Goal: Task Accomplishment & Management: Manage account settings

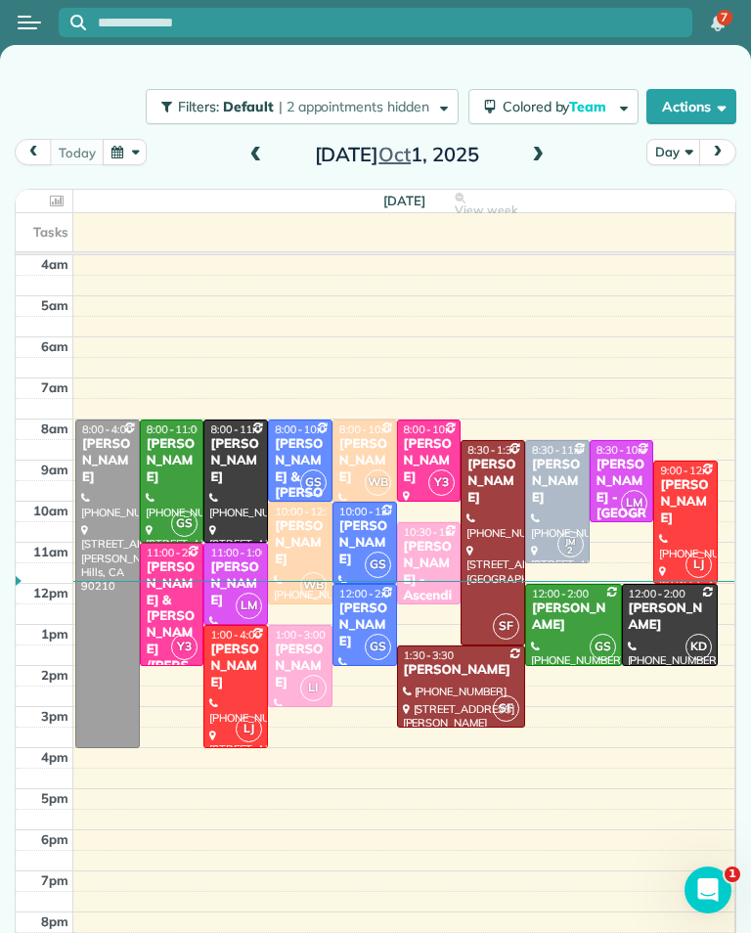
click at [522, 141] on div "[DATE] Day [DATE]" at bounding box center [376, 157] width 722 height 37
click at [534, 147] on span at bounding box center [538, 156] width 22 height 18
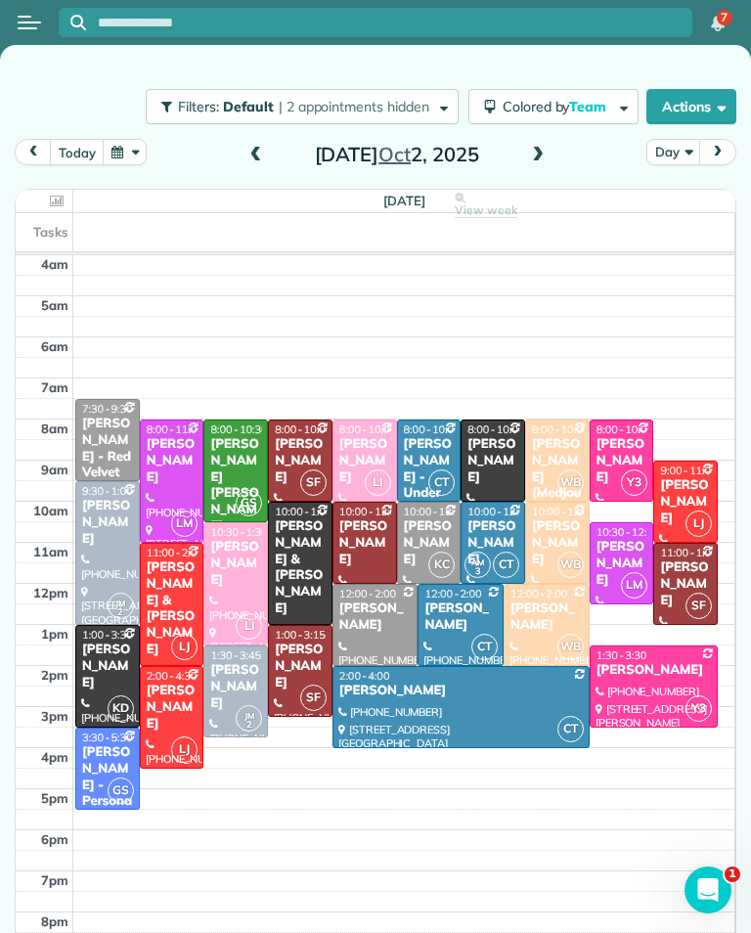
click at [312, 436] on div "[PERSON_NAME]" at bounding box center [300, 461] width 53 height 50
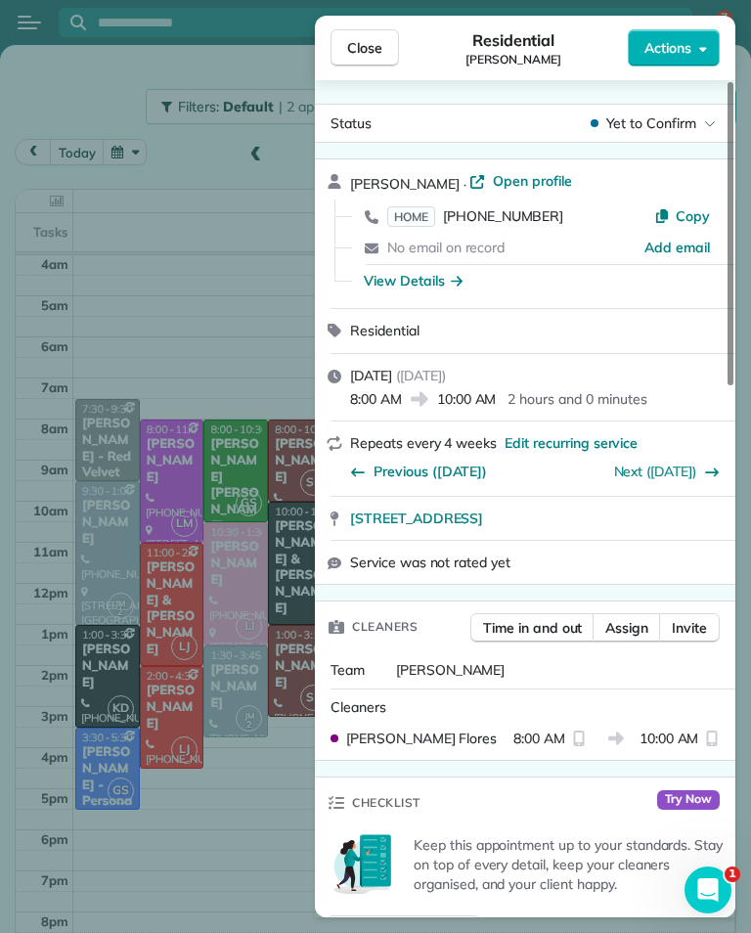
click at [426, 206] on span "HOME" at bounding box center [411, 216] width 48 height 21
click at [373, 35] on button "Close" at bounding box center [365, 47] width 68 height 37
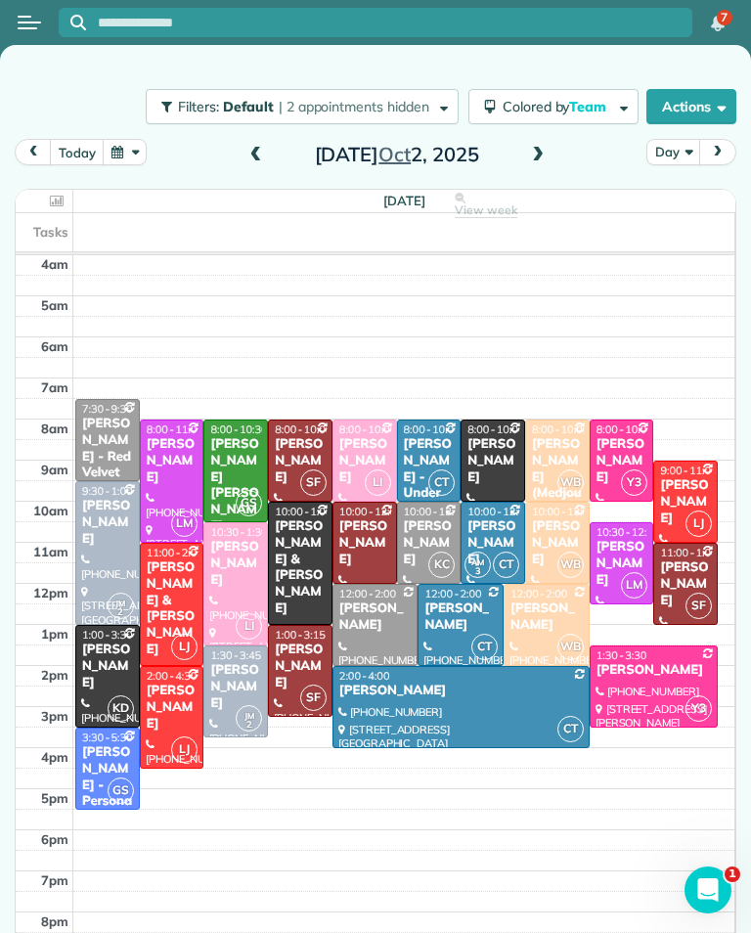
click at [376, 518] on div "[PERSON_NAME]" at bounding box center [364, 543] width 53 height 50
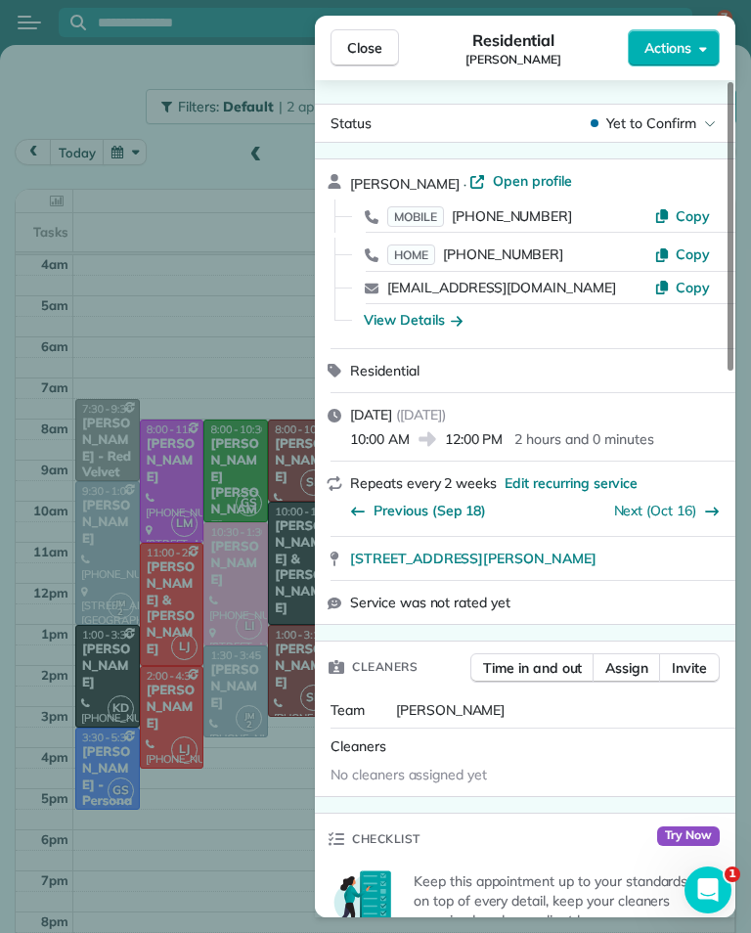
click at [422, 206] on span "MOBILE" at bounding box center [415, 216] width 57 height 21
click at [379, 38] on span "Close" at bounding box center [364, 48] width 35 height 20
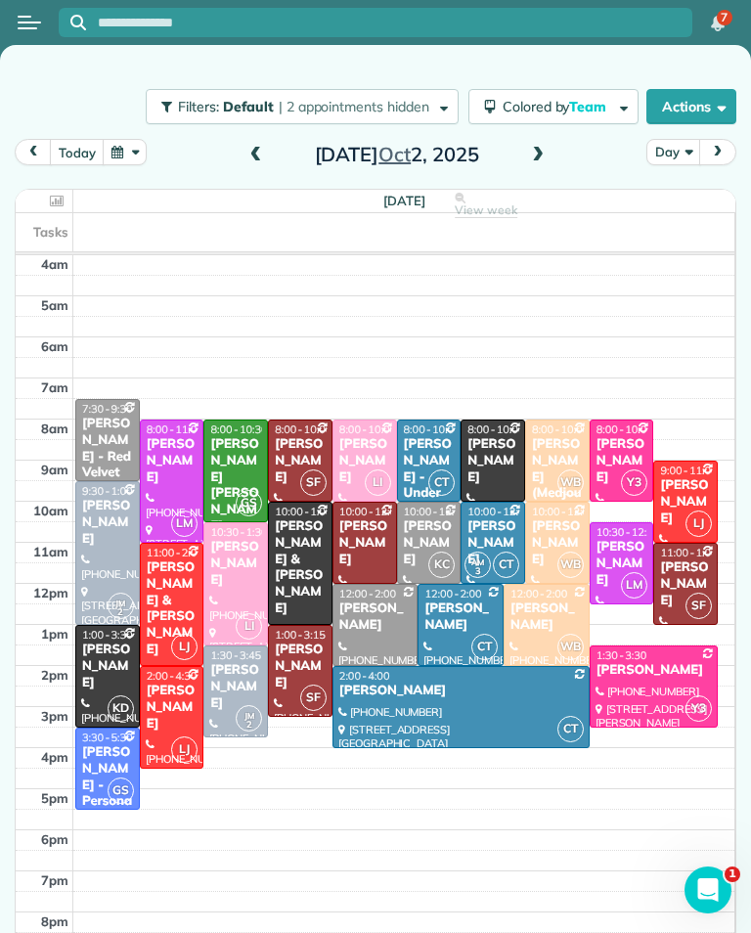
click at [671, 559] on div "[PERSON_NAME]" at bounding box center [685, 584] width 53 height 50
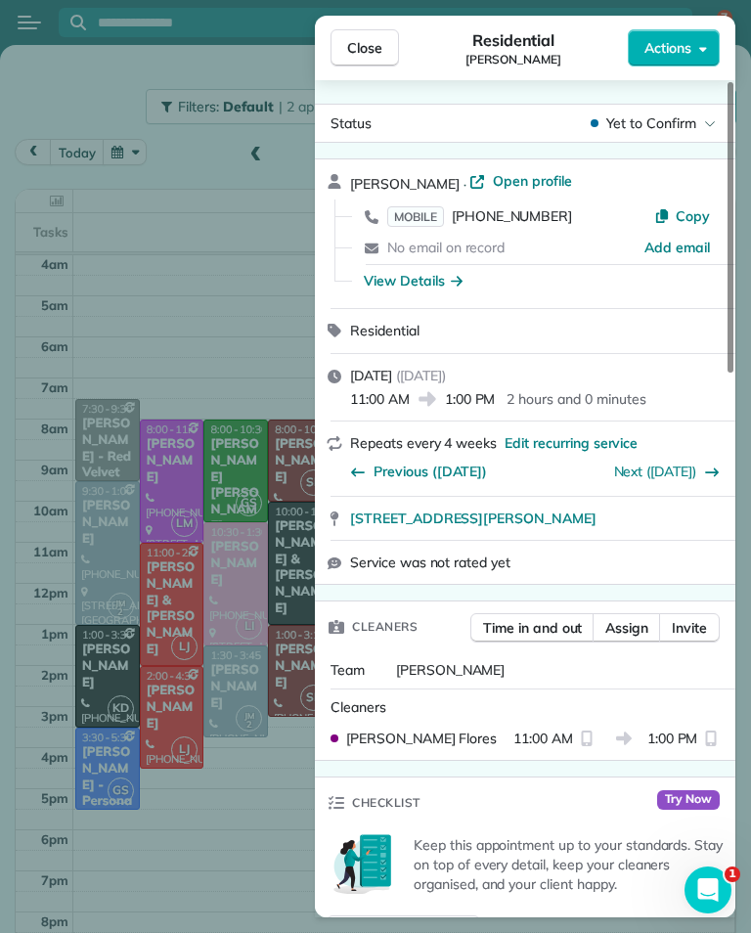
click at [424, 206] on span "MOBILE" at bounding box center [415, 216] width 57 height 21
click at [378, 38] on span "Close" at bounding box center [364, 48] width 35 height 20
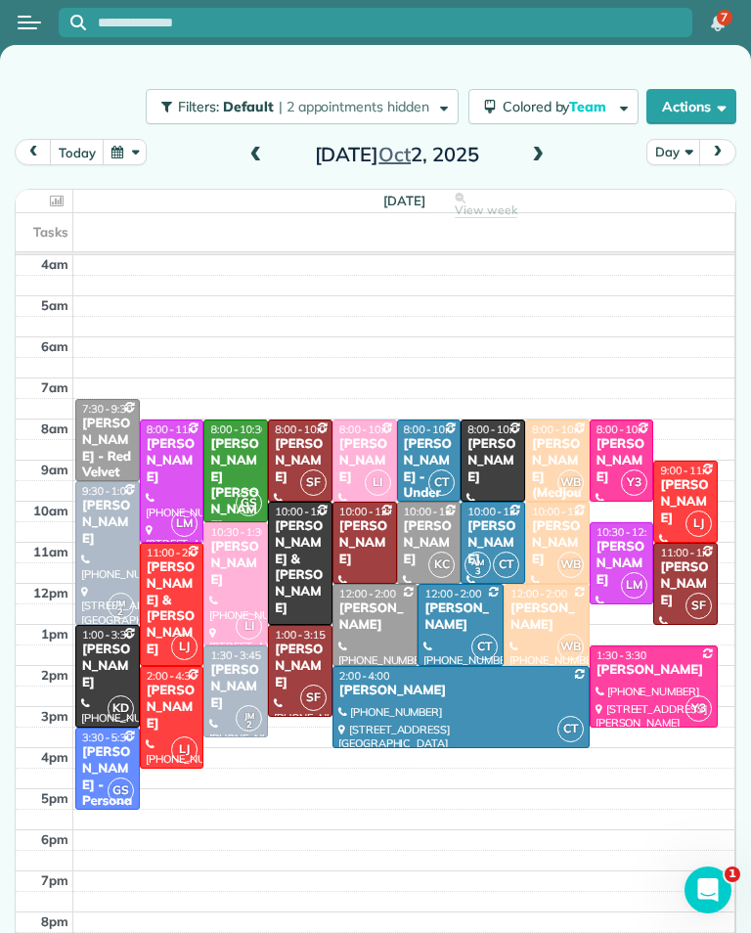
click at [306, 641] on div "[PERSON_NAME]" at bounding box center [300, 666] width 53 height 50
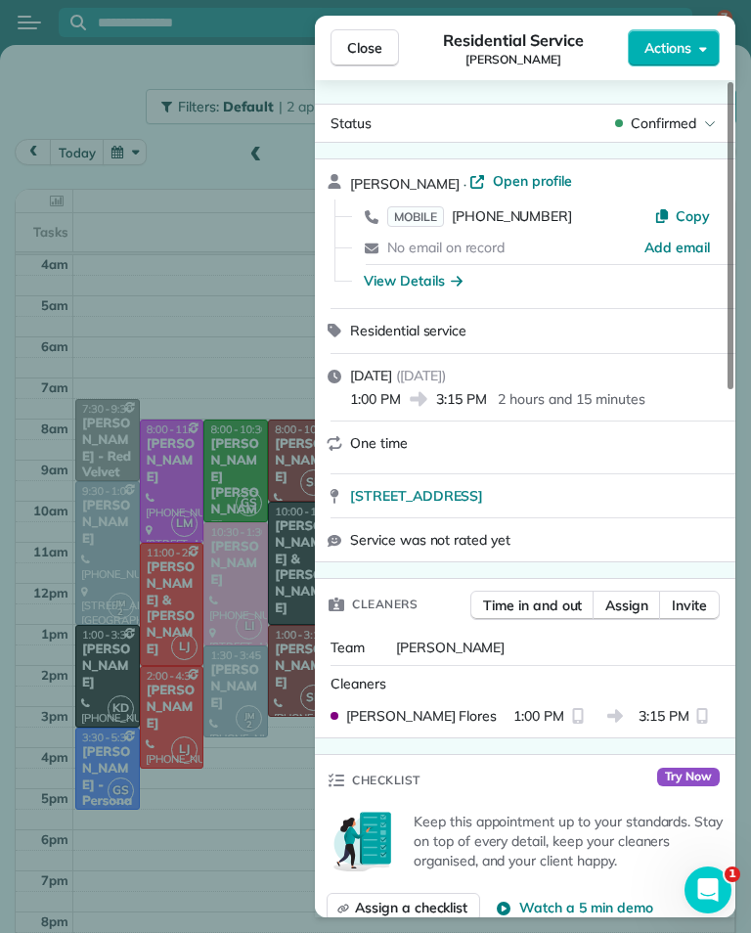
click at [414, 206] on span "MOBILE" at bounding box center [415, 216] width 57 height 21
click at [216, 783] on div "Close Residential Service [PERSON_NAME] Actions Status Confirmed [PERSON_NAME] …" at bounding box center [375, 466] width 751 height 933
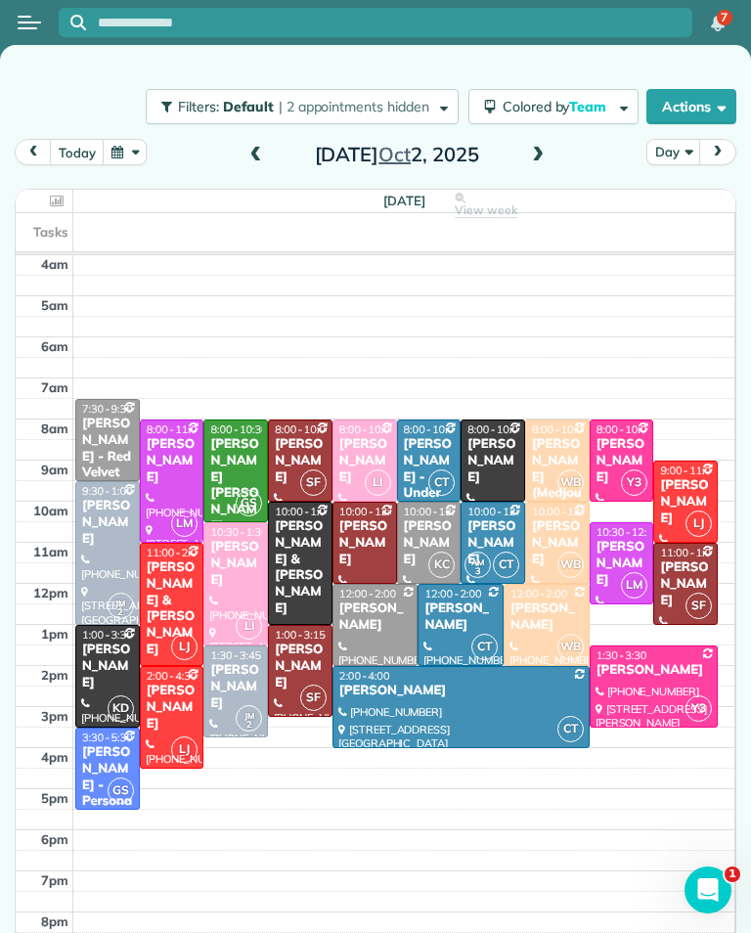
click at [129, 139] on button "button" at bounding box center [125, 152] width 45 height 26
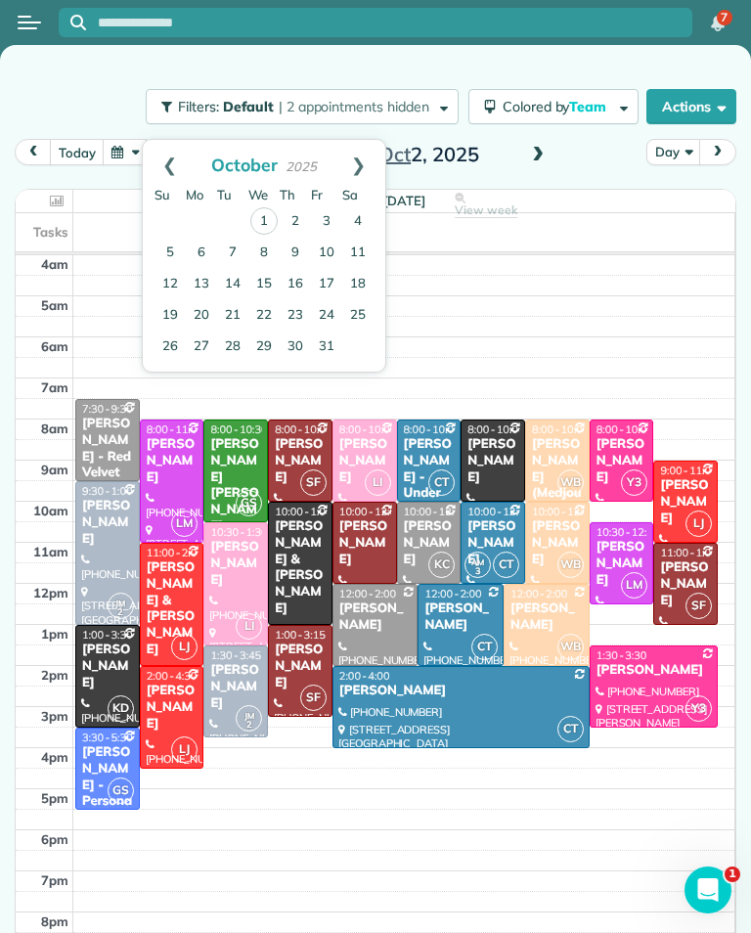
click at [134, 139] on button "button" at bounding box center [125, 152] width 45 height 26
click at [276, 238] on link "8" at bounding box center [263, 253] width 31 height 31
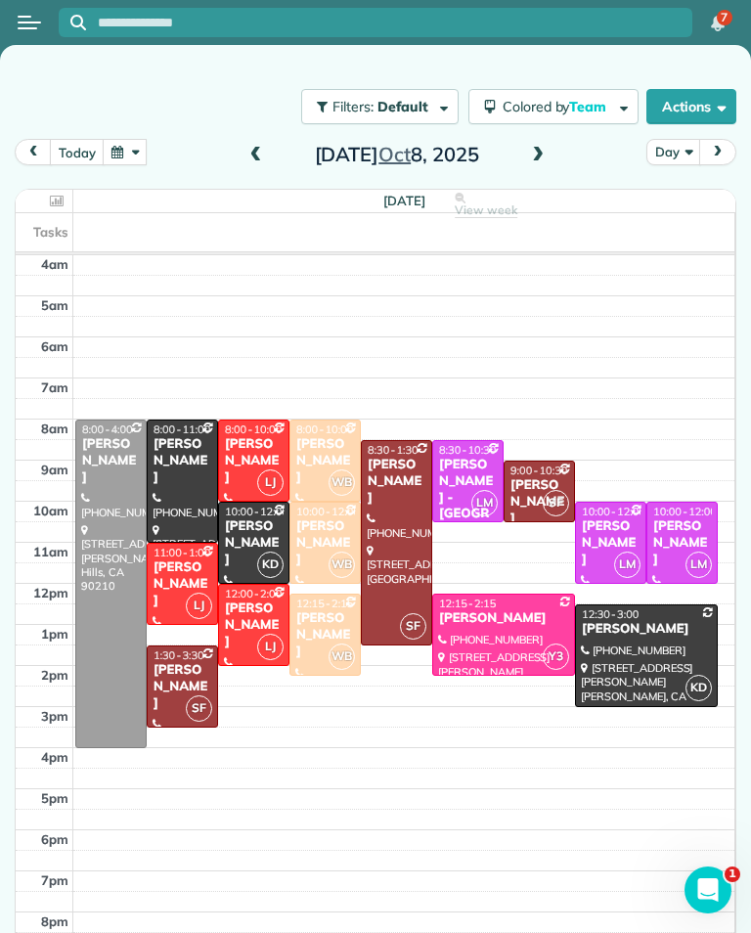
click at [141, 139] on button "button" at bounding box center [125, 152] width 45 height 26
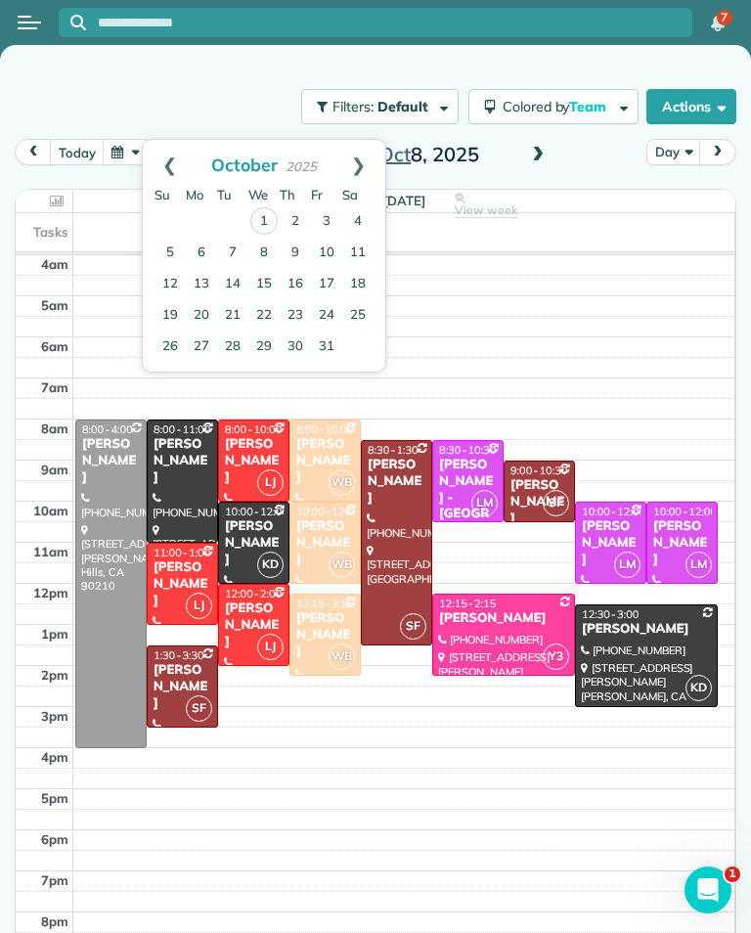
click at [295, 206] on link "2" at bounding box center [295, 221] width 31 height 31
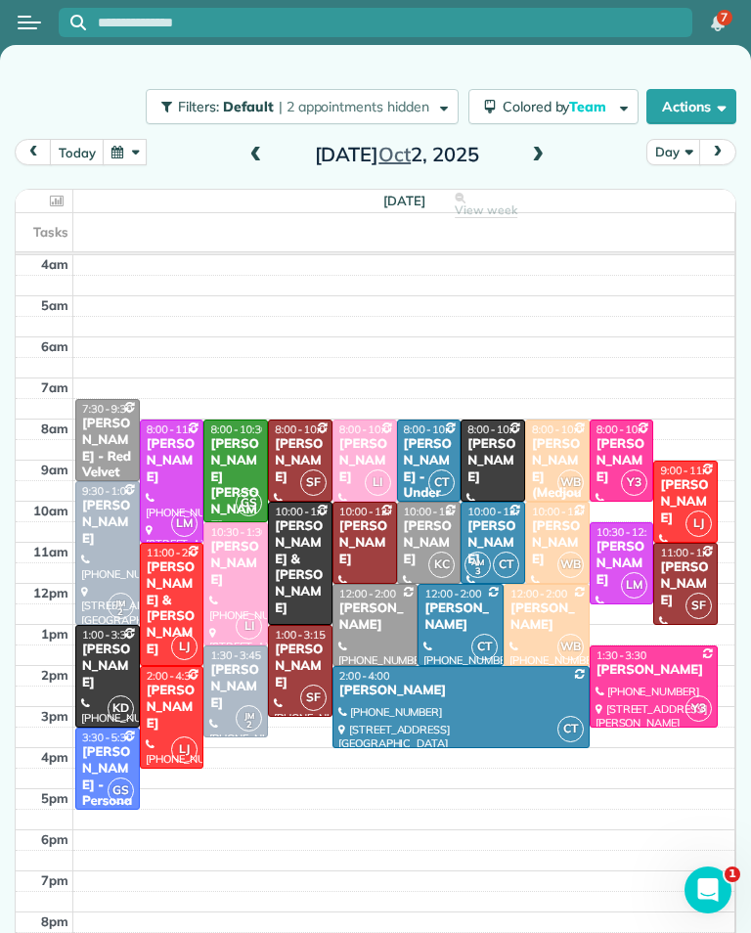
click at [123, 148] on button "button" at bounding box center [125, 152] width 45 height 26
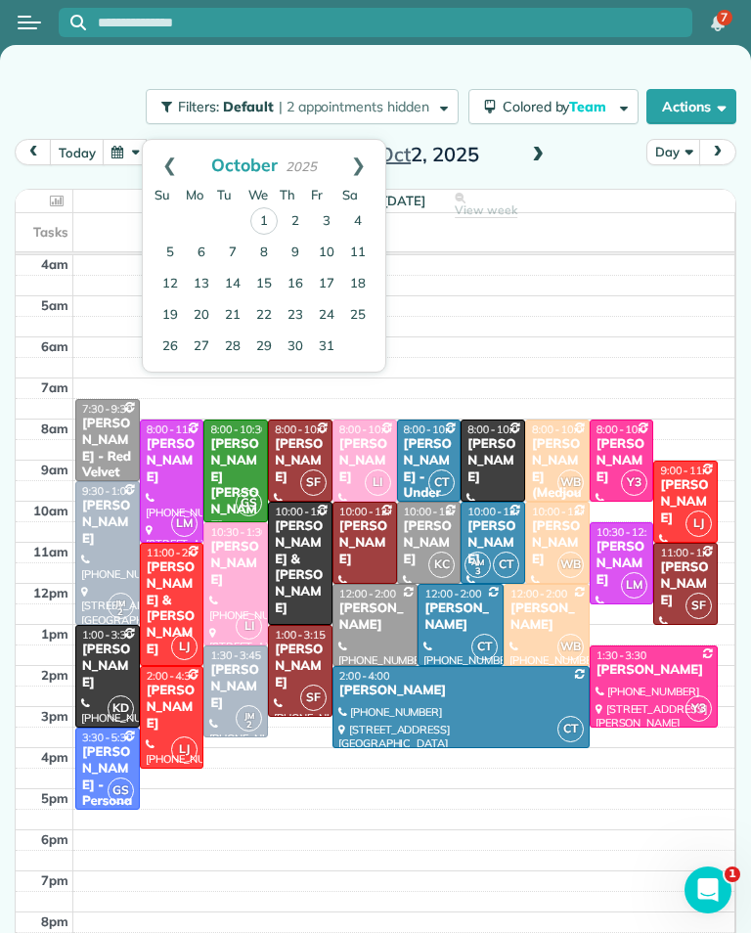
click at [294, 253] on link "9" at bounding box center [295, 253] width 31 height 31
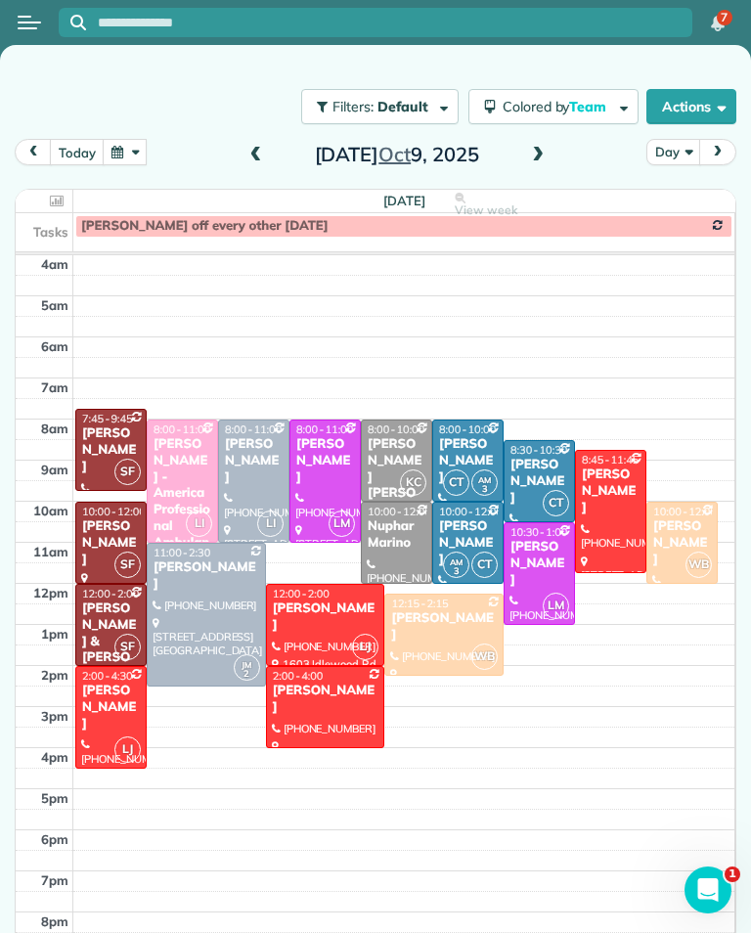
click at [261, 143] on span at bounding box center [256, 155] width 22 height 29
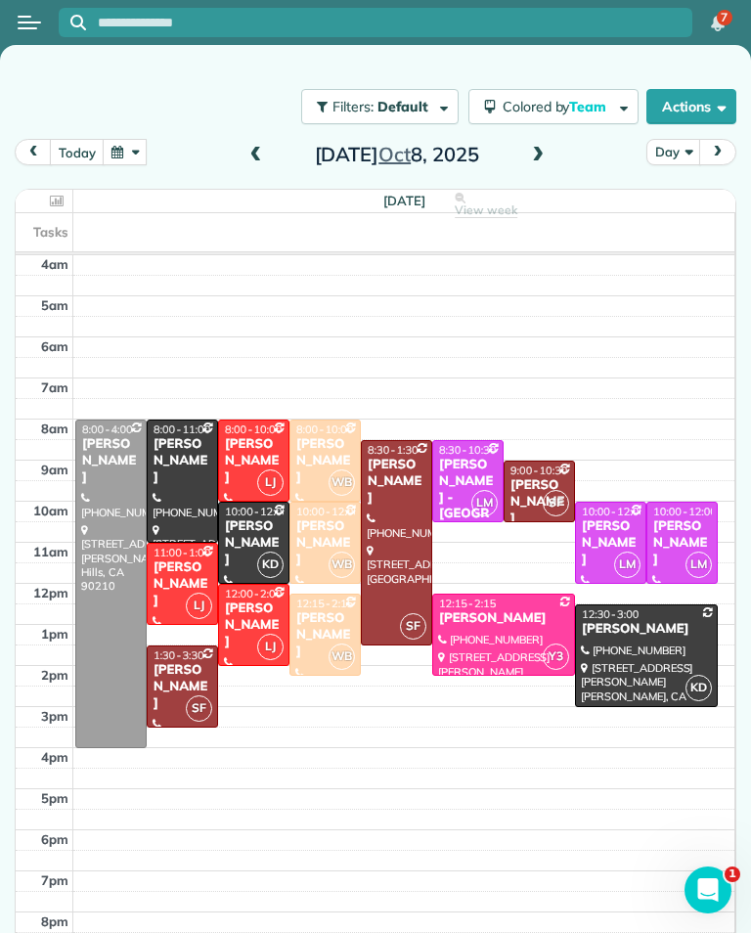
click at [532, 165] on span at bounding box center [538, 155] width 22 height 29
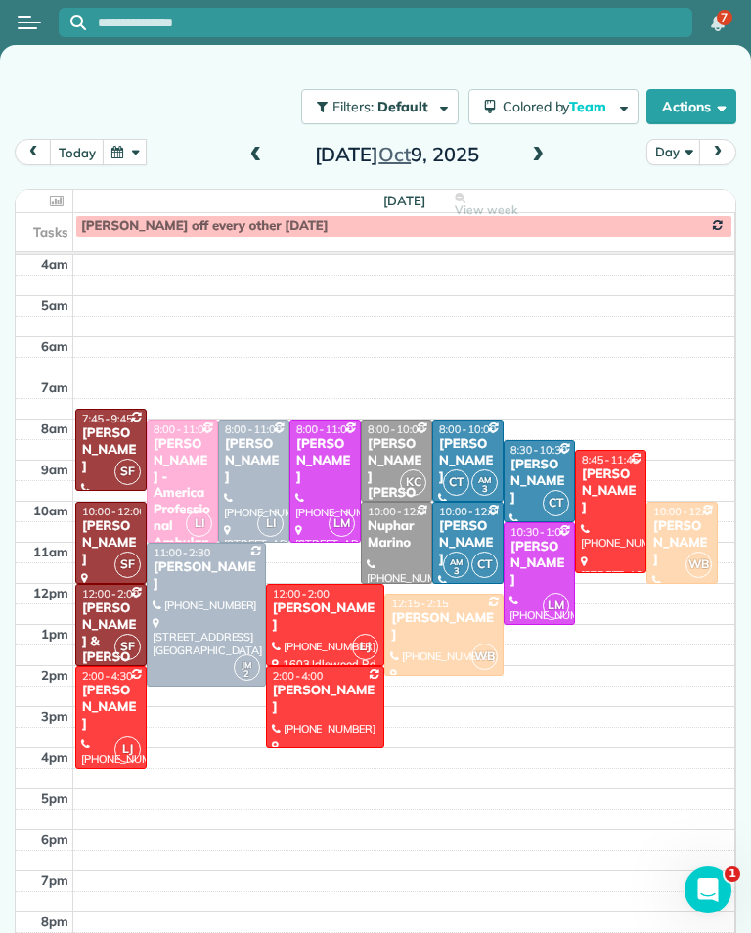
click at [67, 151] on button "today" at bounding box center [77, 152] width 54 height 26
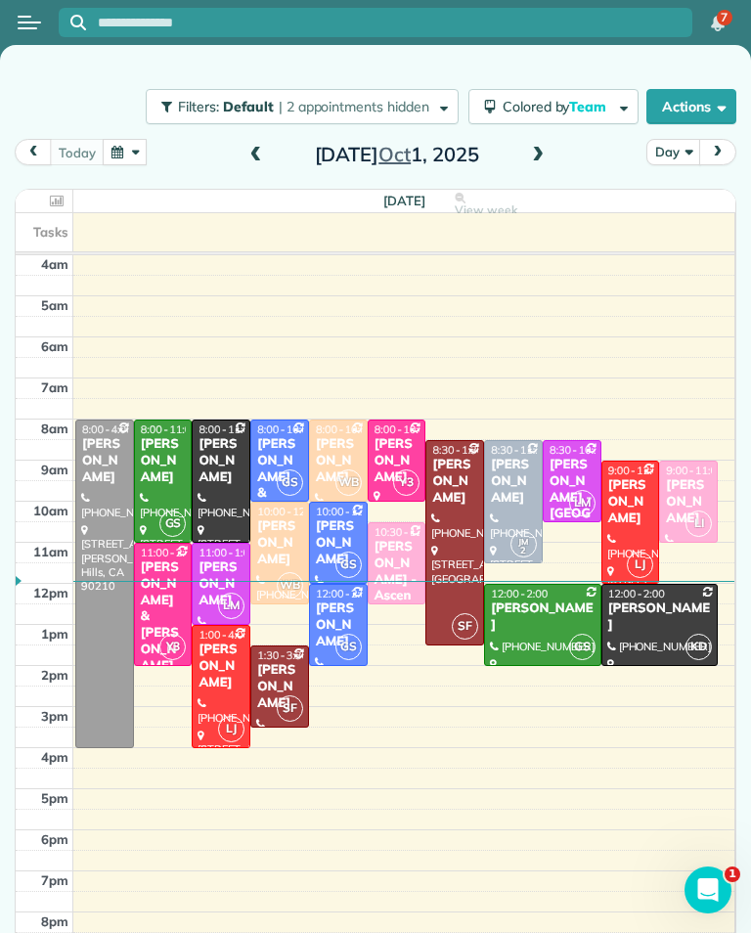
click at [531, 159] on span at bounding box center [538, 156] width 22 height 18
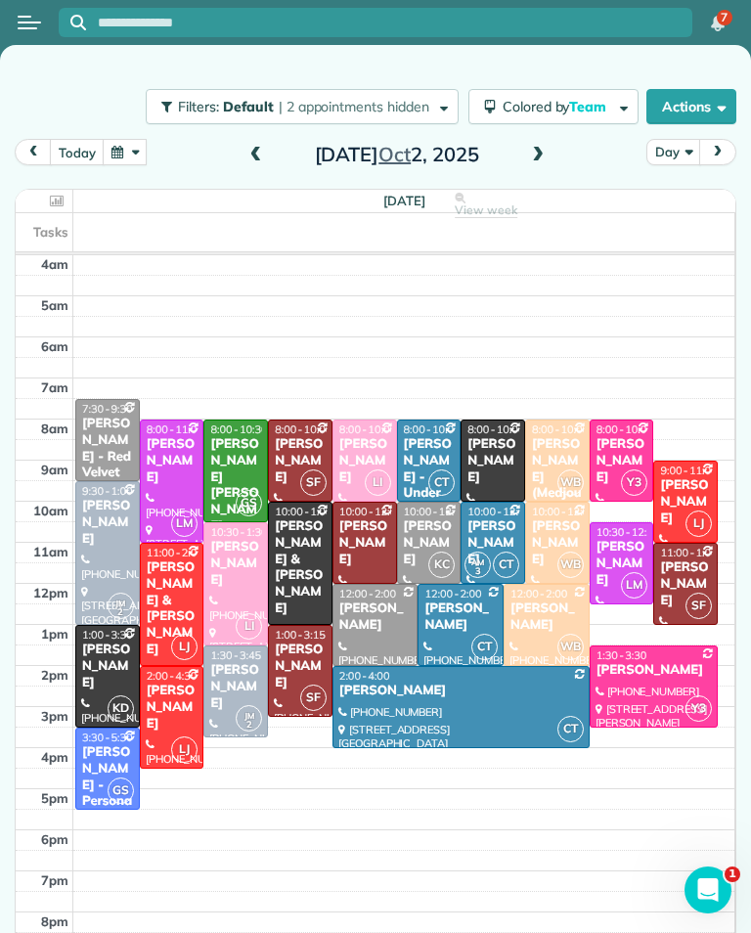
click at [687, 567] on div "[PERSON_NAME]" at bounding box center [685, 584] width 53 height 50
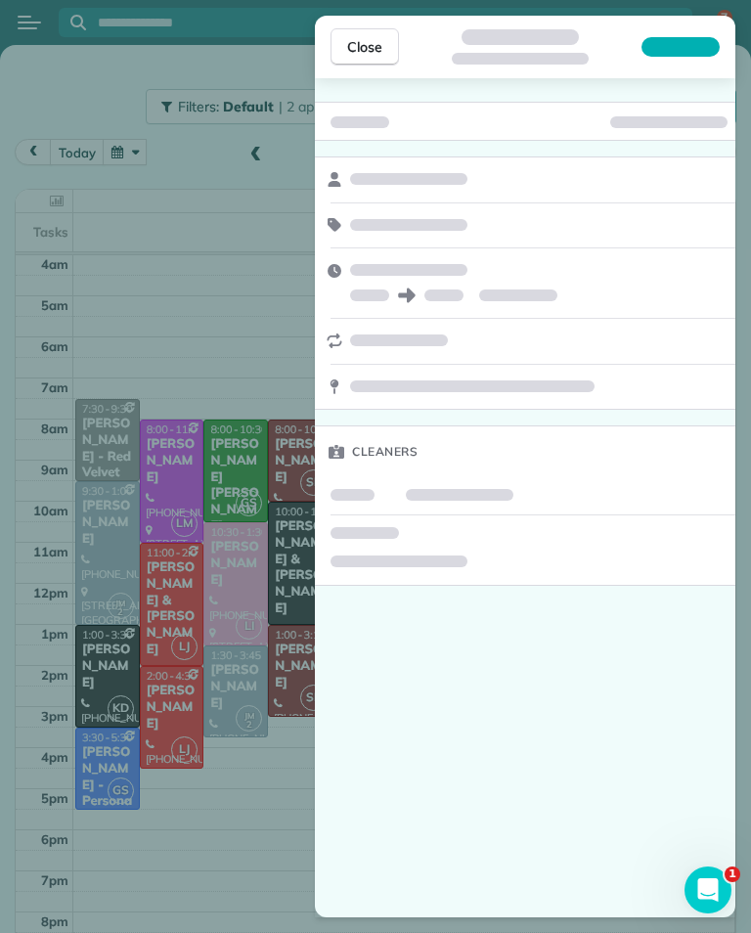
click at [283, 773] on div "Close Cleaners" at bounding box center [375, 466] width 751 height 933
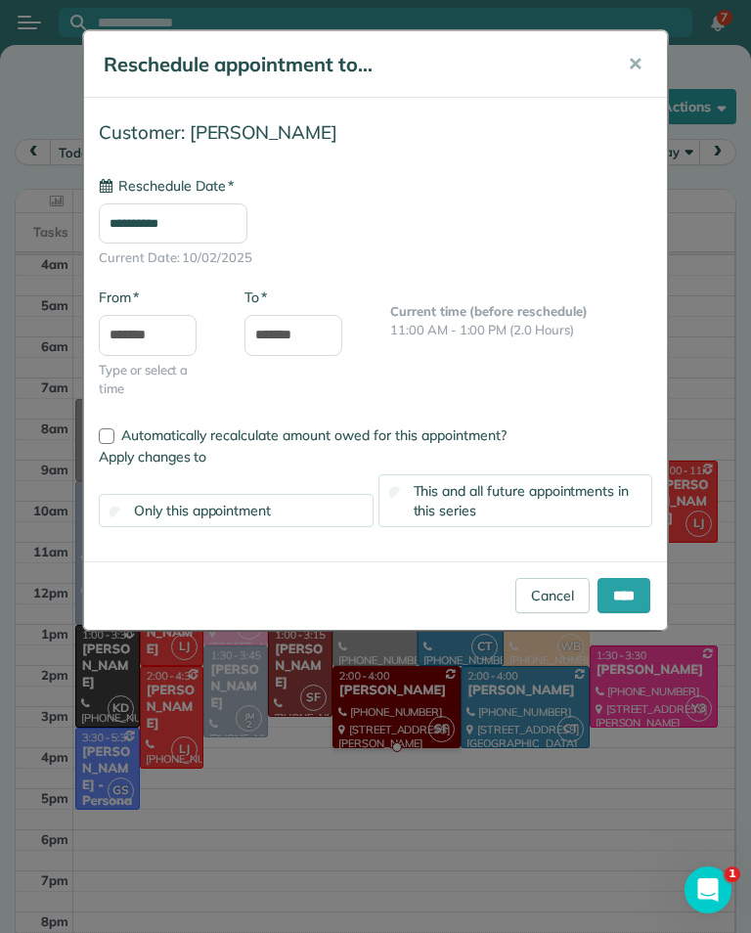
click at [234, 221] on input "**********" at bounding box center [173, 223] width 149 height 41
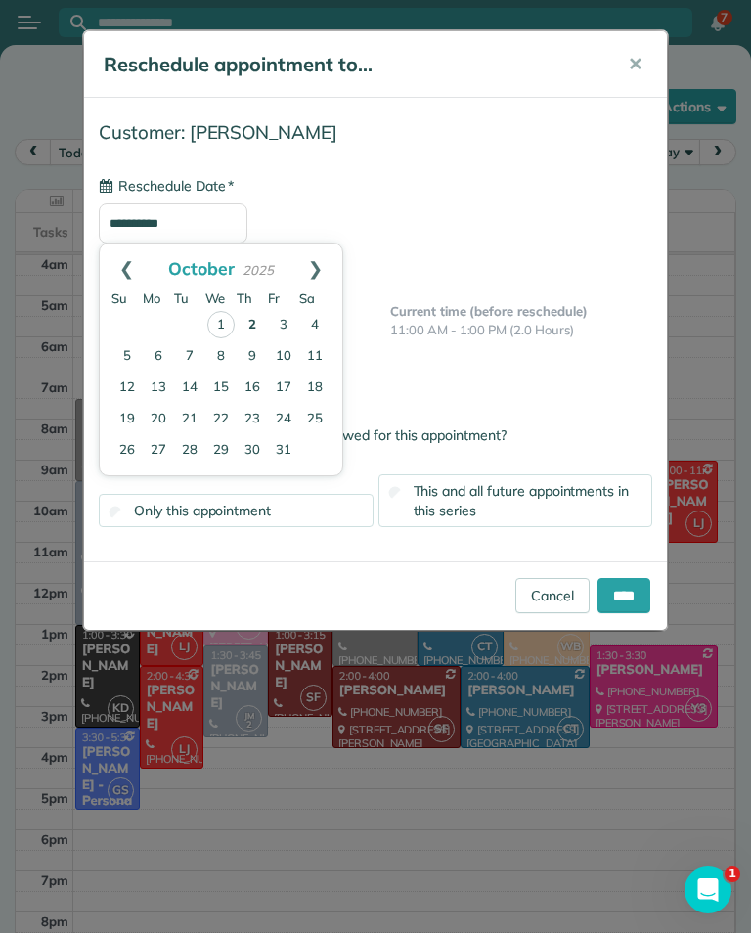
click at [253, 355] on link "9" at bounding box center [252, 356] width 31 height 31
type input "**********"
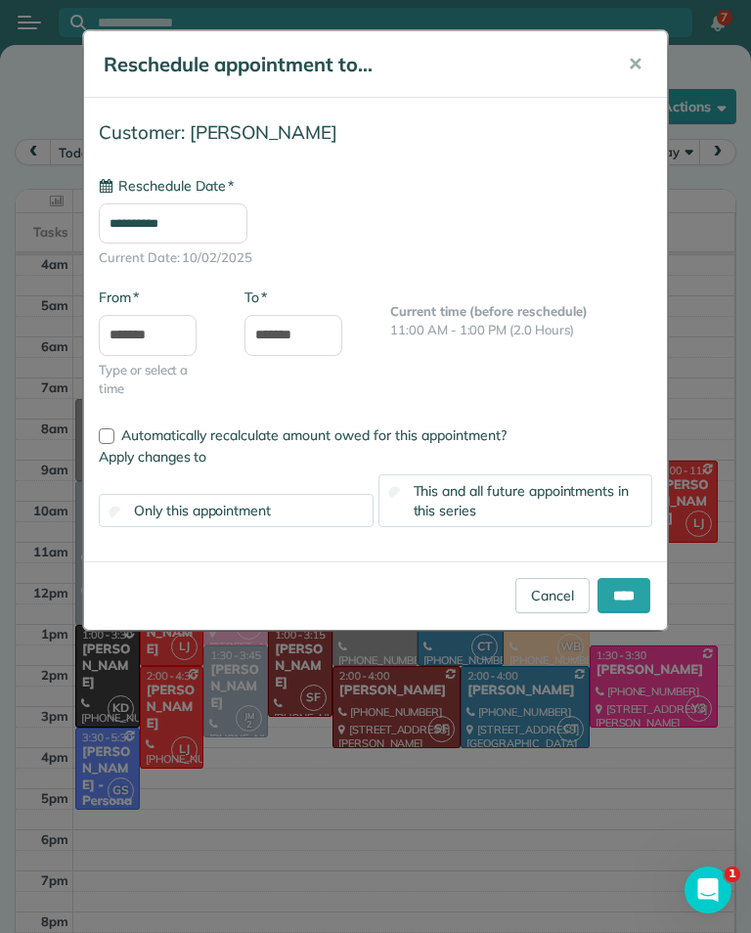
click at [630, 597] on input "****" at bounding box center [623, 595] width 53 height 35
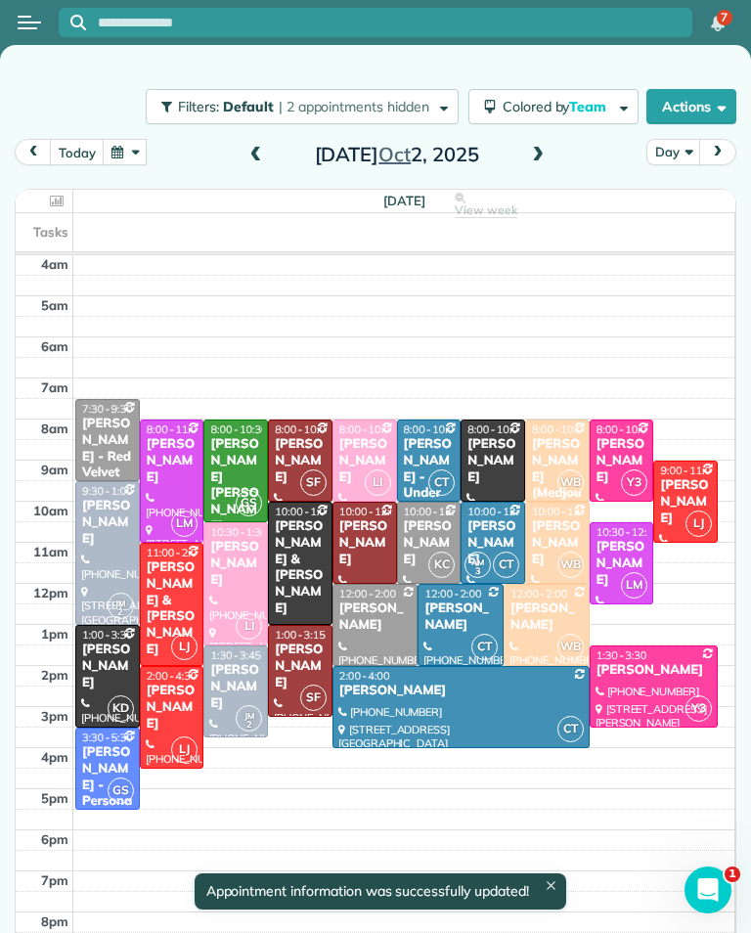
click at [536, 157] on span at bounding box center [538, 156] width 22 height 18
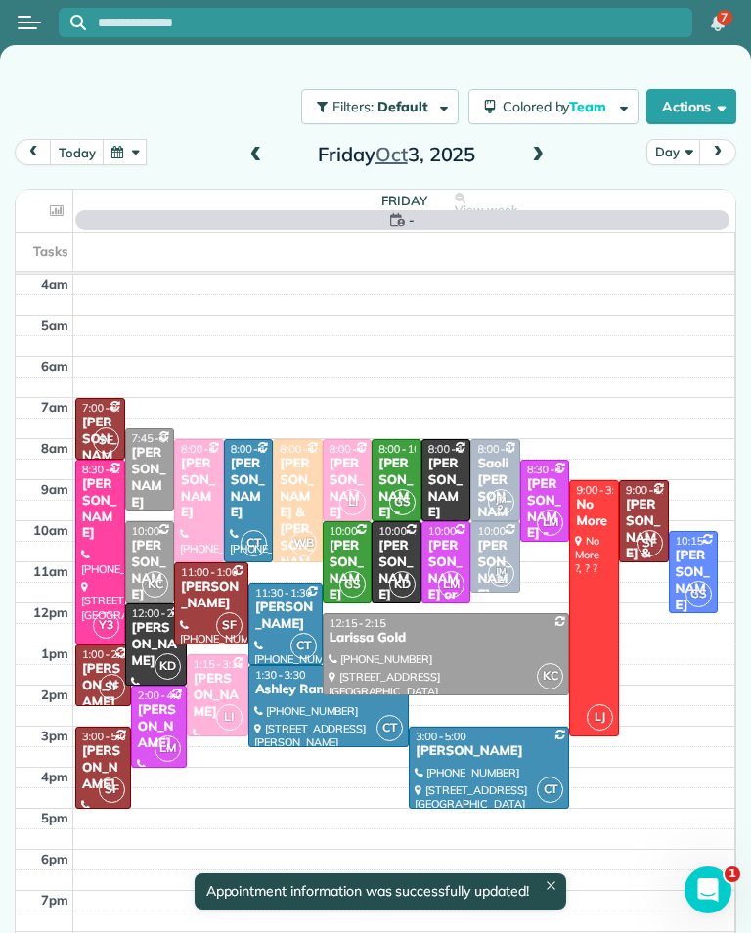
click at [122, 153] on button "button" at bounding box center [125, 152] width 45 height 26
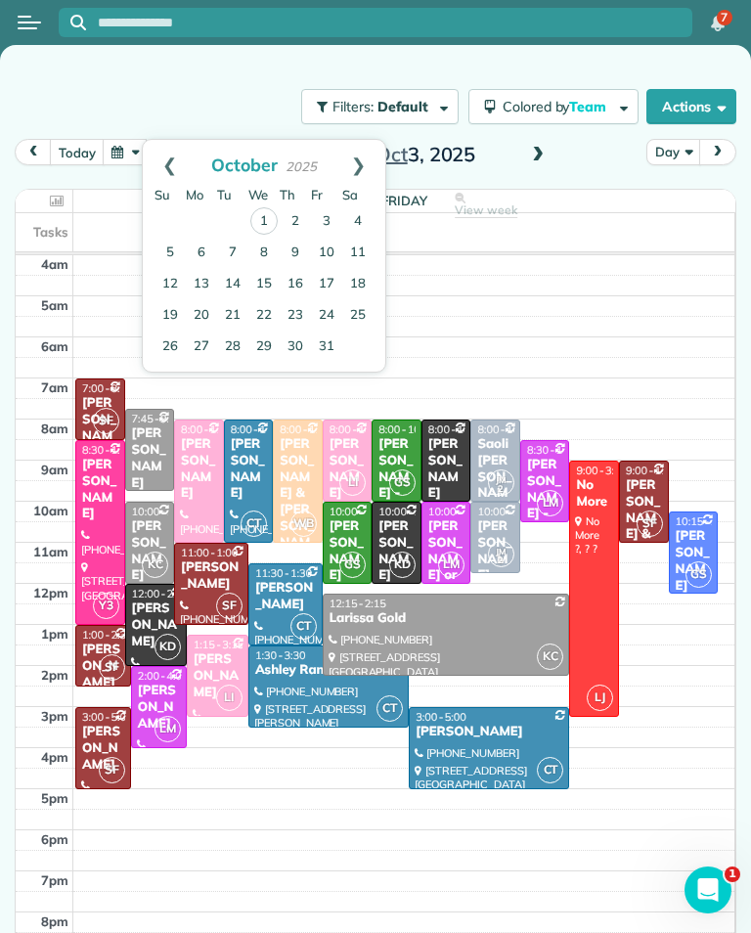
click at [297, 250] on link "9" at bounding box center [295, 253] width 31 height 31
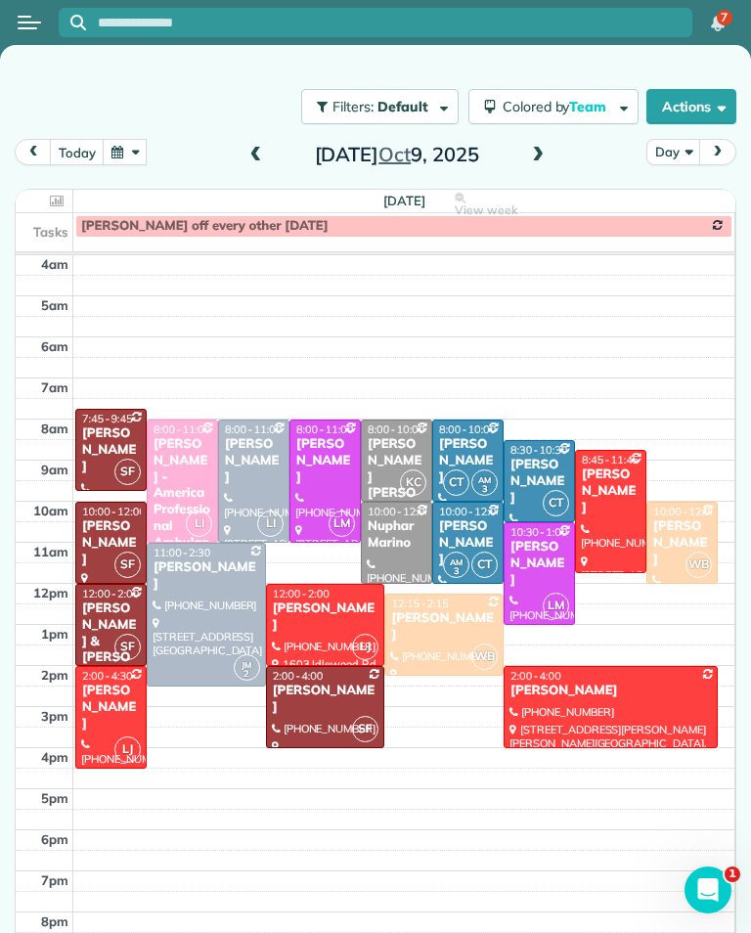
click at [85, 151] on button "today" at bounding box center [77, 152] width 54 height 26
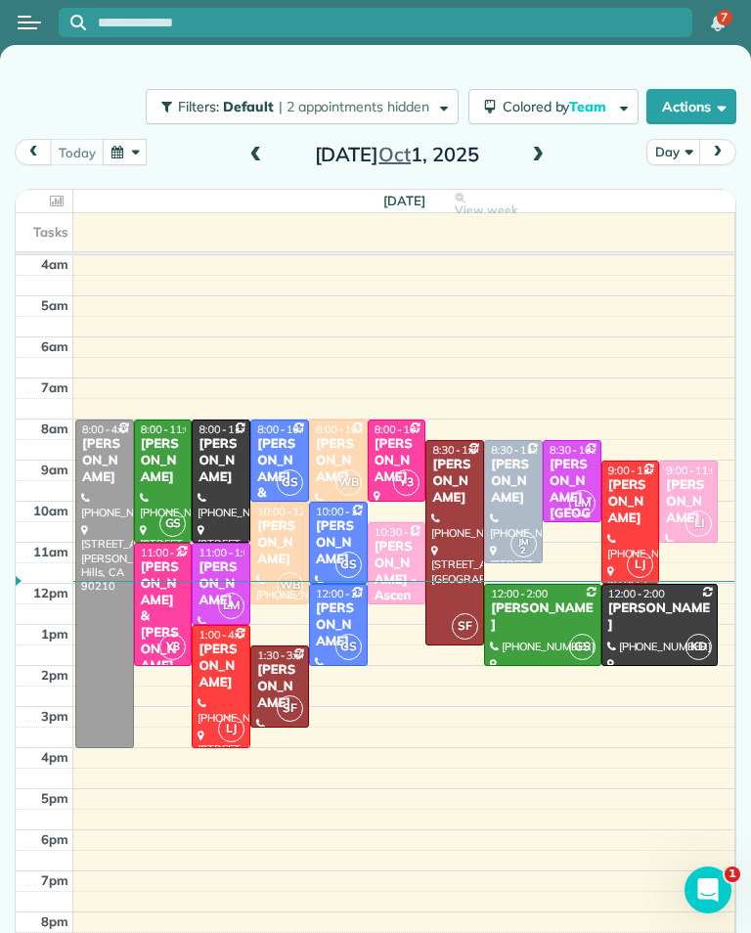
click at [597, 923] on td at bounding box center [404, 922] width 662 height 21
click at [539, 161] on span at bounding box center [538, 156] width 22 height 18
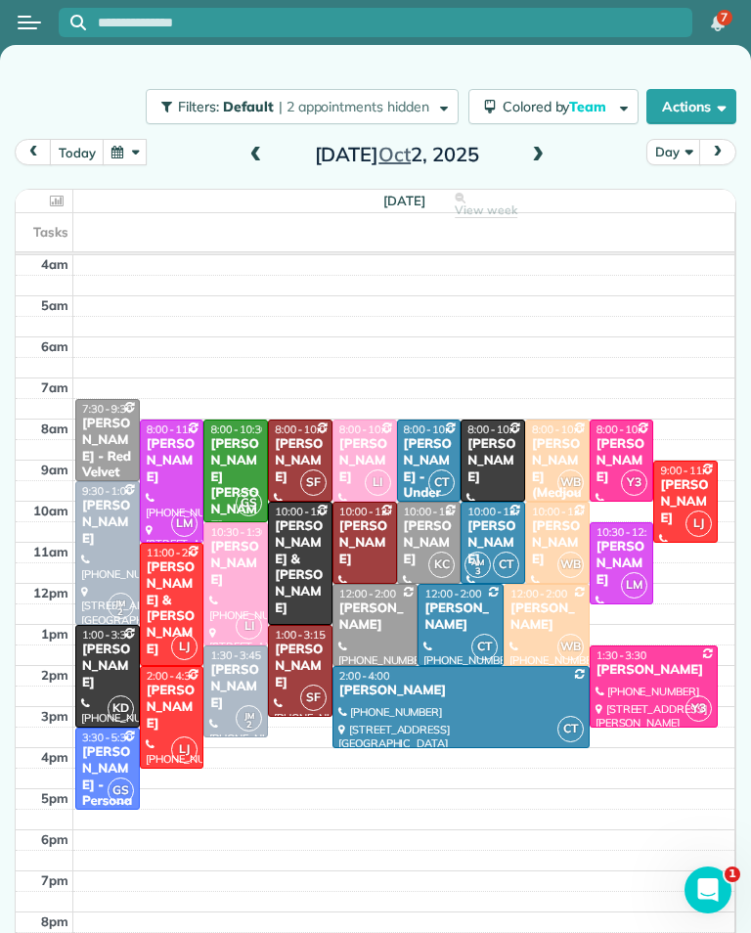
click at [684, 479] on div "[PERSON_NAME]" at bounding box center [685, 502] width 53 height 50
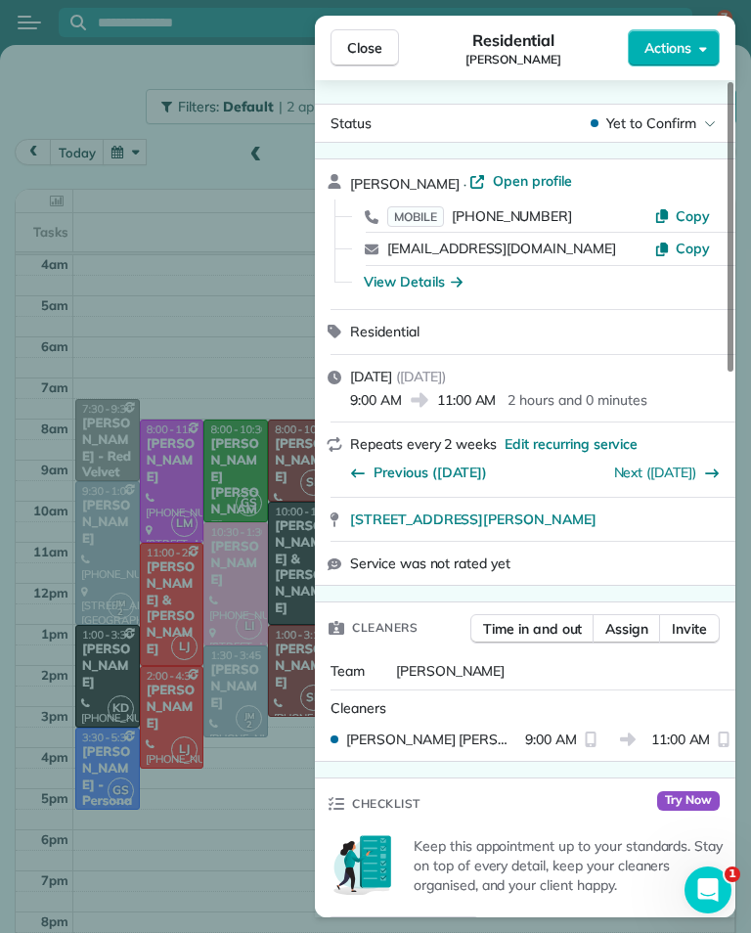
click at [420, 206] on span "MOBILE" at bounding box center [415, 216] width 57 height 21
click at [367, 47] on span "Close" at bounding box center [364, 48] width 35 height 20
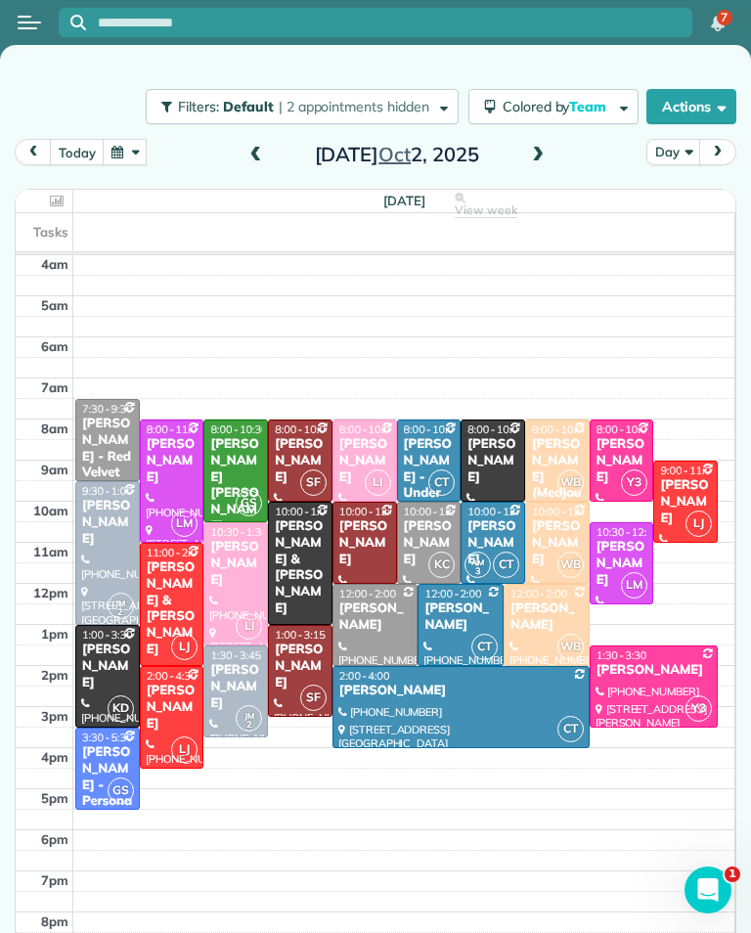
click at [162, 582] on div "[PERSON_NAME] & [PERSON_NAME]" at bounding box center [172, 608] width 53 height 99
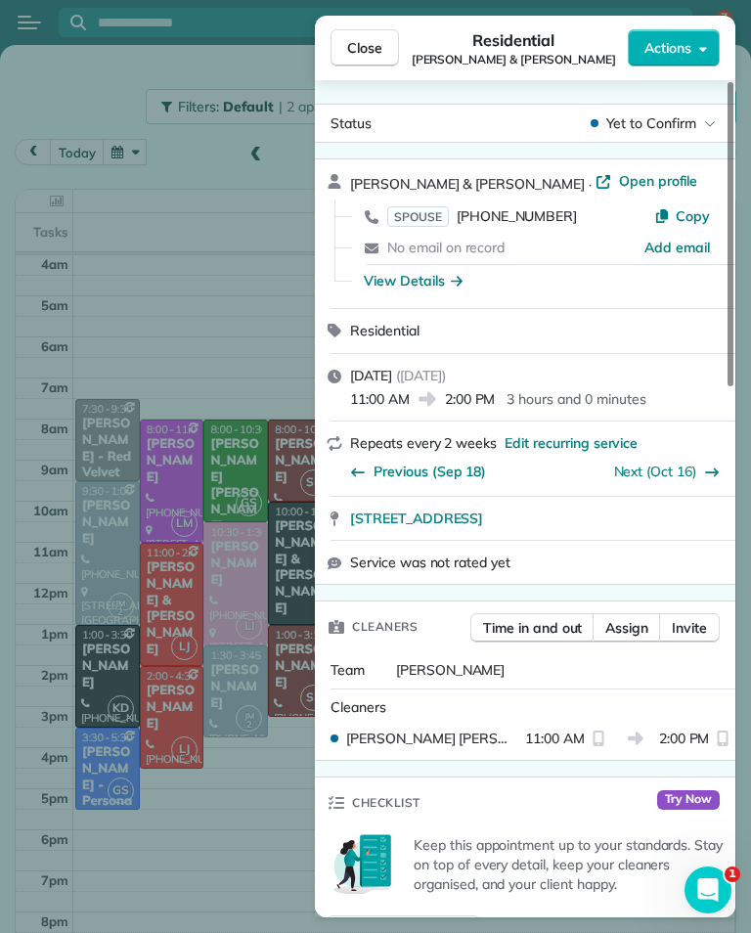
click at [420, 218] on span "SPOUSE" at bounding box center [418, 216] width 62 height 21
click at [382, 38] on button "Close" at bounding box center [365, 47] width 68 height 37
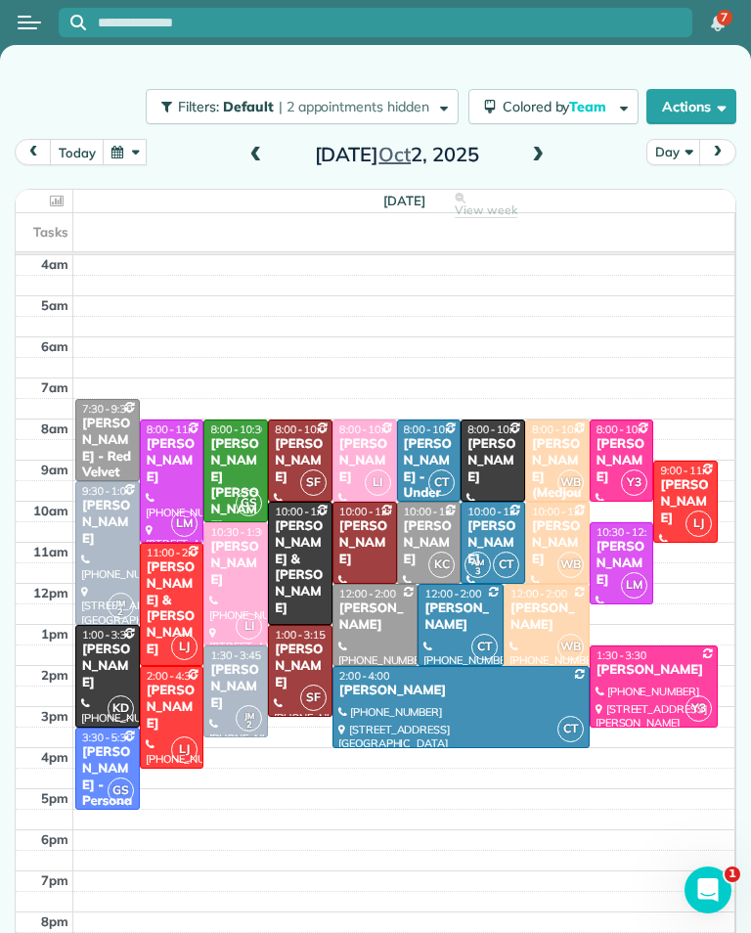
click at [160, 698] on div "[PERSON_NAME]" at bounding box center [172, 708] width 53 height 50
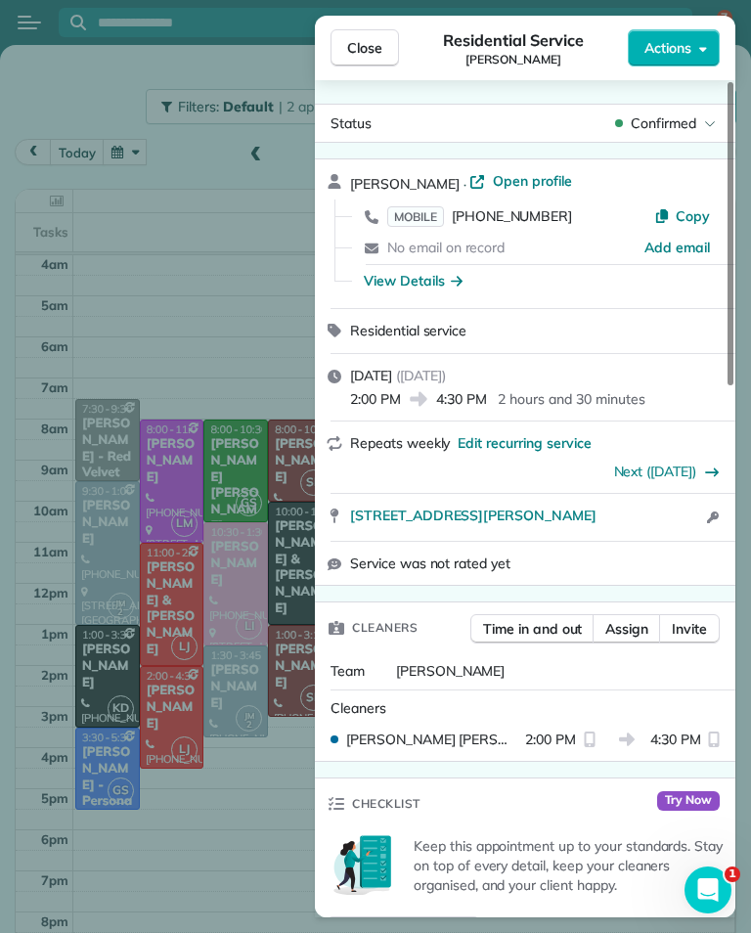
click at [423, 211] on span "MOBILE" at bounding box center [415, 216] width 57 height 21
click at [675, 473] on link "Next ([DATE])" at bounding box center [655, 472] width 83 height 18
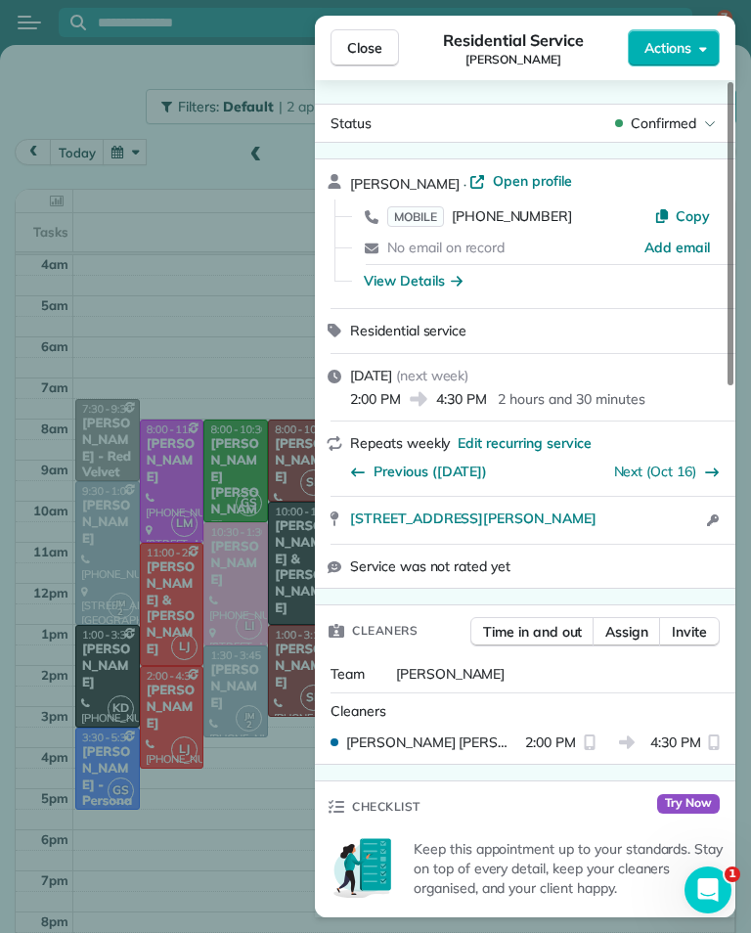
click at [379, 44] on span "Close" at bounding box center [364, 48] width 35 height 20
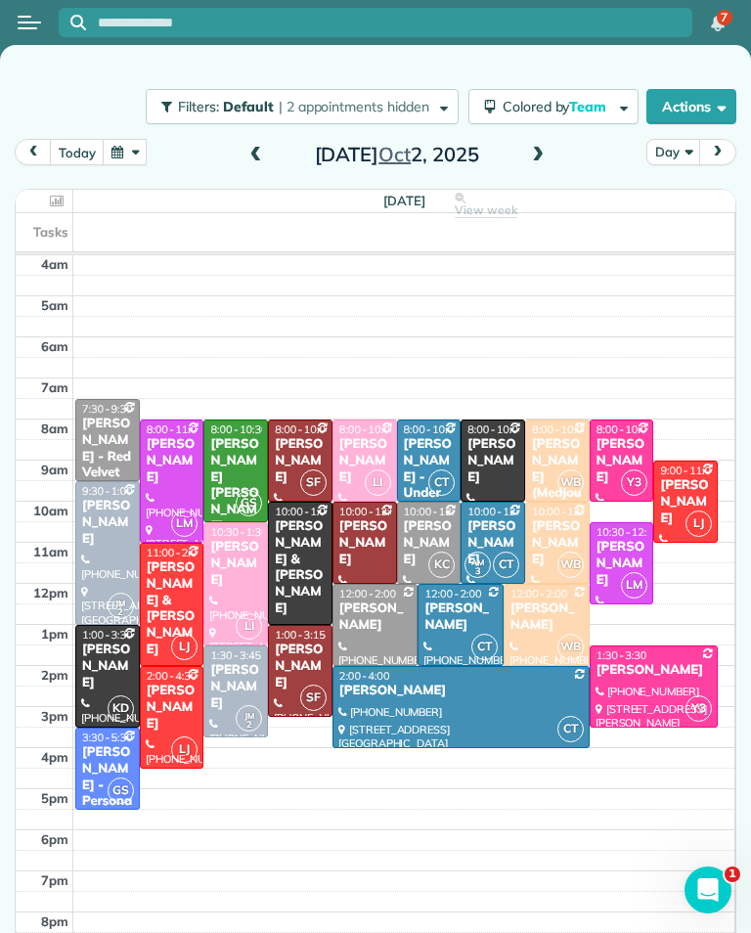
click at [373, 436] on div "[PERSON_NAME]" at bounding box center [364, 461] width 53 height 50
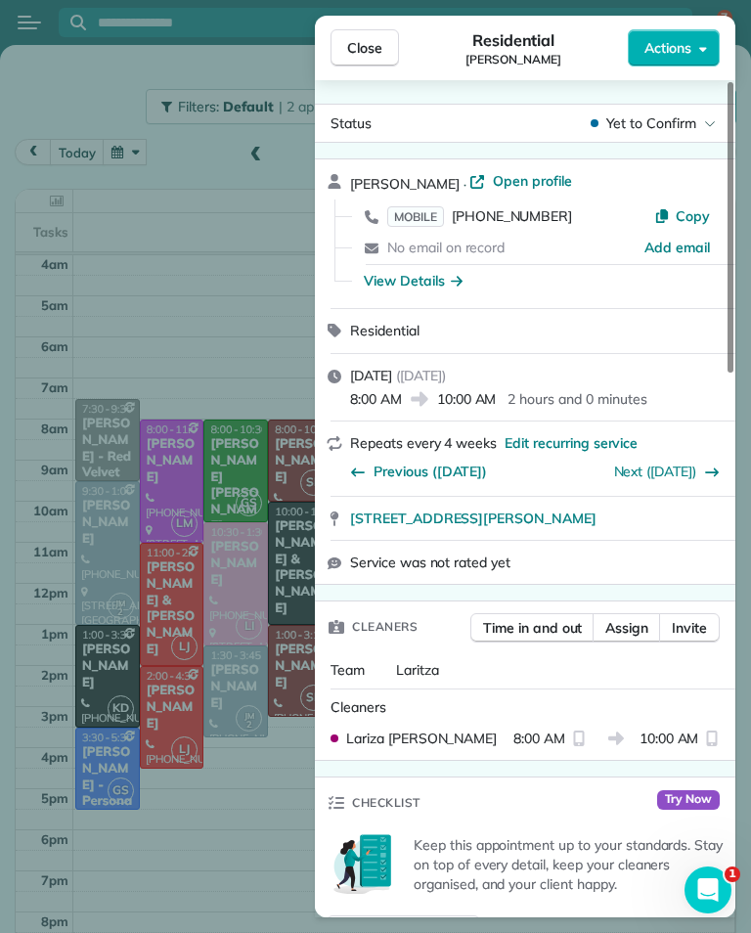
click at [420, 208] on span "MOBILE" at bounding box center [415, 216] width 57 height 21
click at [376, 52] on span "Close" at bounding box center [364, 48] width 35 height 20
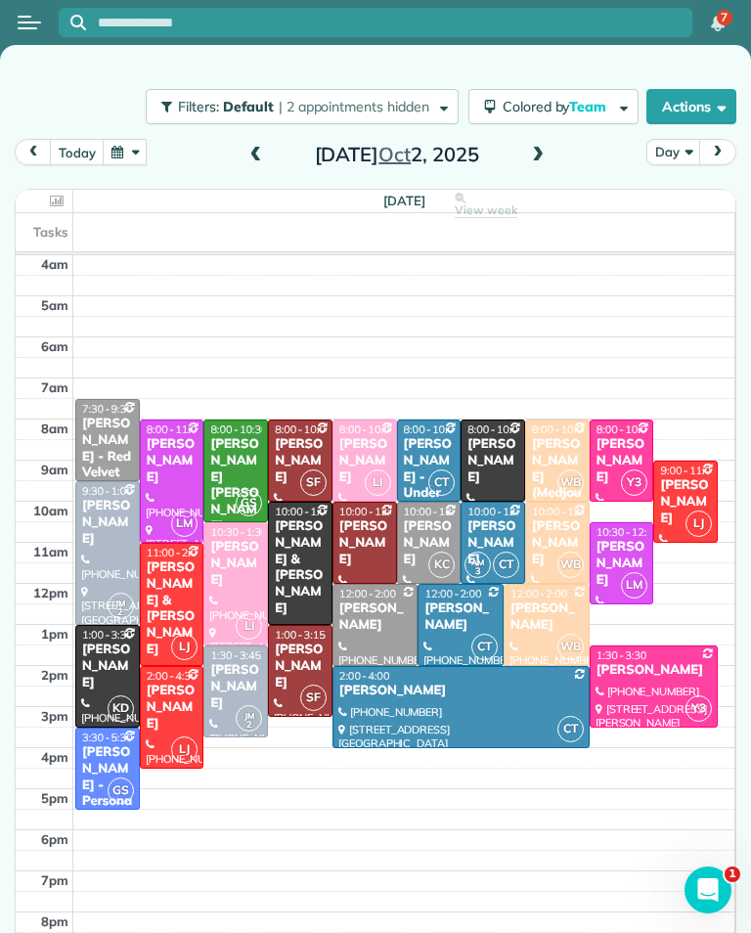
click at [240, 555] on div "[PERSON_NAME]" at bounding box center [235, 564] width 53 height 50
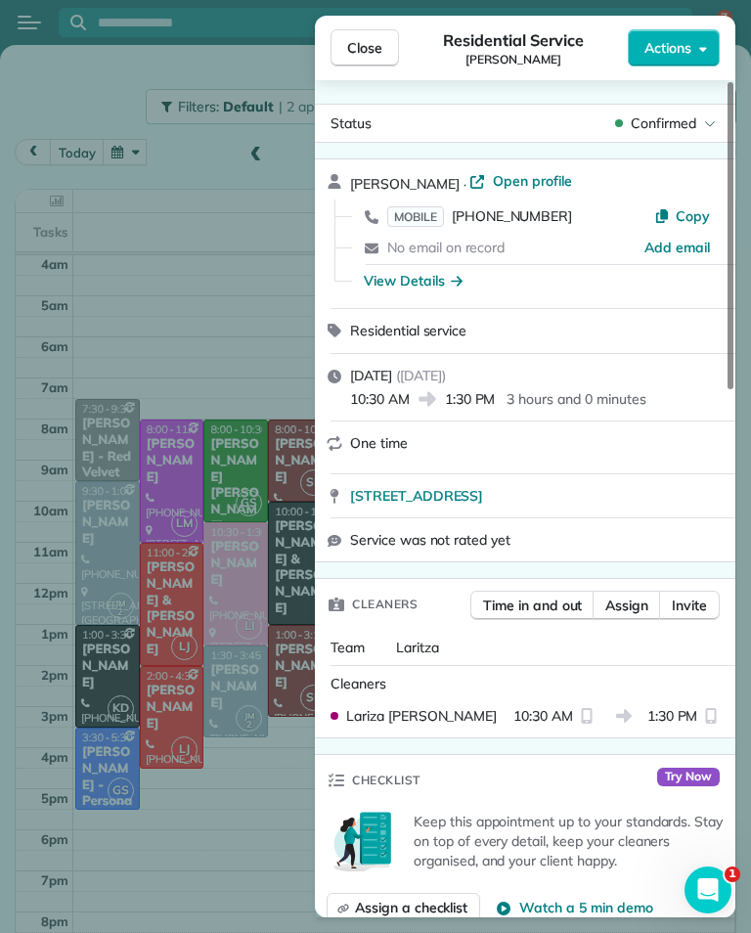
click at [415, 214] on span "MOBILE" at bounding box center [415, 216] width 57 height 21
click at [345, 51] on button "Close" at bounding box center [365, 47] width 68 height 37
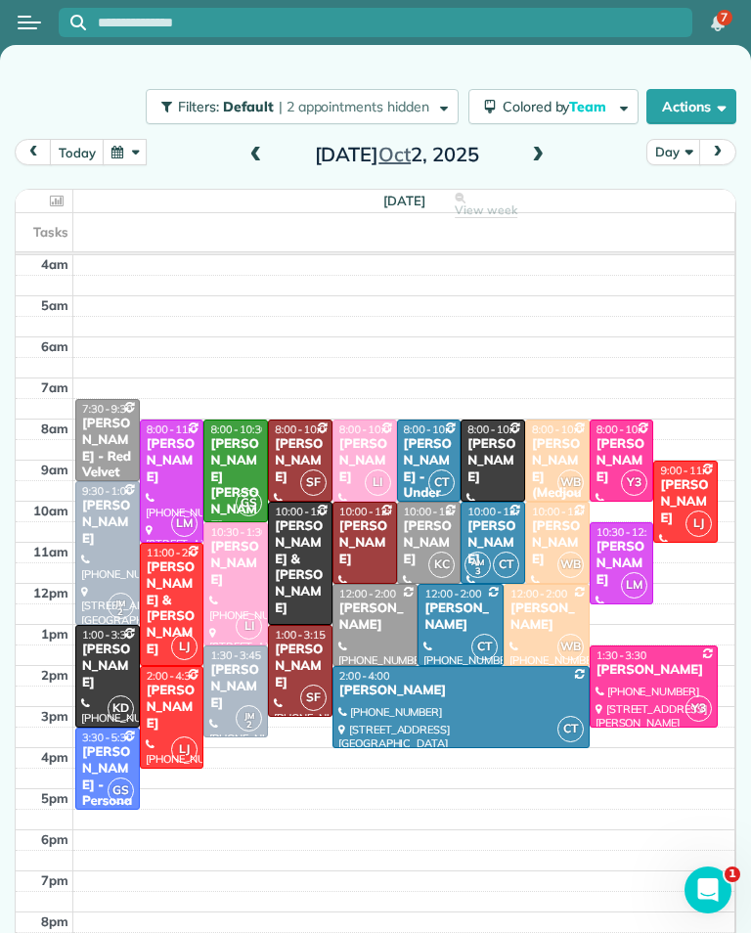
click at [379, 443] on div "[PERSON_NAME]" at bounding box center [364, 461] width 53 height 50
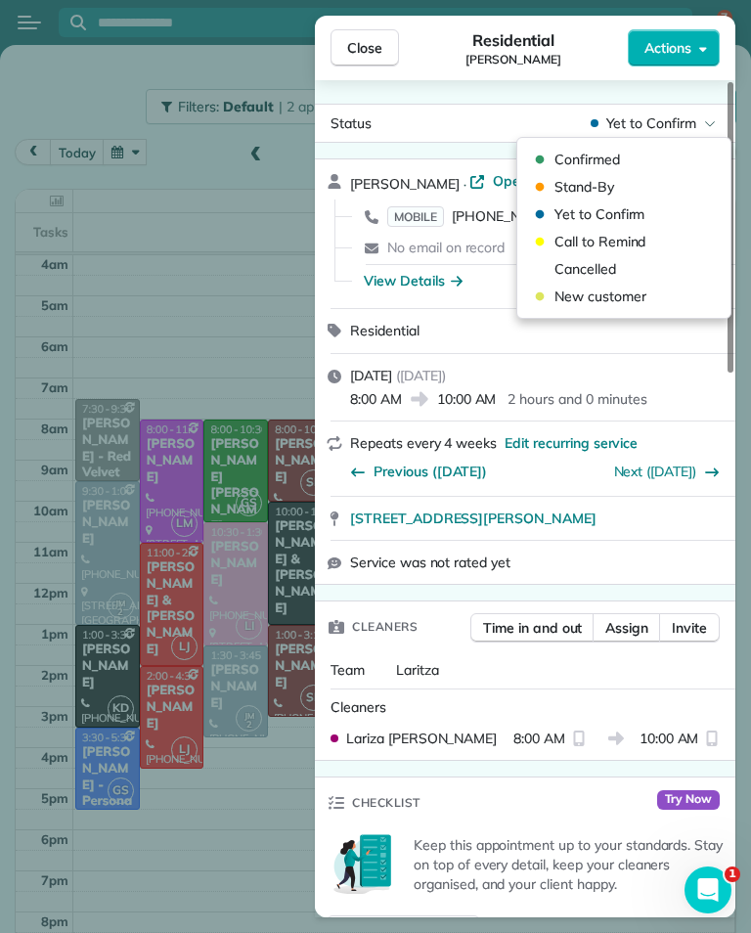
click at [599, 268] on span "Cancelled" at bounding box center [636, 269] width 164 height 20
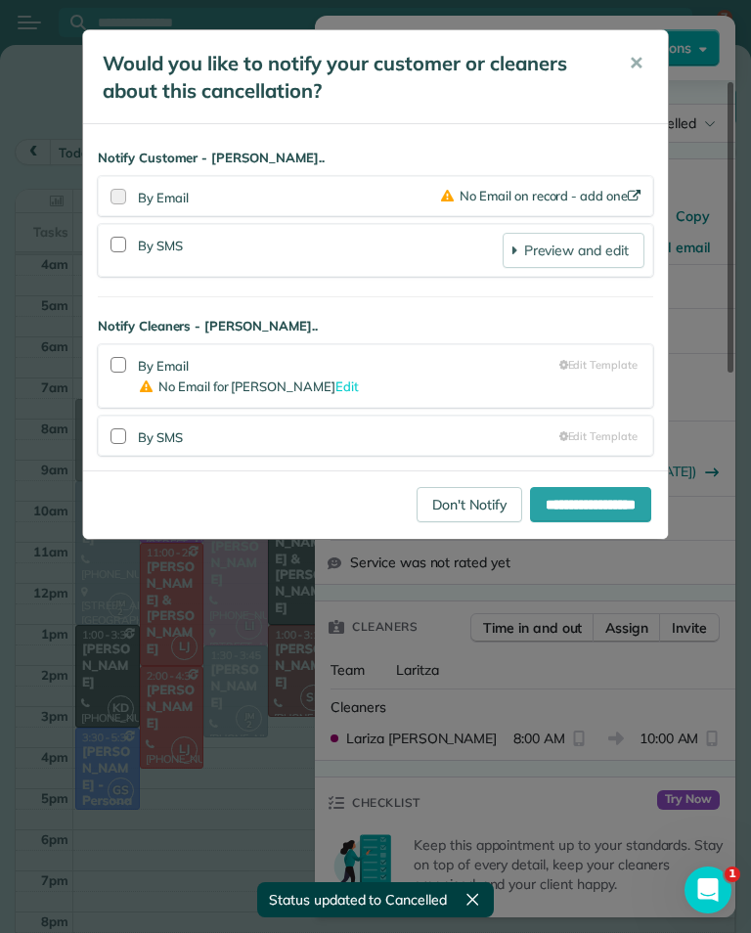
click at [445, 501] on link "Don't Notify" at bounding box center [470, 504] width 106 height 35
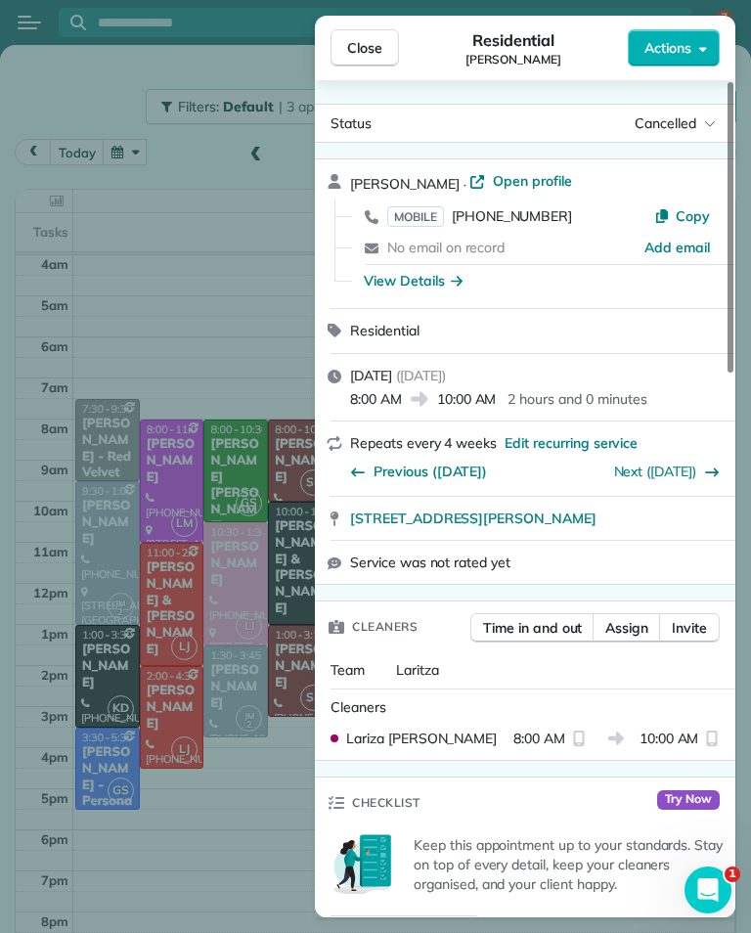
click at [376, 55] on span "Close" at bounding box center [364, 48] width 35 height 20
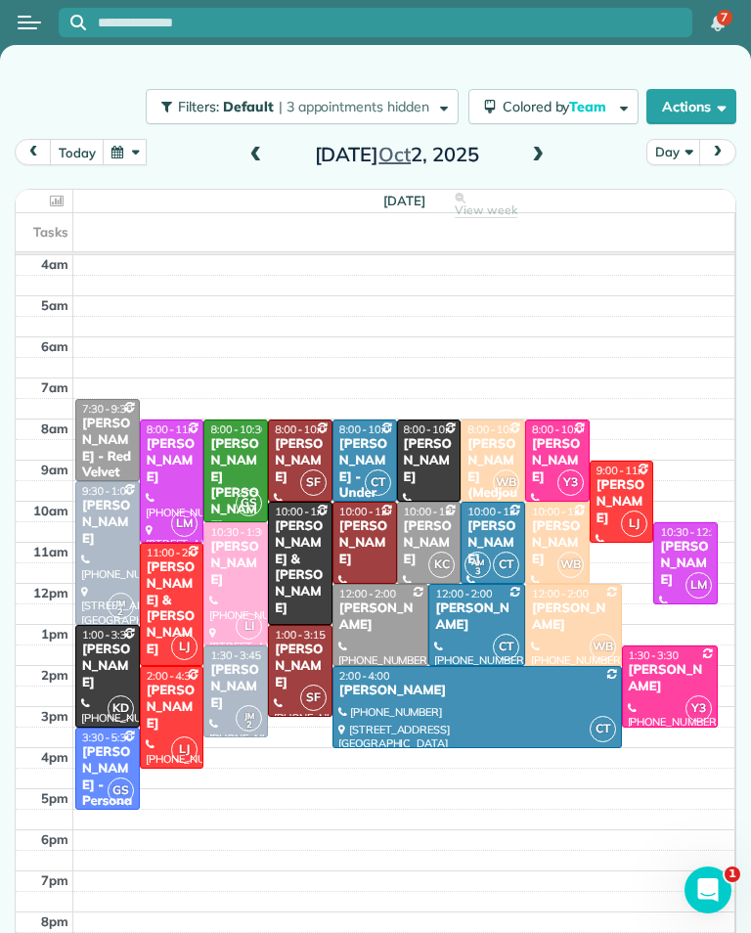
click at [557, 432] on span "8:00 - 10:00" at bounding box center [560, 429] width 57 height 14
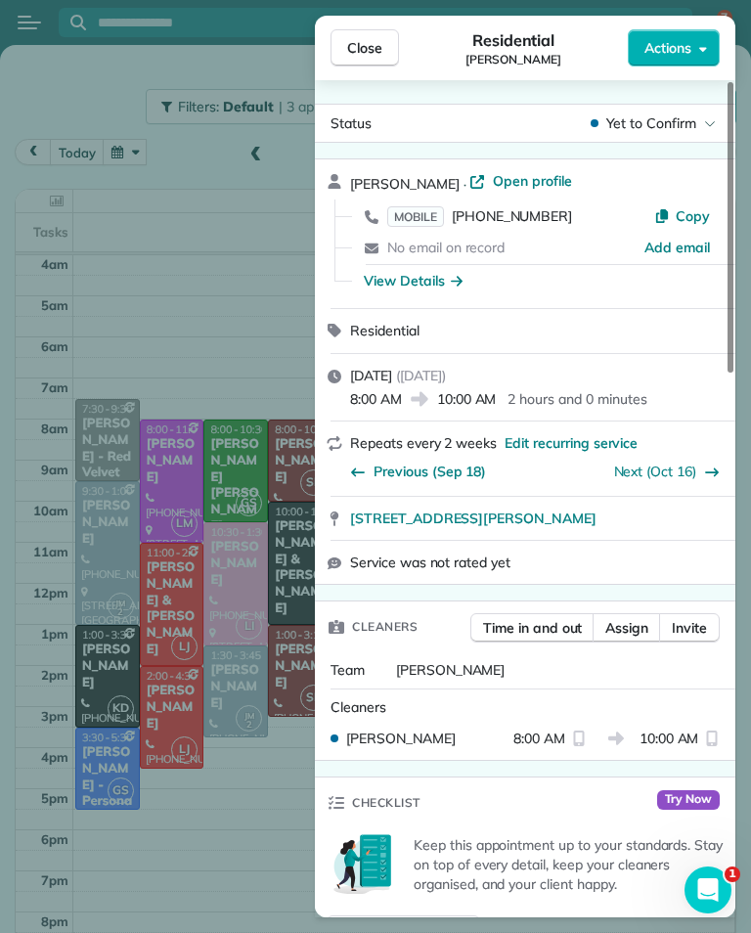
click at [424, 212] on span "MOBILE" at bounding box center [415, 216] width 57 height 21
click at [393, 52] on button "Close" at bounding box center [365, 47] width 68 height 37
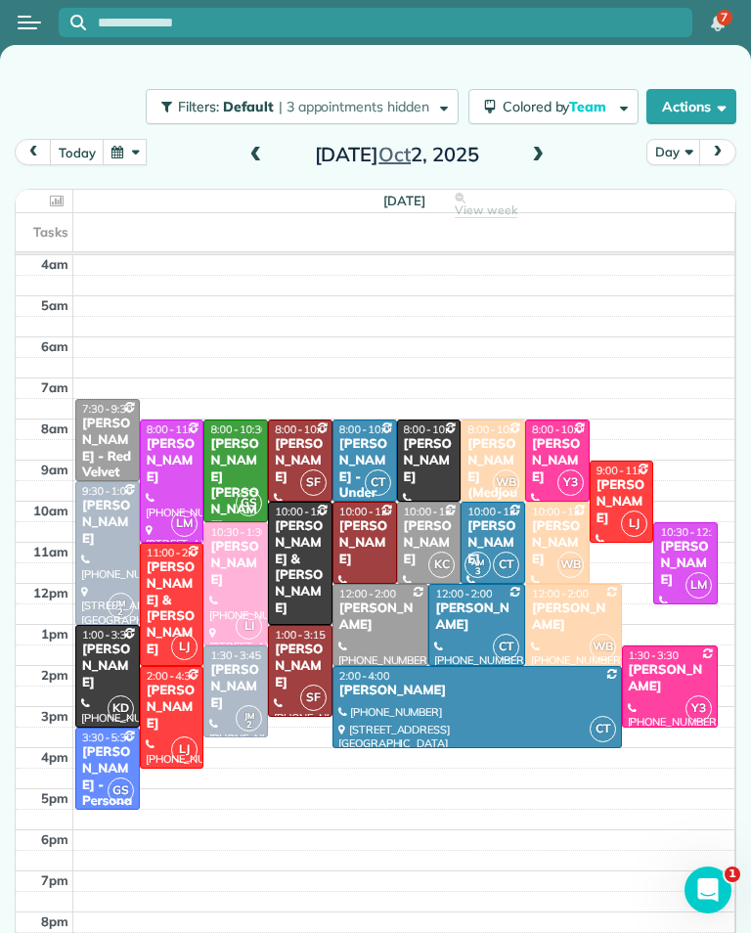
click at [664, 669] on div "[PERSON_NAME]" at bounding box center [670, 678] width 85 height 33
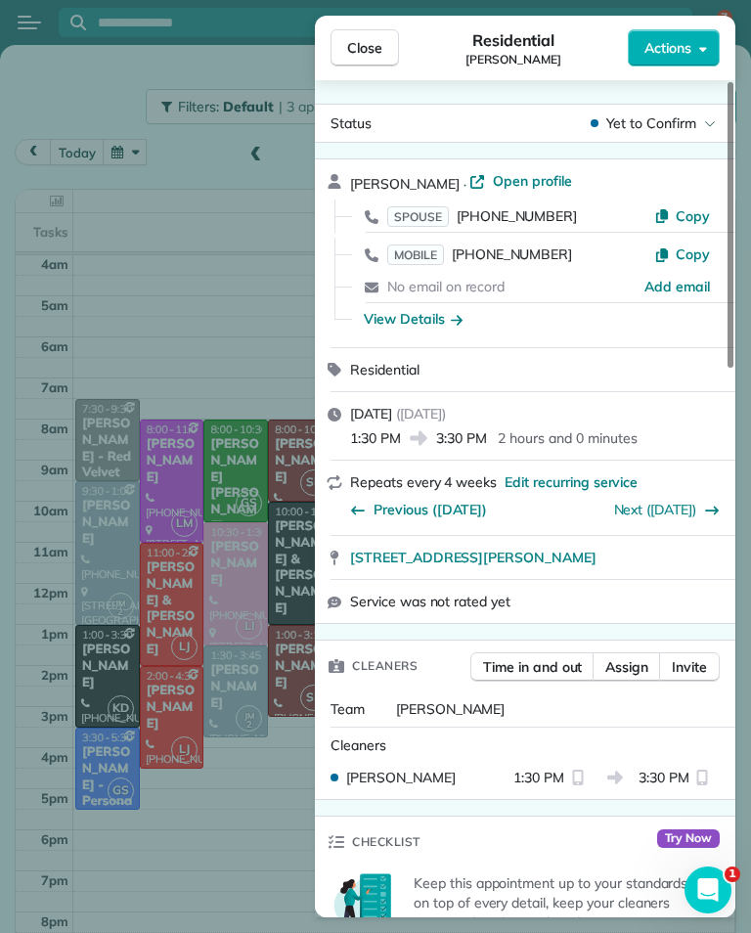
click at [425, 209] on span "SPOUSE" at bounding box center [418, 216] width 62 height 21
click at [420, 245] on span "MOBILE" at bounding box center [415, 254] width 57 height 21
click at [383, 59] on button "Close" at bounding box center [365, 47] width 68 height 37
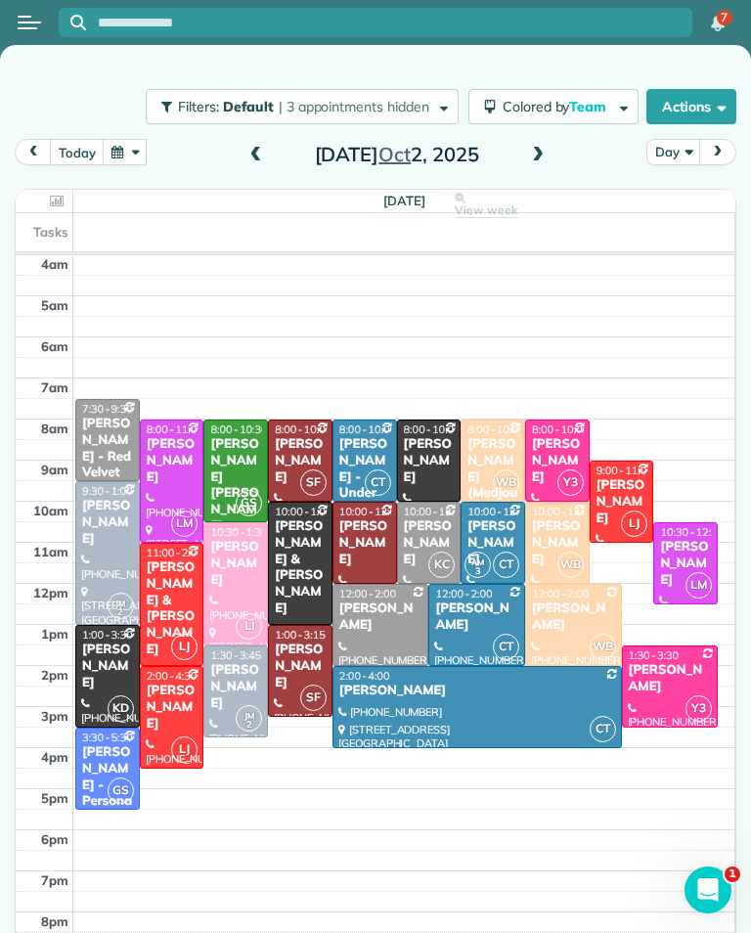
click at [376, 449] on div "[PERSON_NAME] - Under Car Plus" at bounding box center [364, 485] width 53 height 99
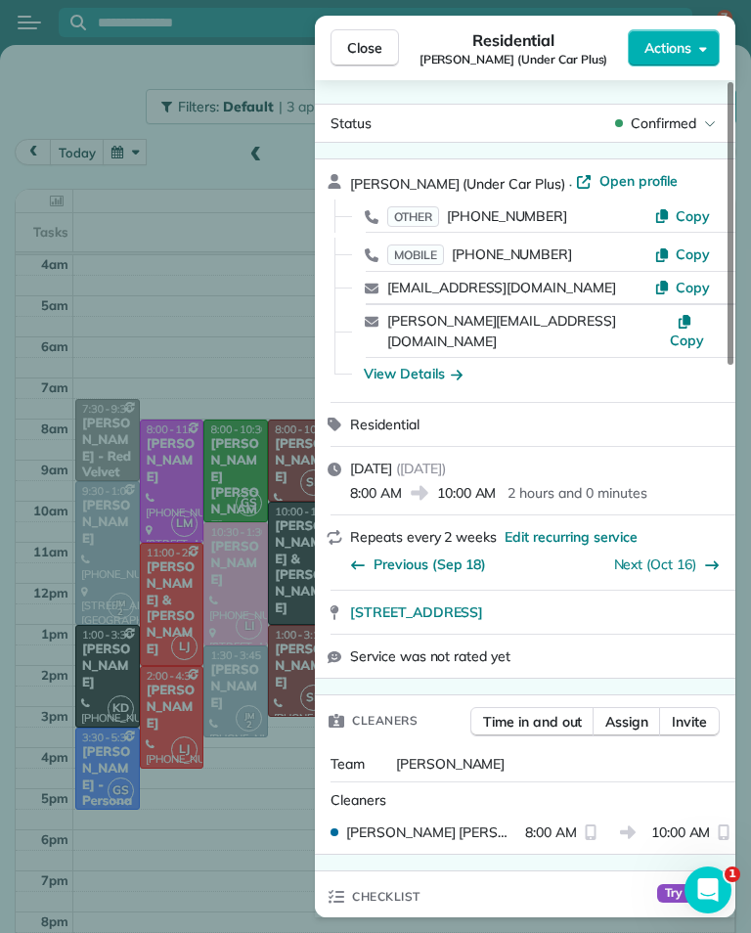
click at [420, 253] on span "MOBILE" at bounding box center [415, 254] width 57 height 21
click at [364, 60] on button "Close" at bounding box center [365, 47] width 68 height 37
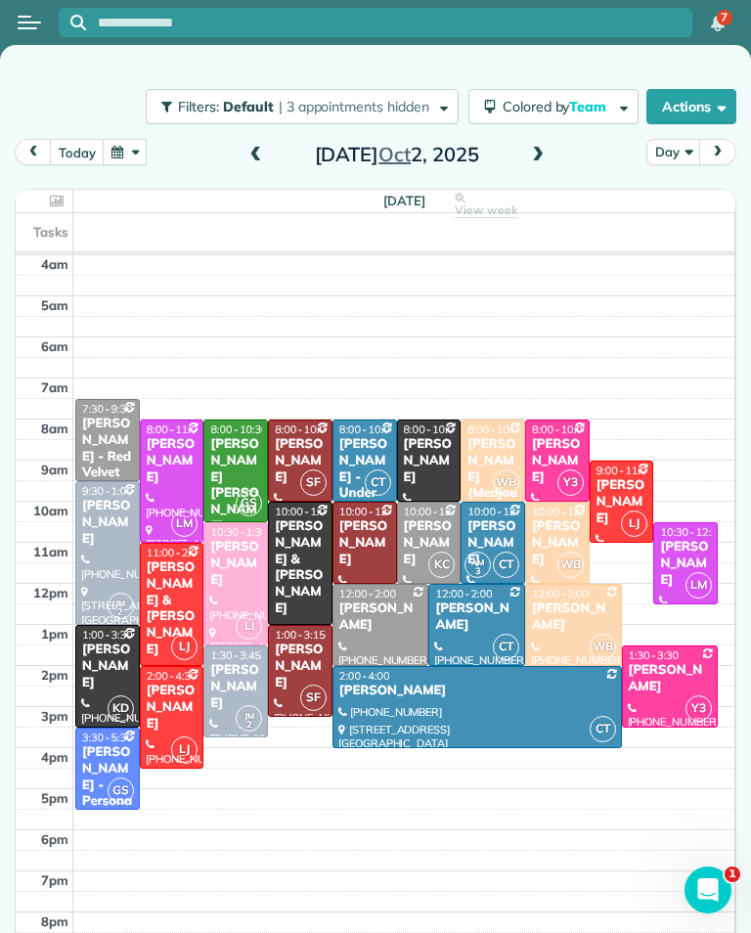
click at [503, 518] on div "[PERSON_NAME]" at bounding box center [492, 543] width 53 height 50
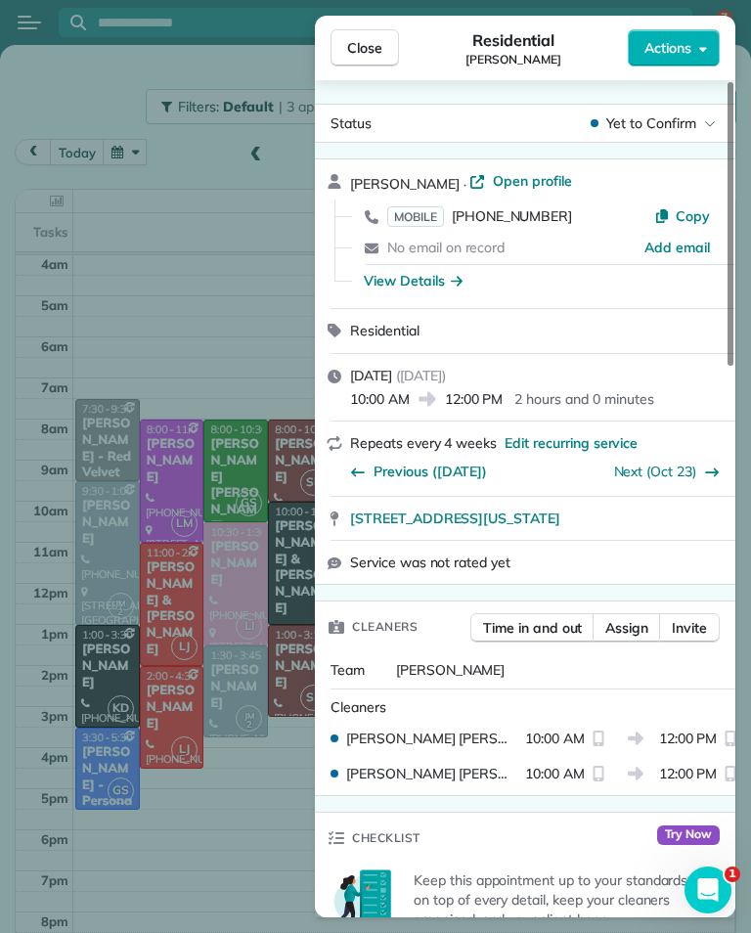
click at [430, 212] on span "MOBILE" at bounding box center [415, 216] width 57 height 21
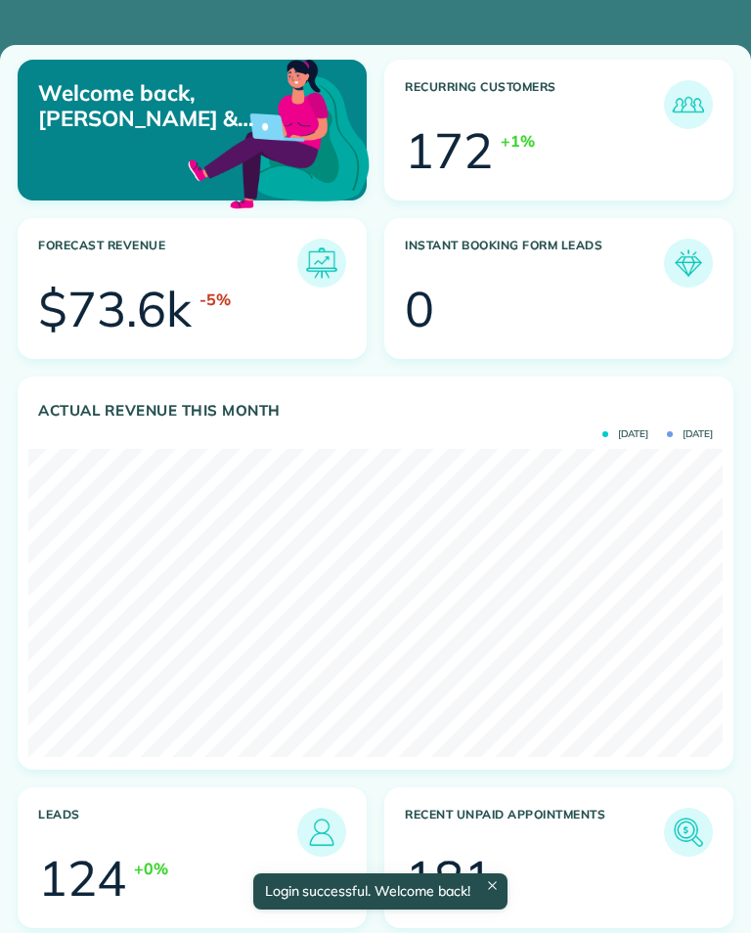
scroll to position [308, 694]
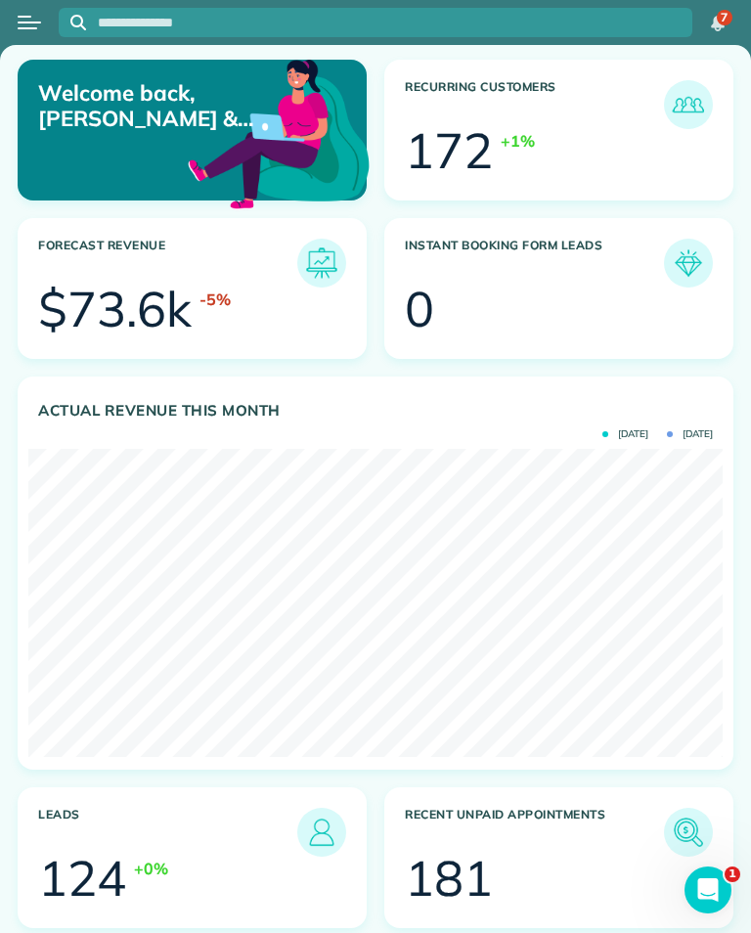
click at [27, 28] on div "Open menu" at bounding box center [28, 28] width 20 height 2
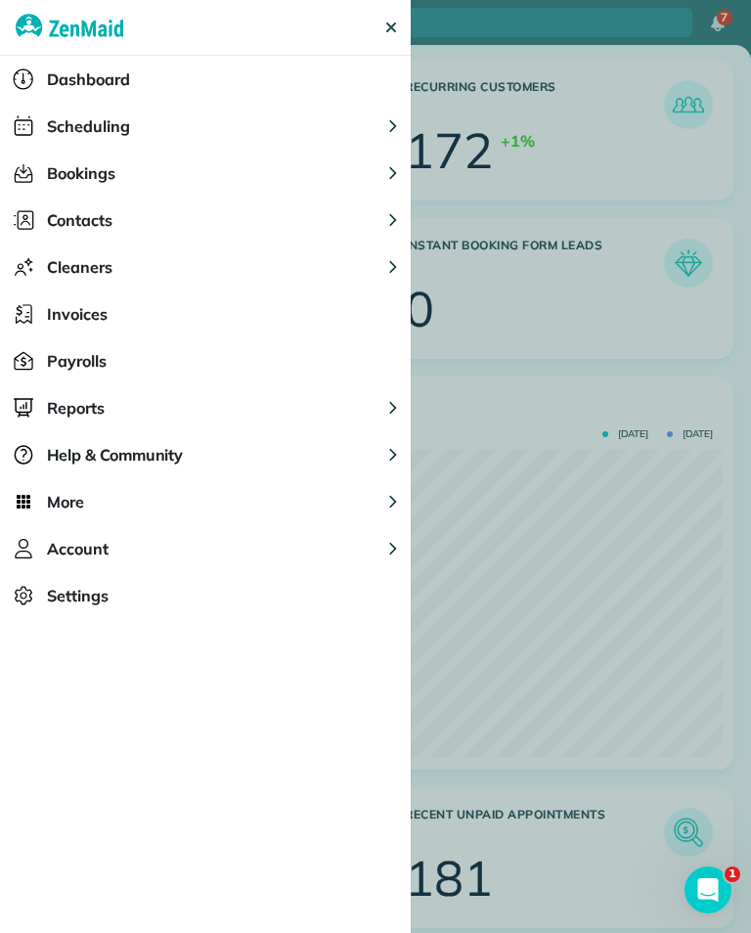
click at [379, 133] on button "Scheduling" at bounding box center [205, 126] width 411 height 47
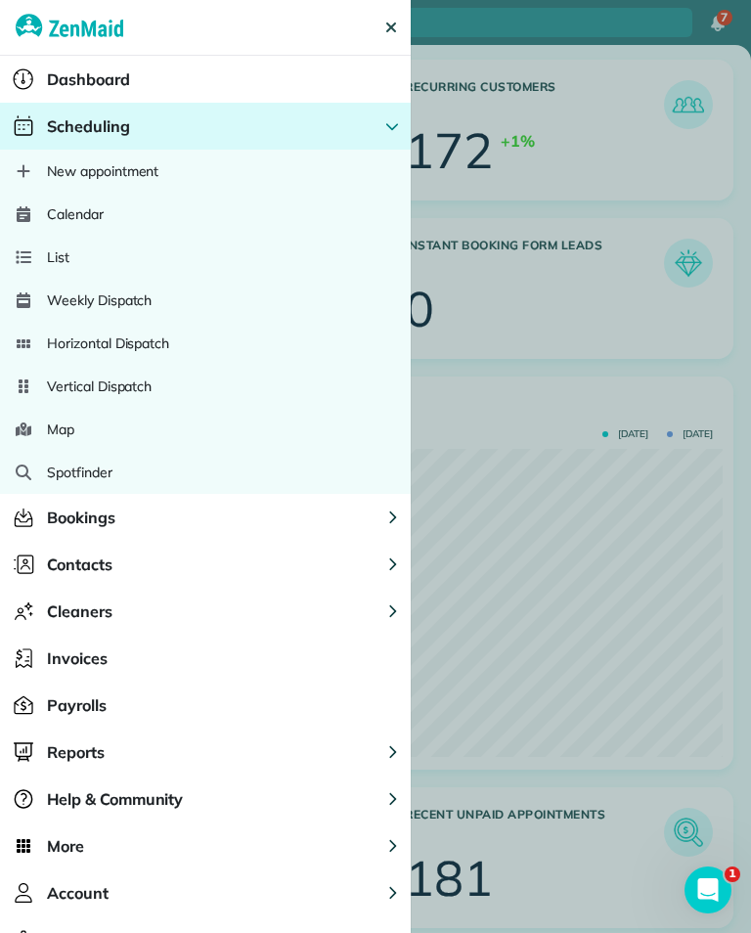
click at [255, 228] on div "Calendar" at bounding box center [205, 214] width 411 height 43
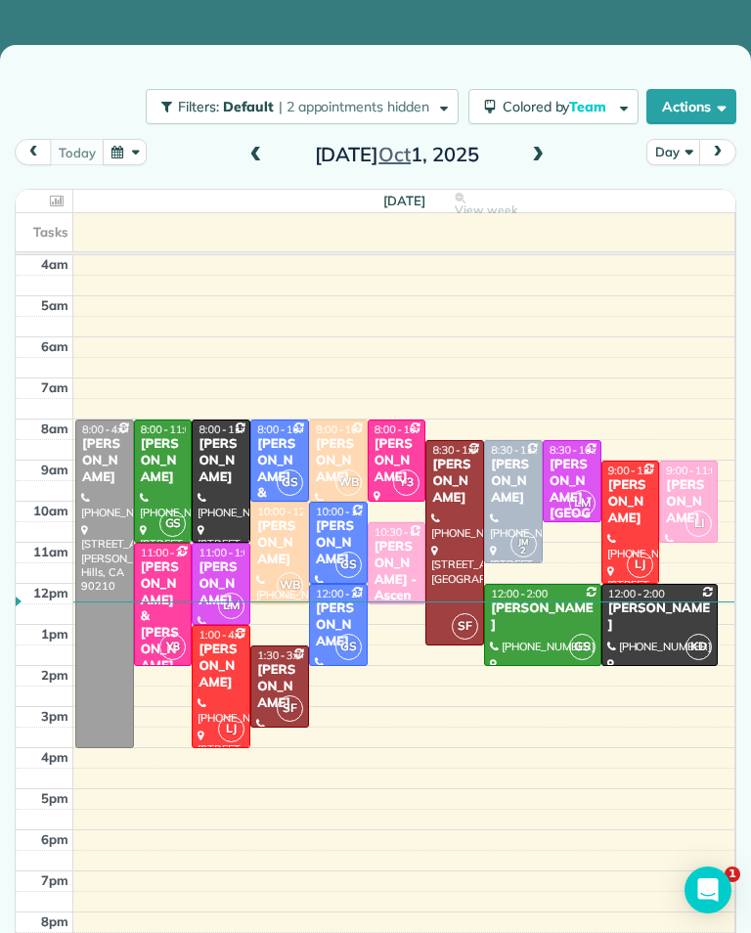
click at [527, 158] on span at bounding box center [538, 156] width 22 height 18
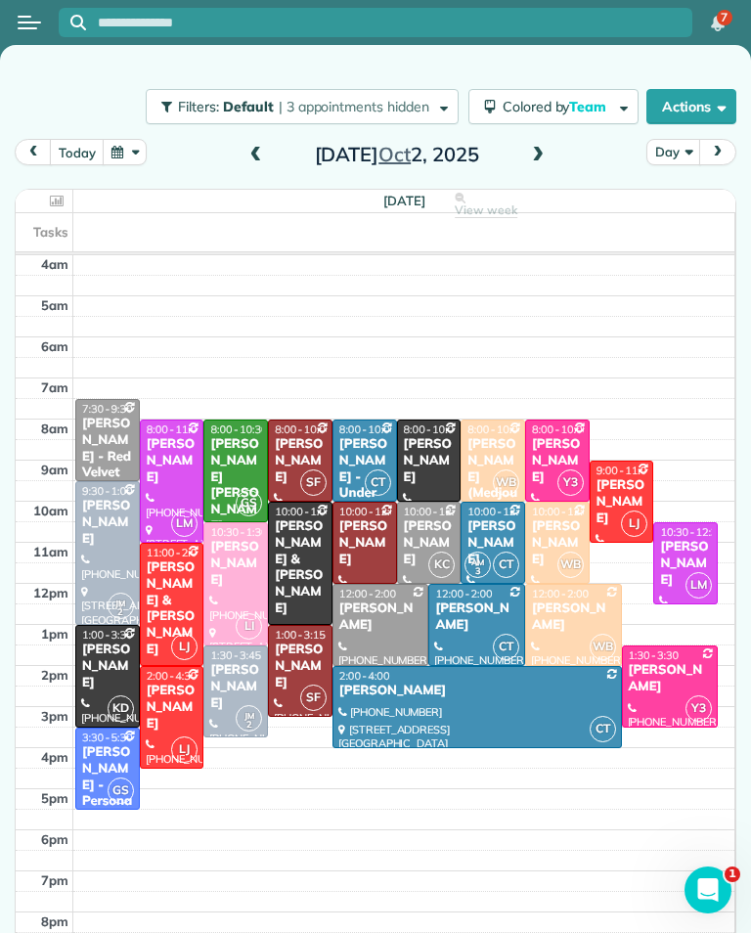
click at [466, 611] on div "[PERSON_NAME]" at bounding box center [476, 616] width 85 height 33
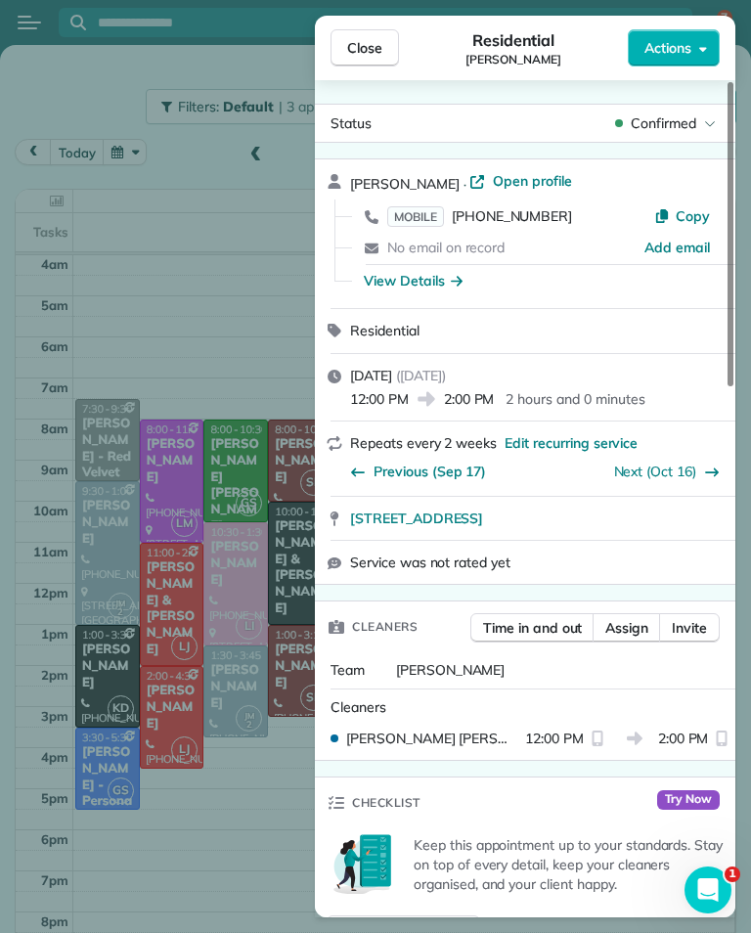
click at [430, 207] on span "MOBILE" at bounding box center [415, 216] width 57 height 21
click at [238, 859] on div "Close Residential Aparna Ramaswamy Actions Status Confirmed Aparna Ramaswamy · …" at bounding box center [375, 466] width 751 height 933
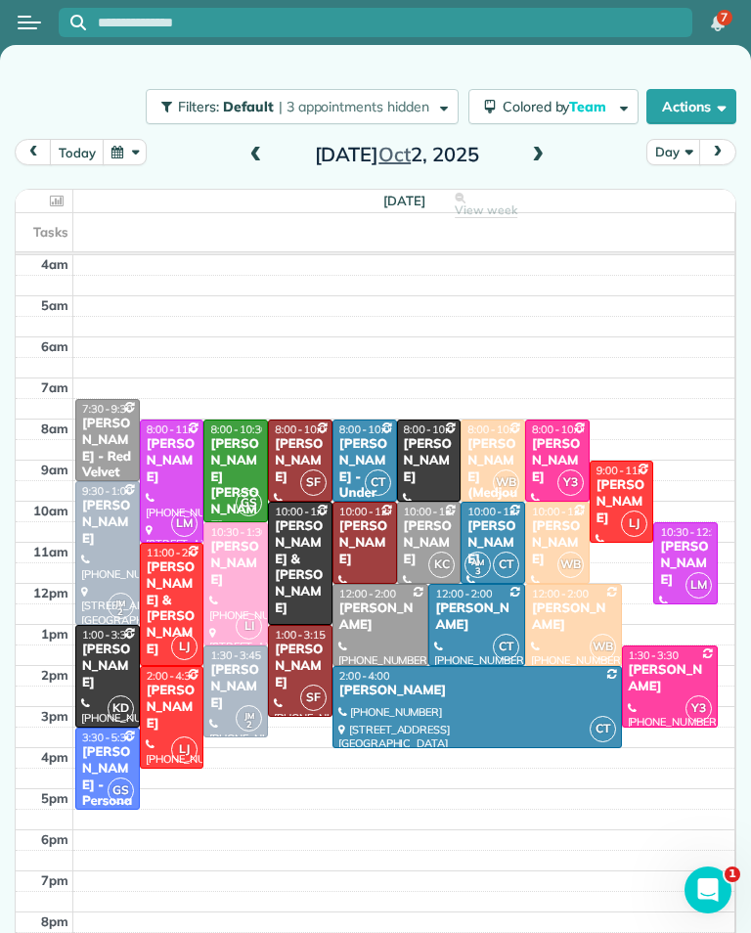
click at [462, 698] on div "[PERSON_NAME]" at bounding box center [477, 691] width 278 height 17
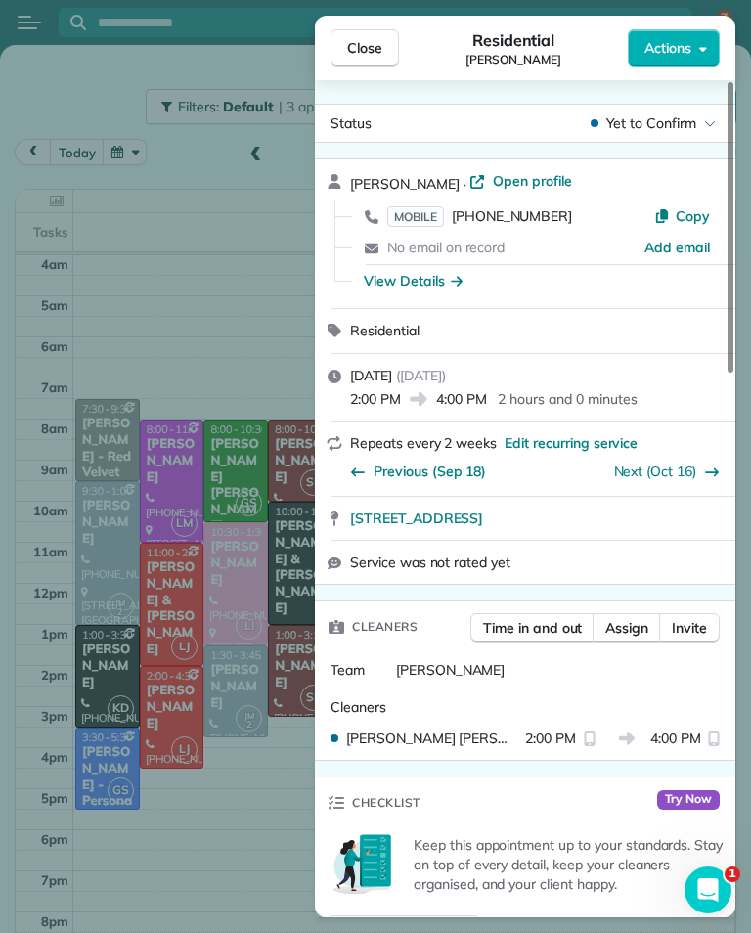
click at [428, 209] on span "MOBILE" at bounding box center [415, 216] width 57 height 21
click at [370, 45] on span "Close" at bounding box center [364, 48] width 35 height 20
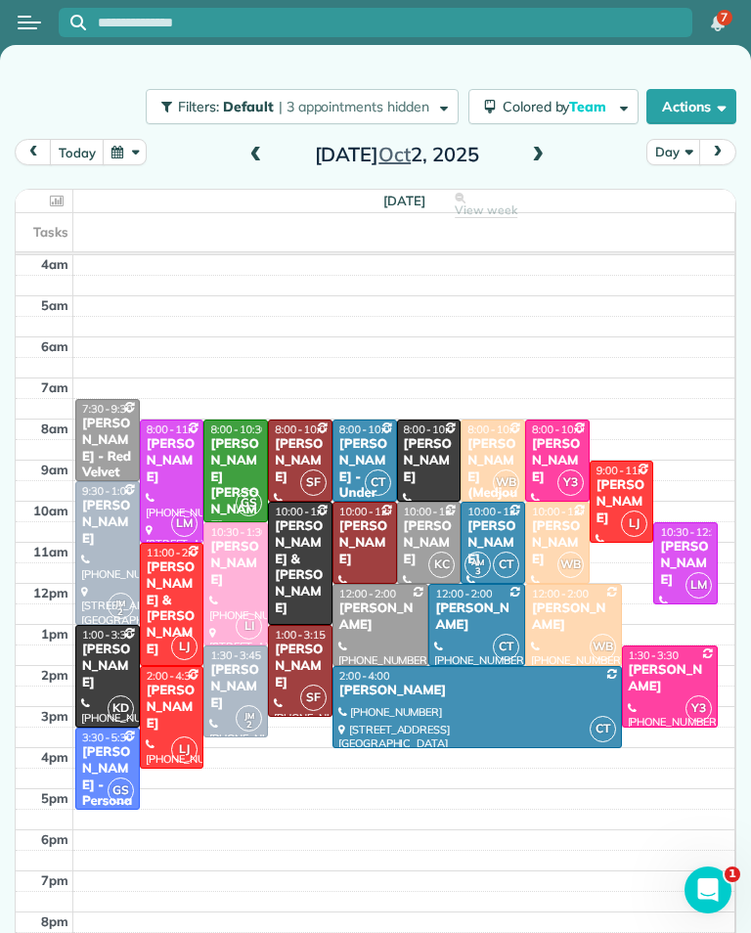
click at [102, 758] on div "[PERSON_NAME] - Personal Resource Investment" at bounding box center [107, 818] width 53 height 149
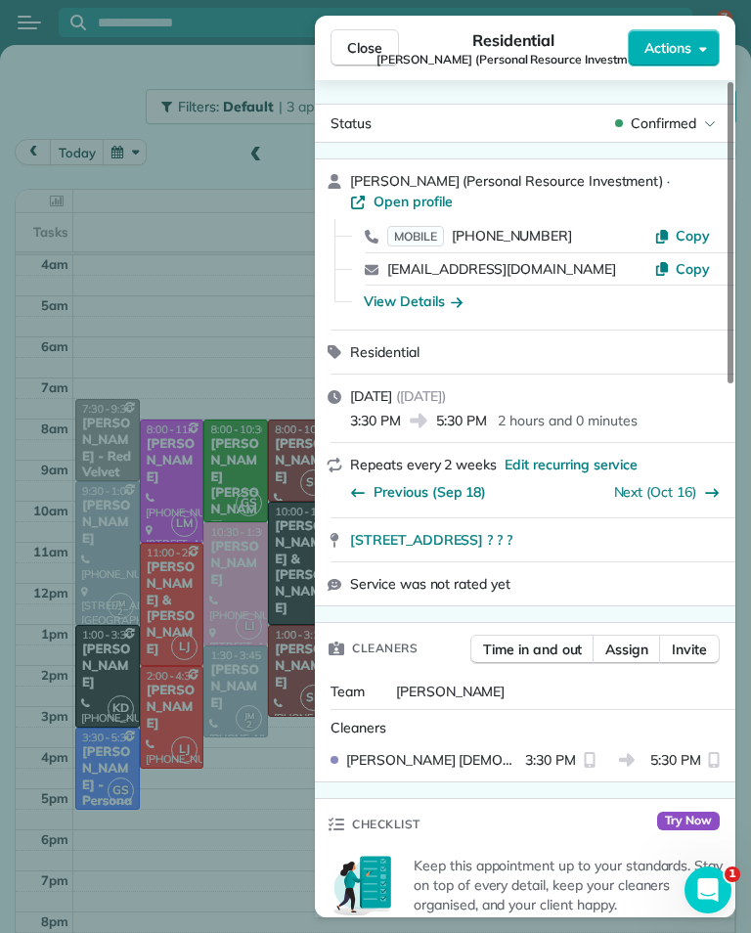
click at [425, 233] on span "MOBILE" at bounding box center [415, 236] width 57 height 21
click at [369, 42] on span "Close" at bounding box center [364, 48] width 35 height 20
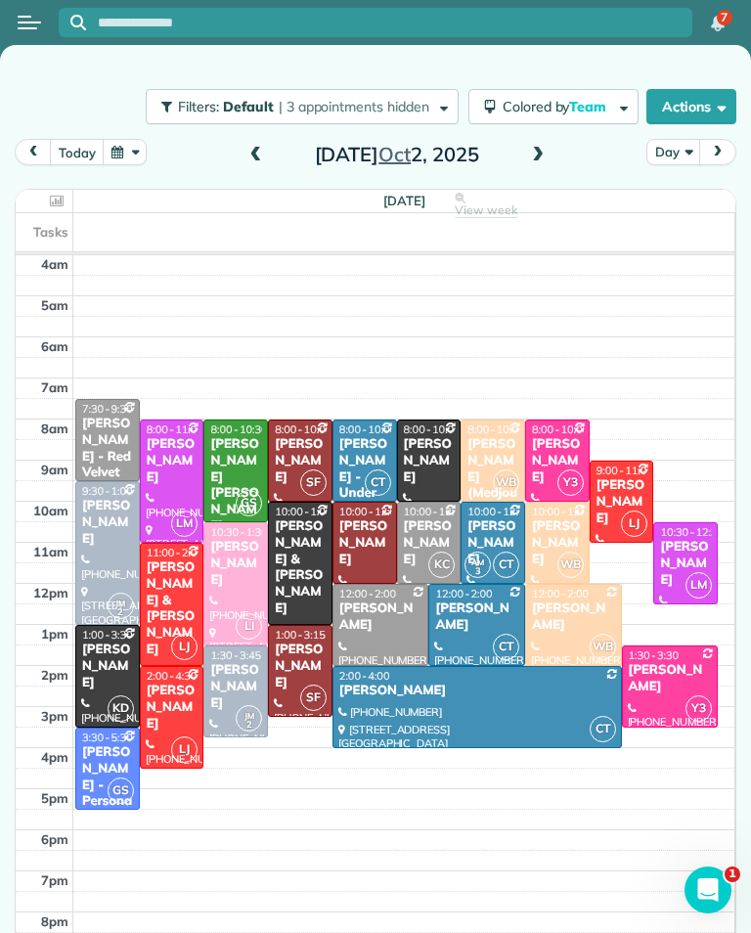
click at [128, 408] on span "7:30 - 9:30" at bounding box center [107, 409] width 51 height 14
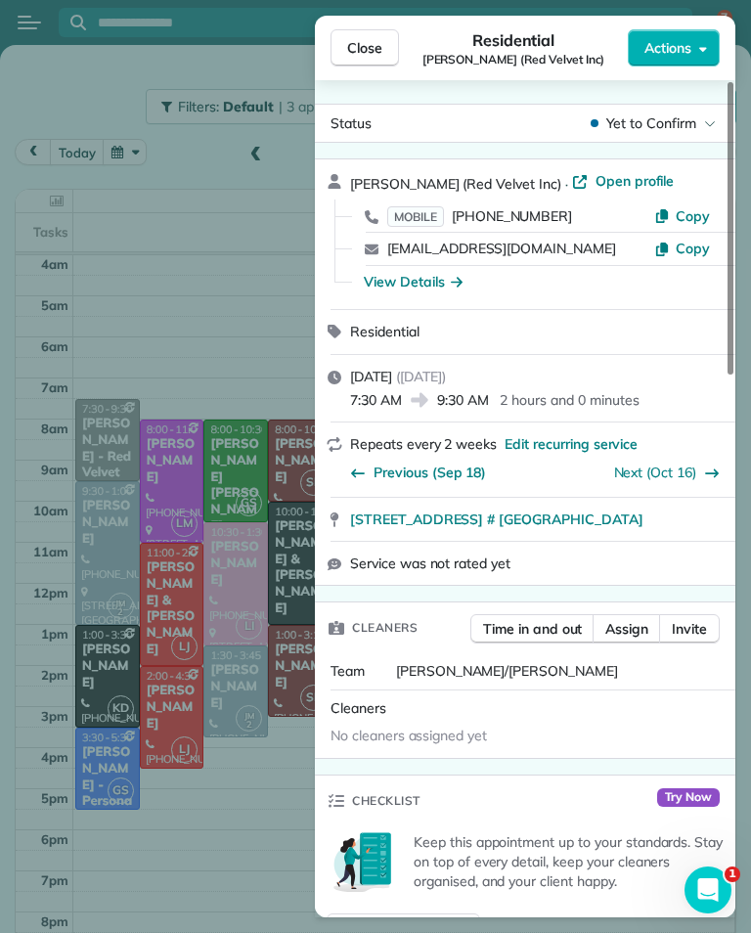
click at [426, 211] on span "MOBILE" at bounding box center [415, 216] width 57 height 21
click at [379, 59] on button "Close" at bounding box center [365, 47] width 68 height 37
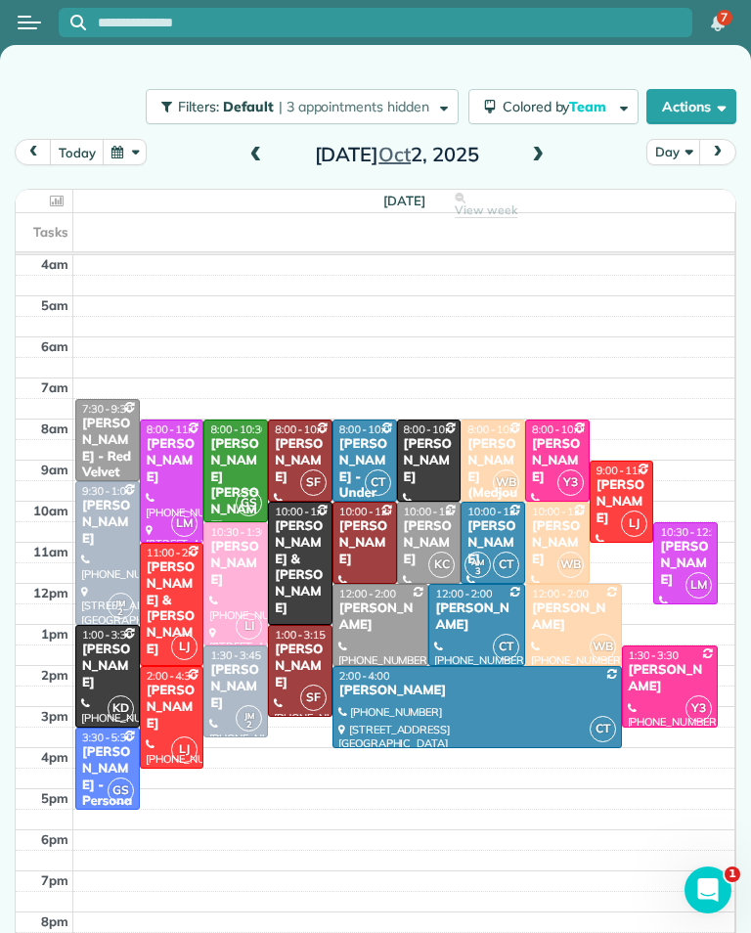
click at [440, 523] on div "[PERSON_NAME]" at bounding box center [429, 543] width 53 height 50
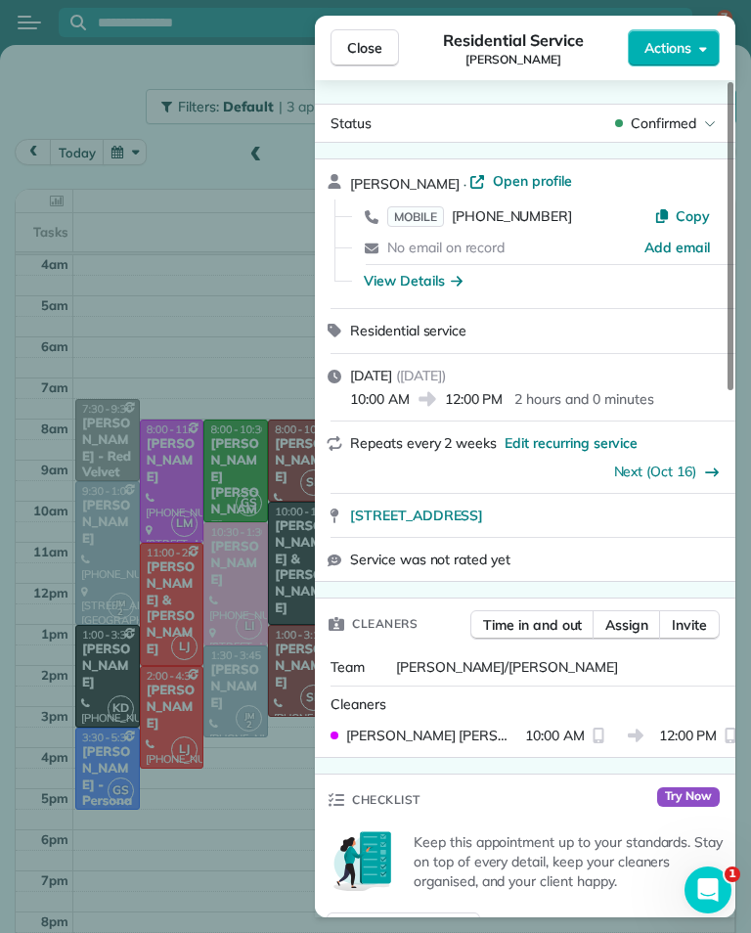
click at [437, 216] on span "MOBILE" at bounding box center [415, 216] width 57 height 21
click at [390, 54] on button "Close" at bounding box center [365, 47] width 68 height 37
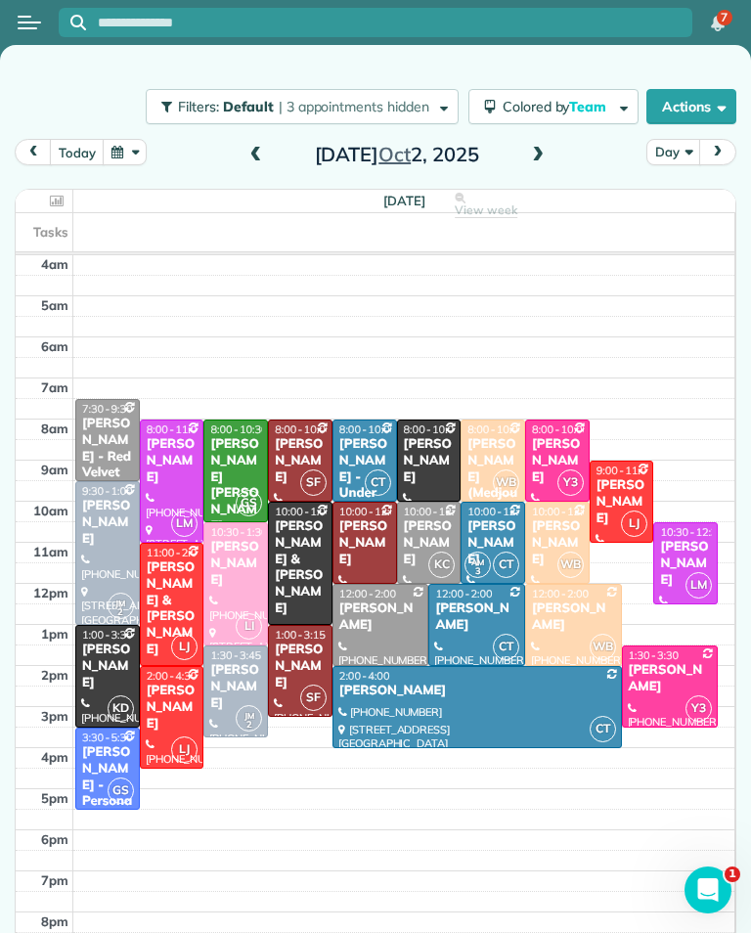
click at [394, 622] on div at bounding box center [380, 625] width 95 height 80
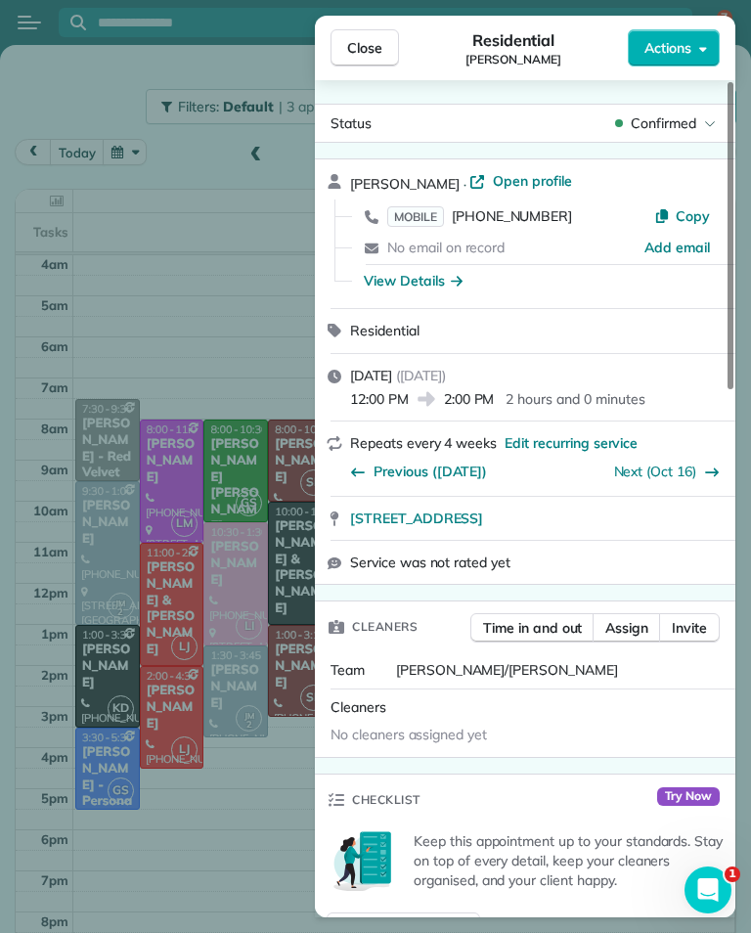
click at [422, 212] on span "MOBILE" at bounding box center [415, 216] width 57 height 21
click at [377, 46] on span "Close" at bounding box center [364, 48] width 35 height 20
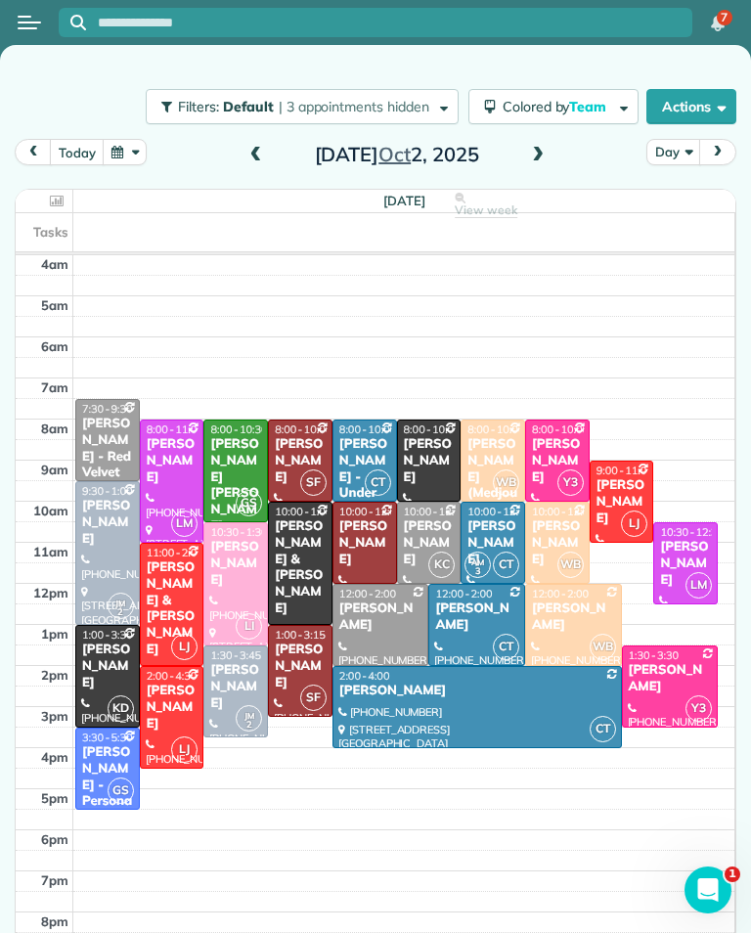
click at [119, 548] on div at bounding box center [107, 553] width 63 height 142
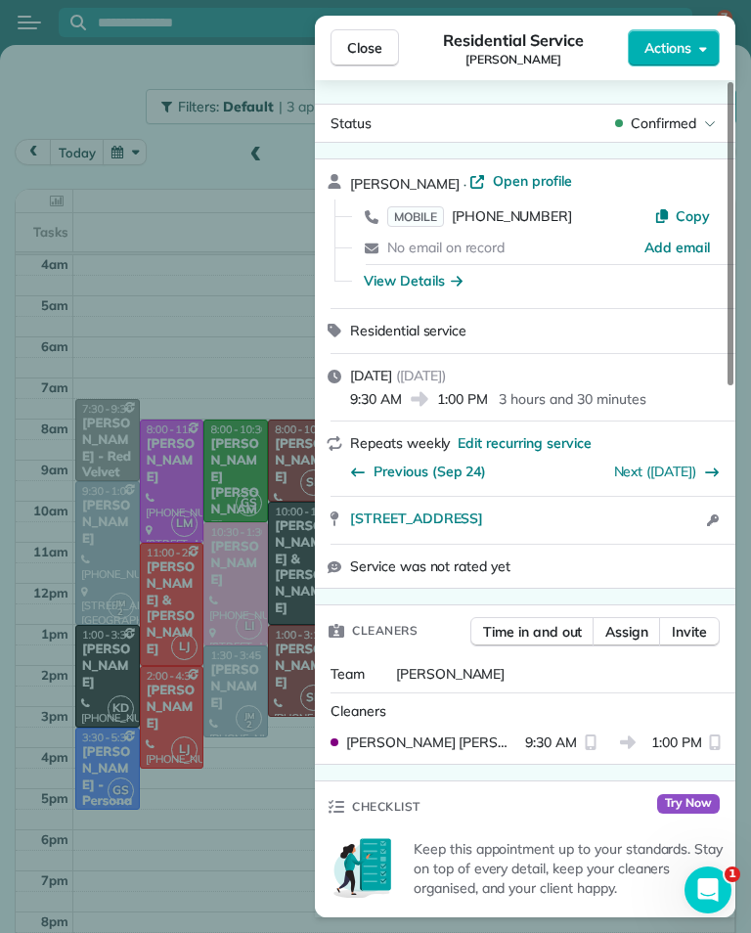
click at [432, 207] on span "MOBILE" at bounding box center [415, 216] width 57 height 21
click at [389, 34] on button "Close" at bounding box center [365, 47] width 68 height 37
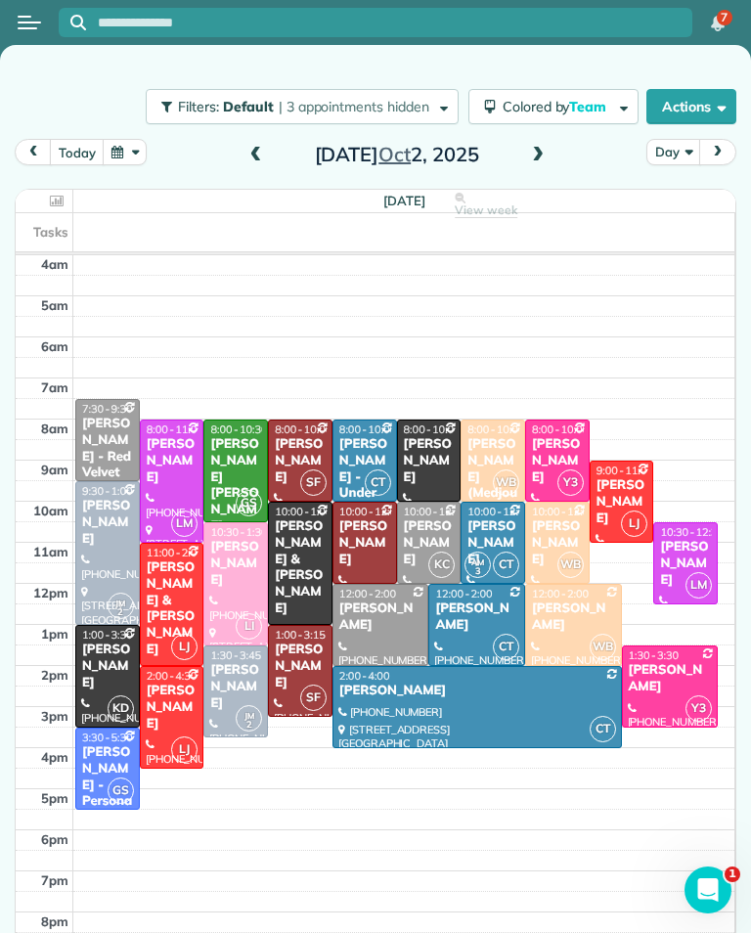
click at [236, 662] on div "[PERSON_NAME]" at bounding box center [235, 687] width 53 height 50
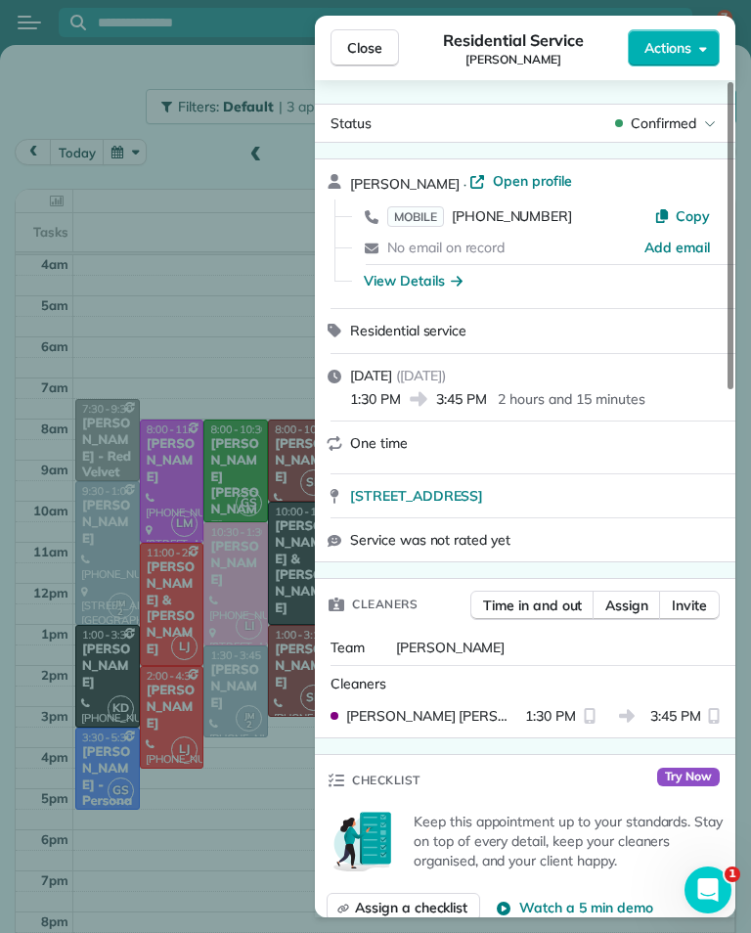
click at [406, 216] on span "MOBILE" at bounding box center [415, 216] width 57 height 21
click at [373, 48] on span "Close" at bounding box center [364, 48] width 35 height 20
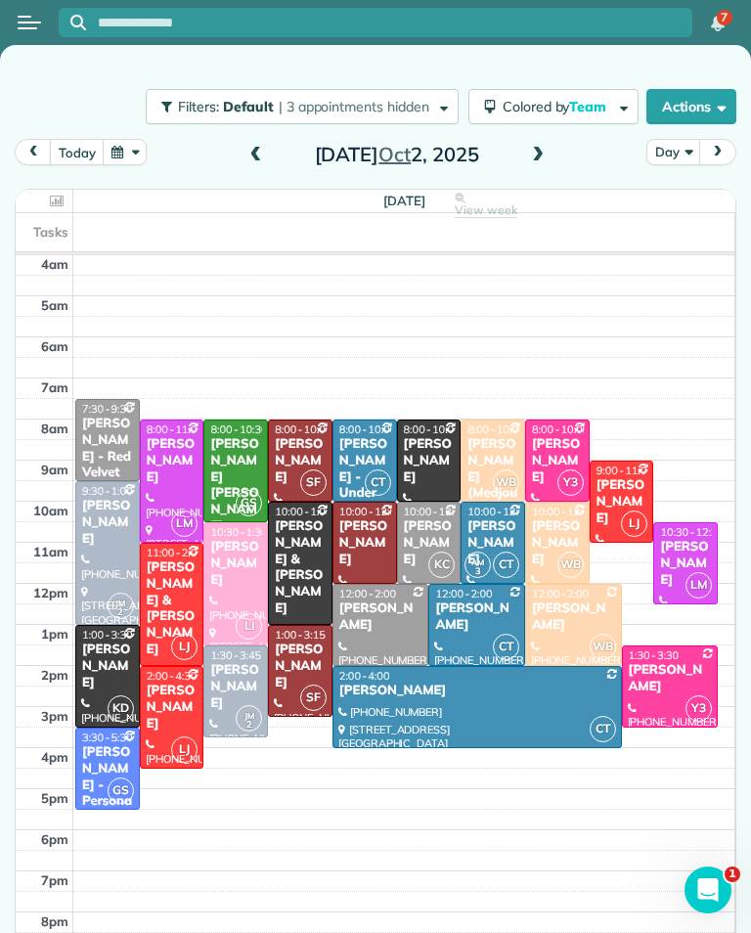
click at [510, 430] on span "8:00 - 10:00" at bounding box center [495, 429] width 57 height 14
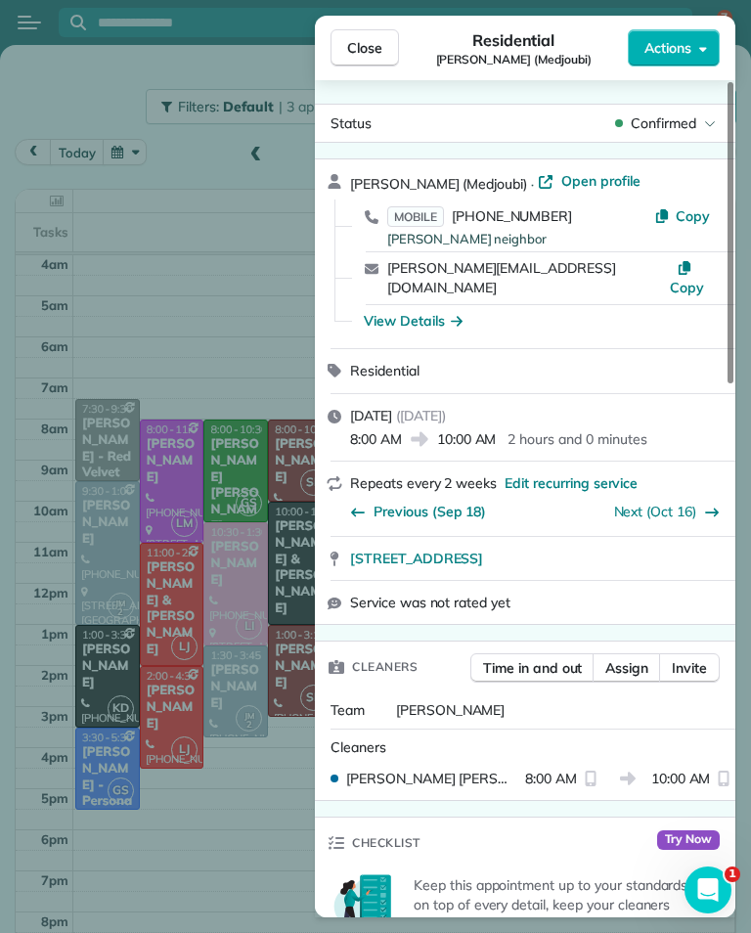
click at [431, 214] on span "MOBILE" at bounding box center [415, 216] width 57 height 21
click at [381, 42] on span "Close" at bounding box center [364, 48] width 35 height 20
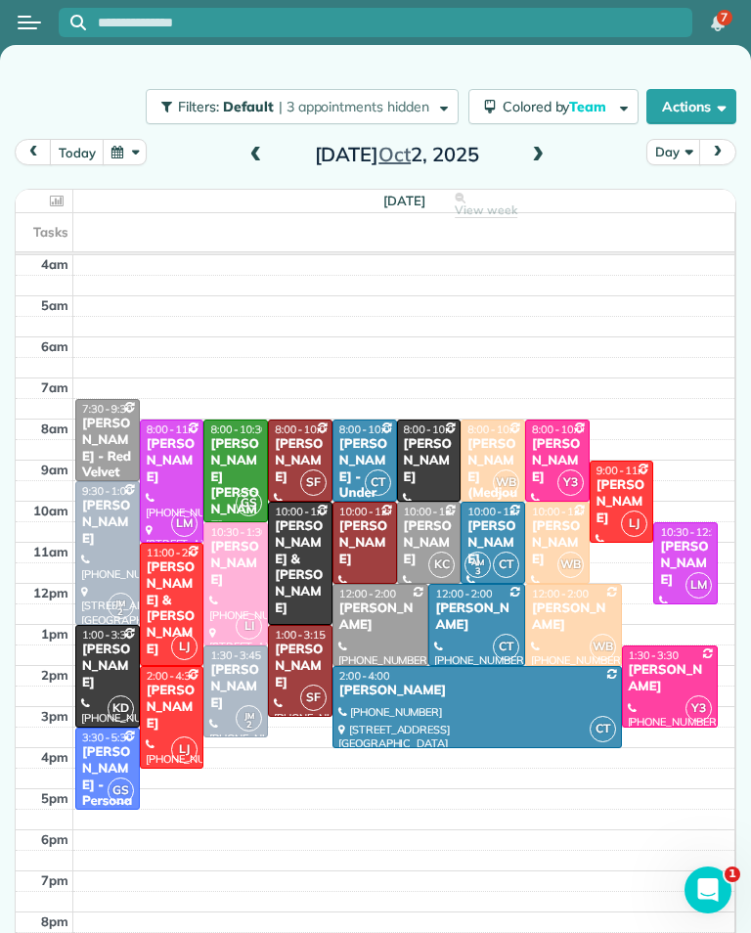
click at [555, 540] on div "[PERSON_NAME]" at bounding box center [557, 543] width 53 height 50
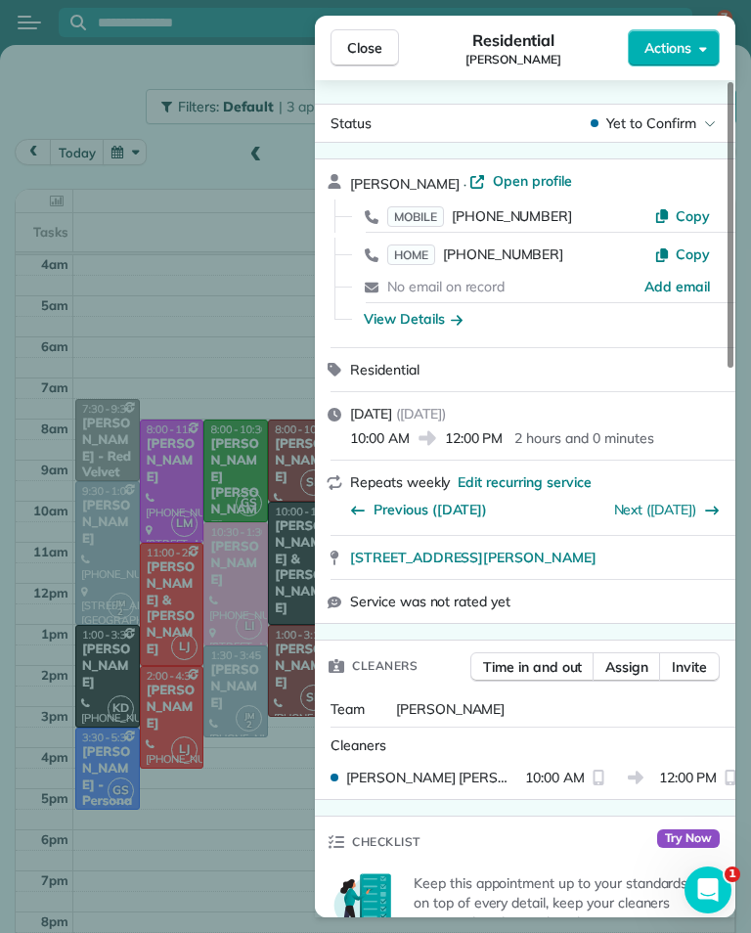
click at [421, 211] on span "MOBILE" at bounding box center [415, 216] width 57 height 21
click at [422, 254] on span "HOME" at bounding box center [411, 254] width 48 height 21
click at [429, 215] on span "MOBILE" at bounding box center [415, 216] width 57 height 21
click at [395, 47] on button "Close" at bounding box center [365, 47] width 68 height 37
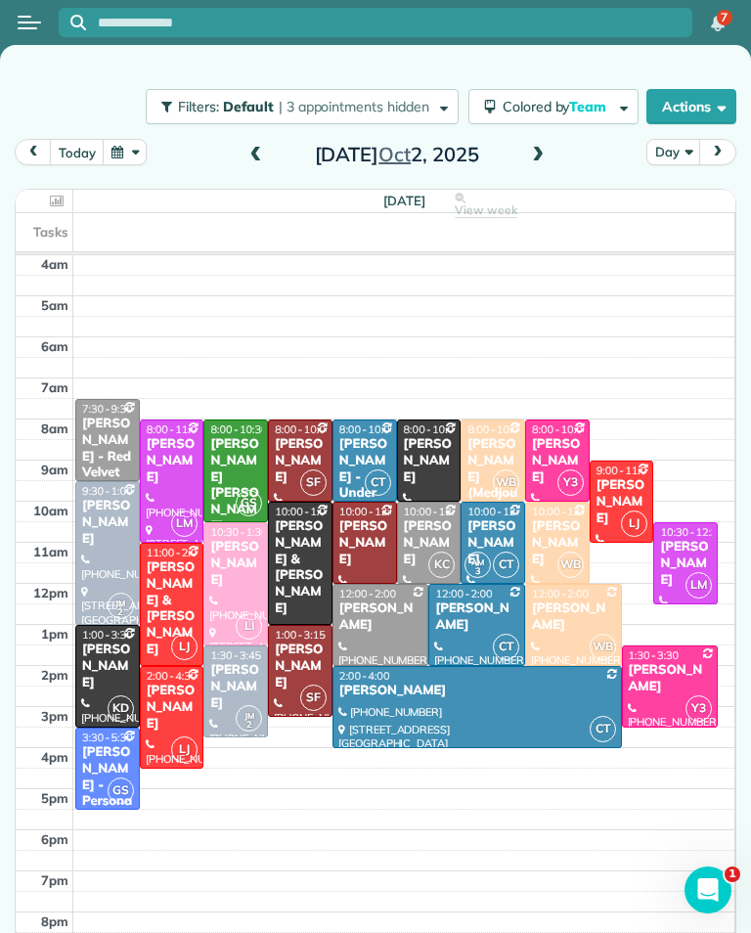
click at [575, 618] on div "[PERSON_NAME]" at bounding box center [573, 616] width 85 height 33
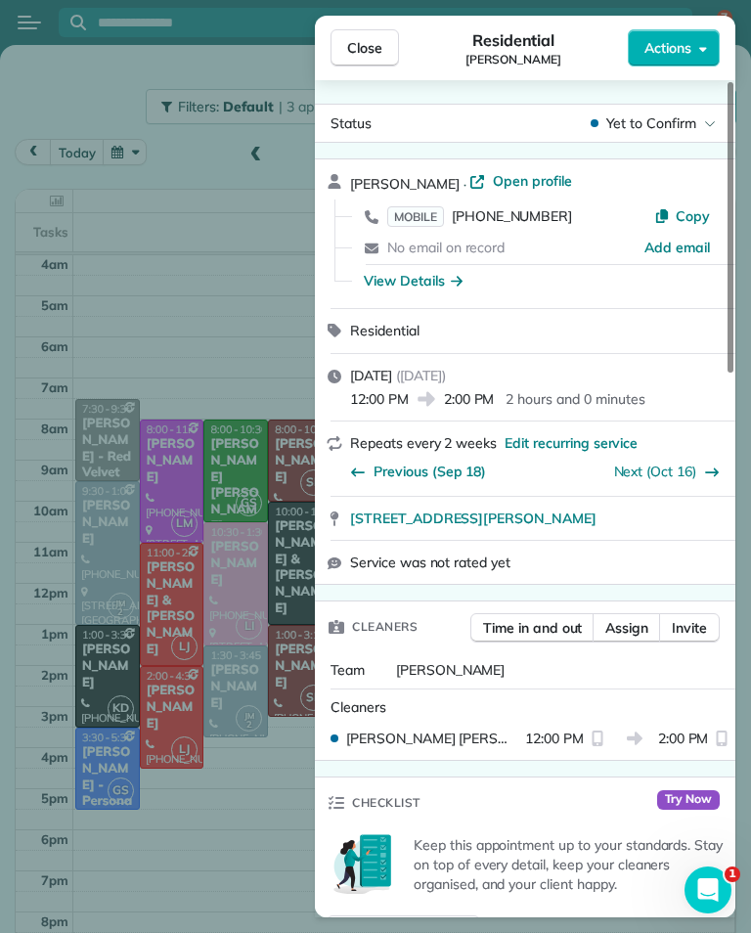
click at [436, 214] on span "MOBILE" at bounding box center [415, 216] width 57 height 21
click at [383, 55] on button "Close" at bounding box center [365, 47] width 68 height 37
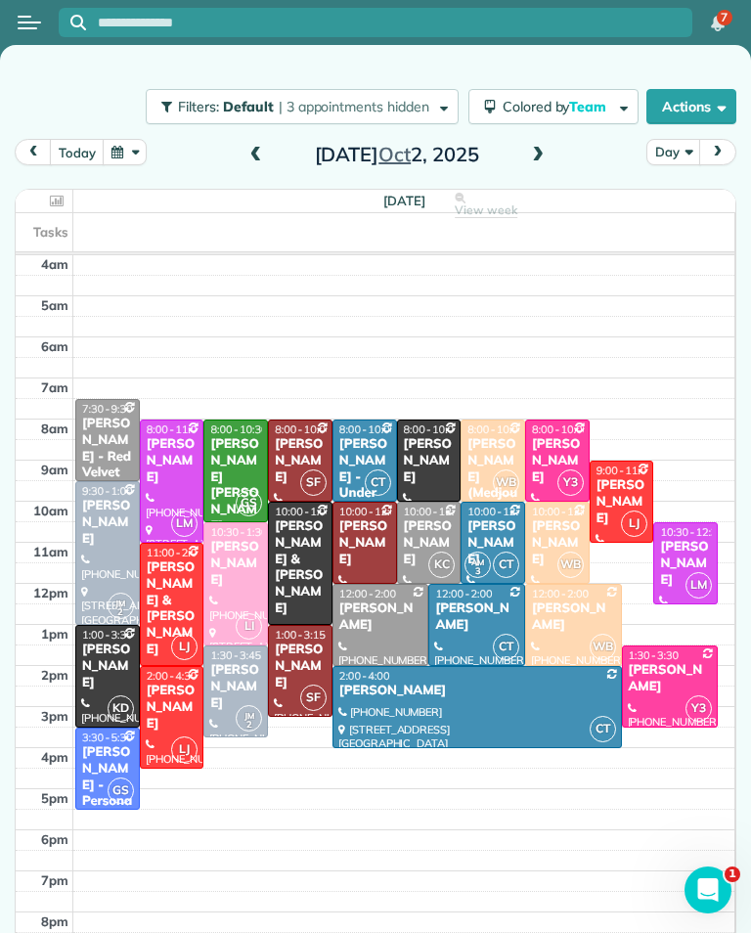
click at [163, 463] on div "[PERSON_NAME]" at bounding box center [172, 461] width 53 height 50
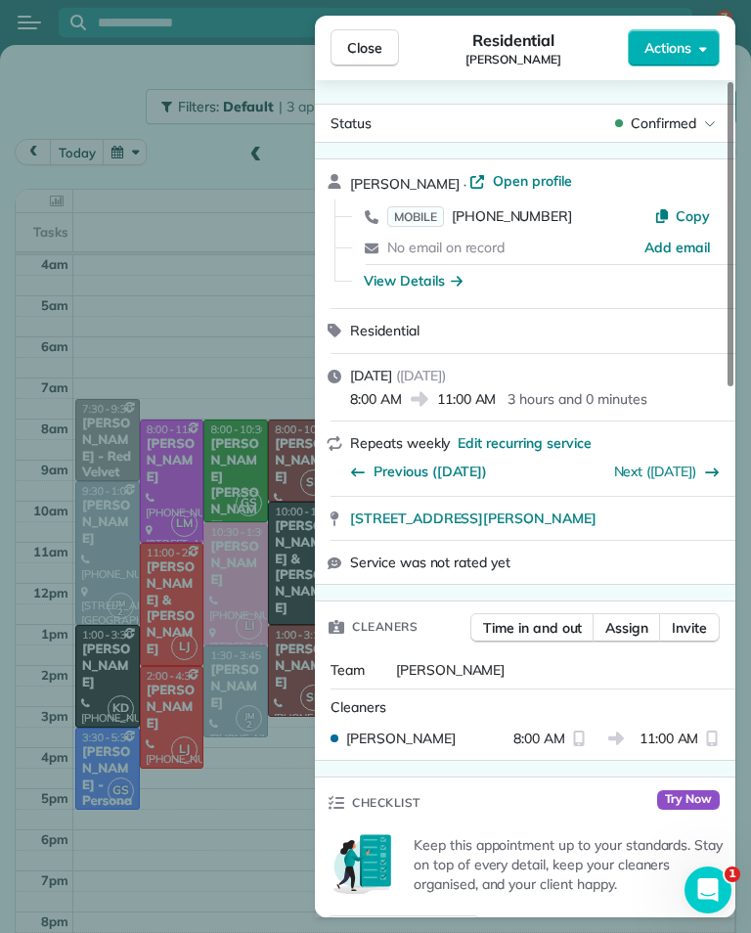
click at [427, 210] on span "MOBILE" at bounding box center [415, 216] width 57 height 21
click at [376, 50] on span "Close" at bounding box center [364, 48] width 35 height 20
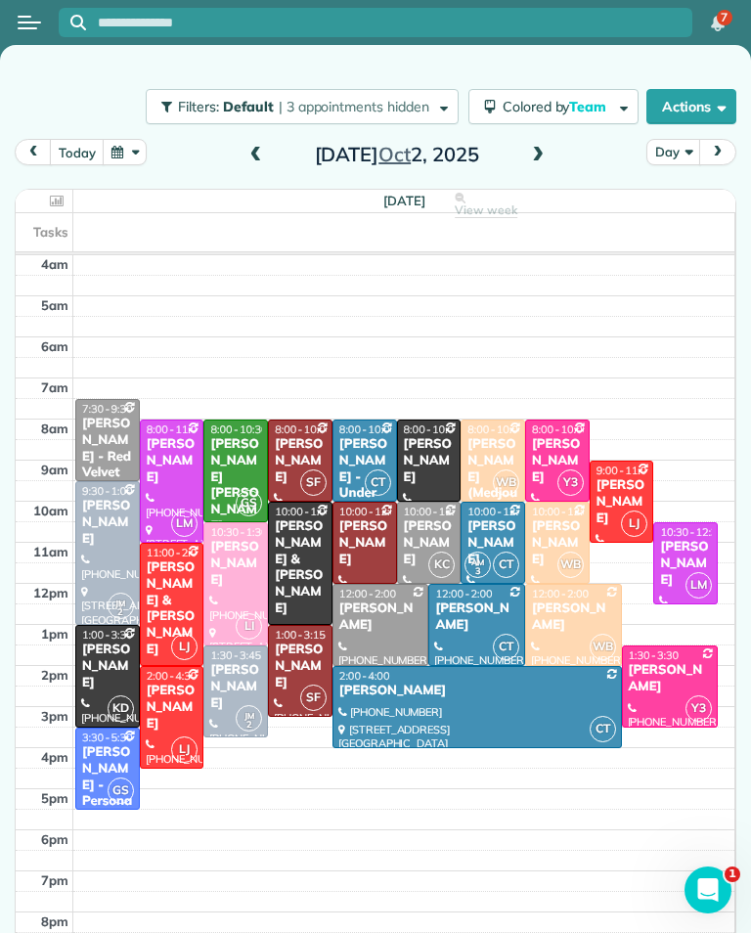
click at [704, 540] on div "[PERSON_NAME]" at bounding box center [685, 564] width 53 height 50
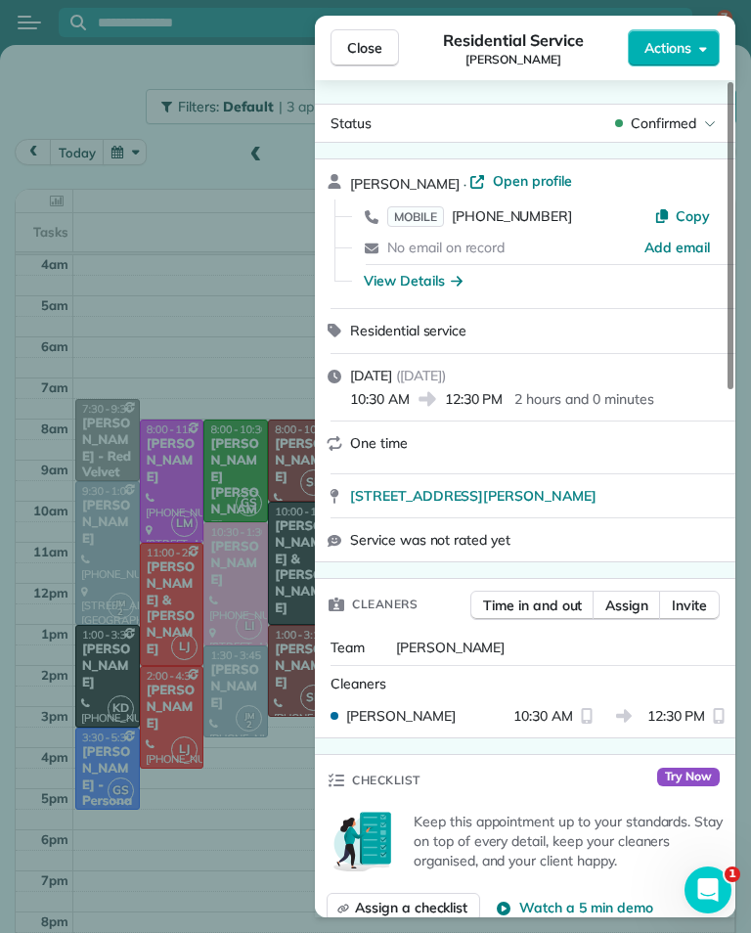
click at [422, 213] on span "MOBILE" at bounding box center [415, 216] width 57 height 21
click at [365, 60] on button "Close" at bounding box center [365, 47] width 68 height 37
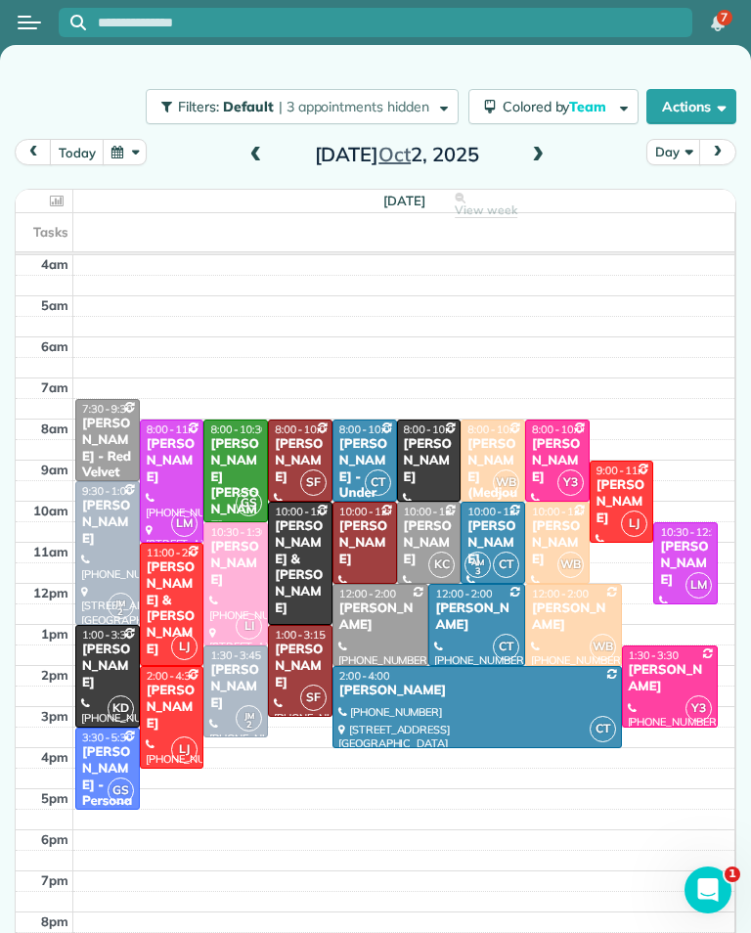
click at [224, 572] on div at bounding box center [235, 583] width 63 height 121
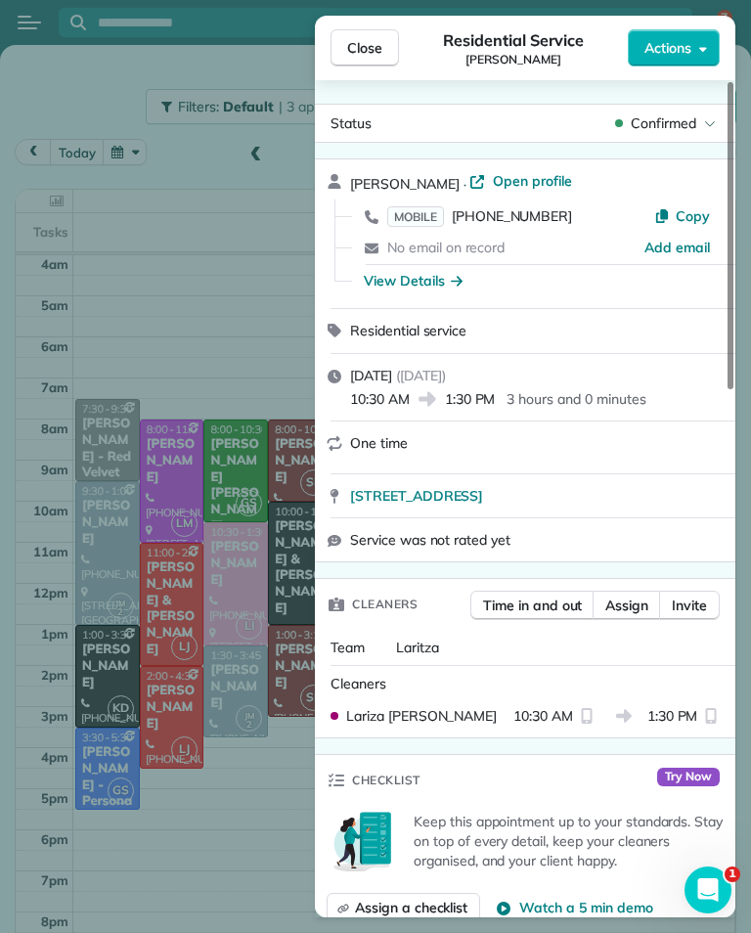
click at [364, 64] on button "Close" at bounding box center [365, 47] width 68 height 37
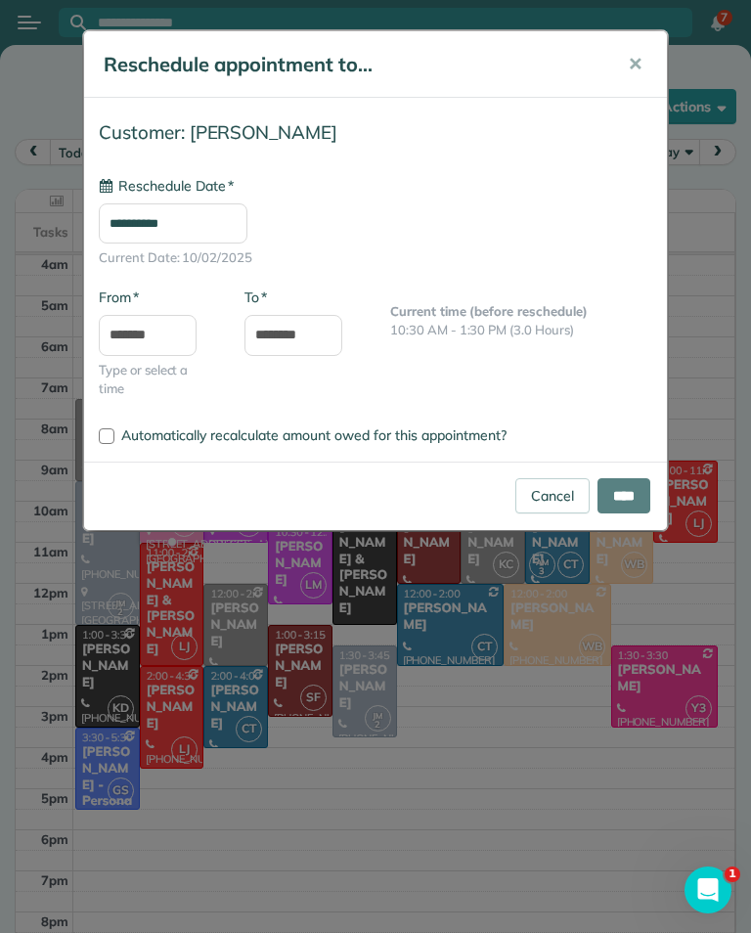
type input "**********"
click at [545, 478] on link "Cancel" at bounding box center [552, 495] width 74 height 35
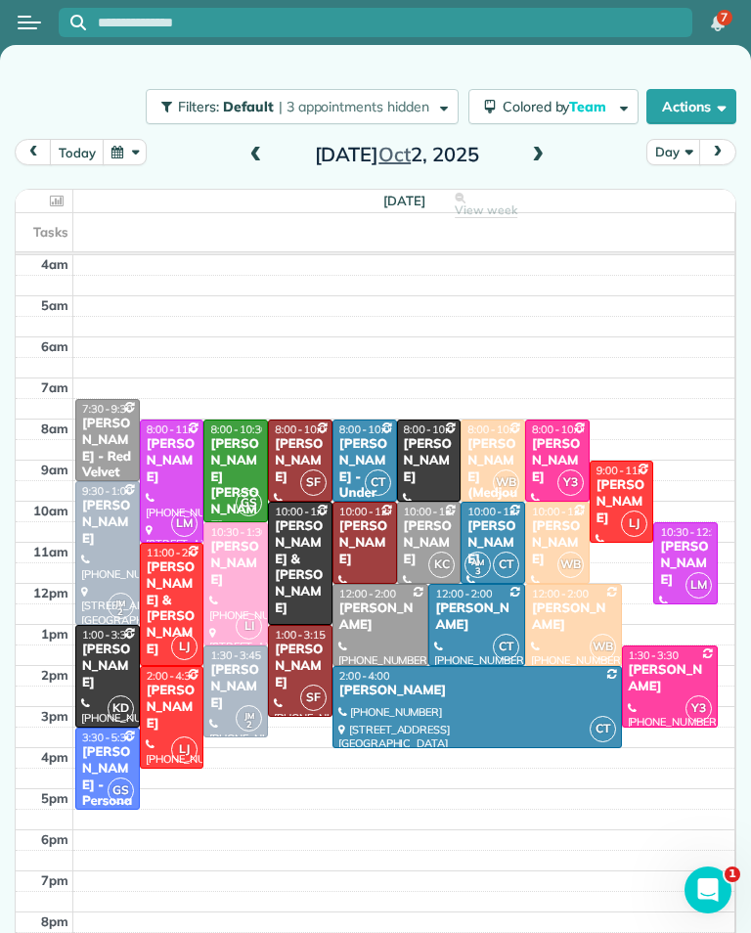
click at [72, 152] on button "today" at bounding box center [77, 152] width 54 height 26
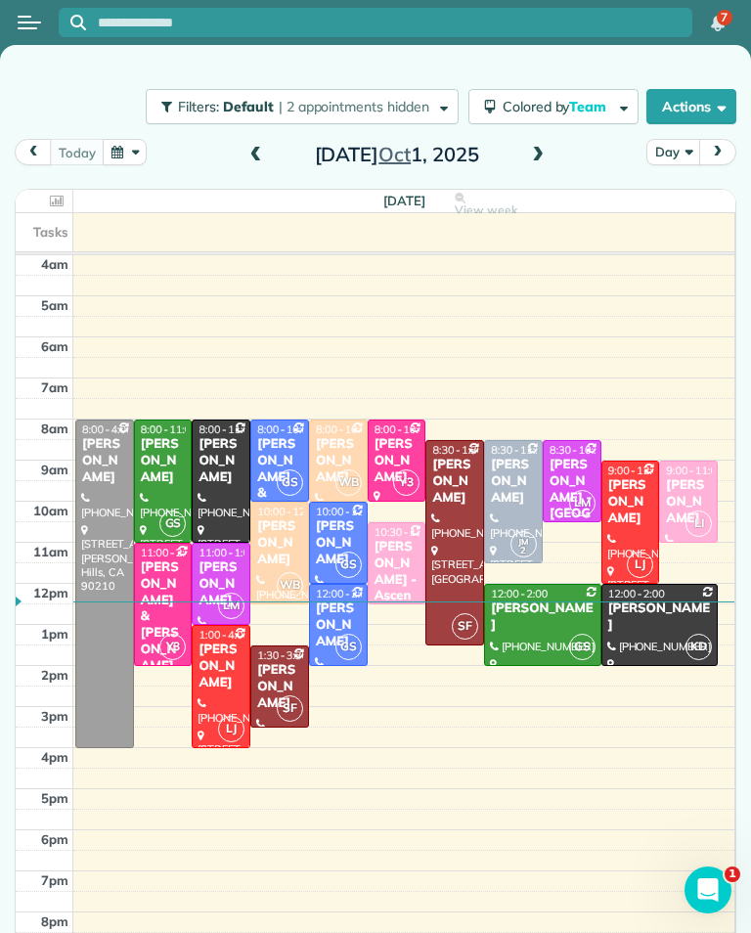
click at [527, 165] on span at bounding box center [538, 155] width 22 height 29
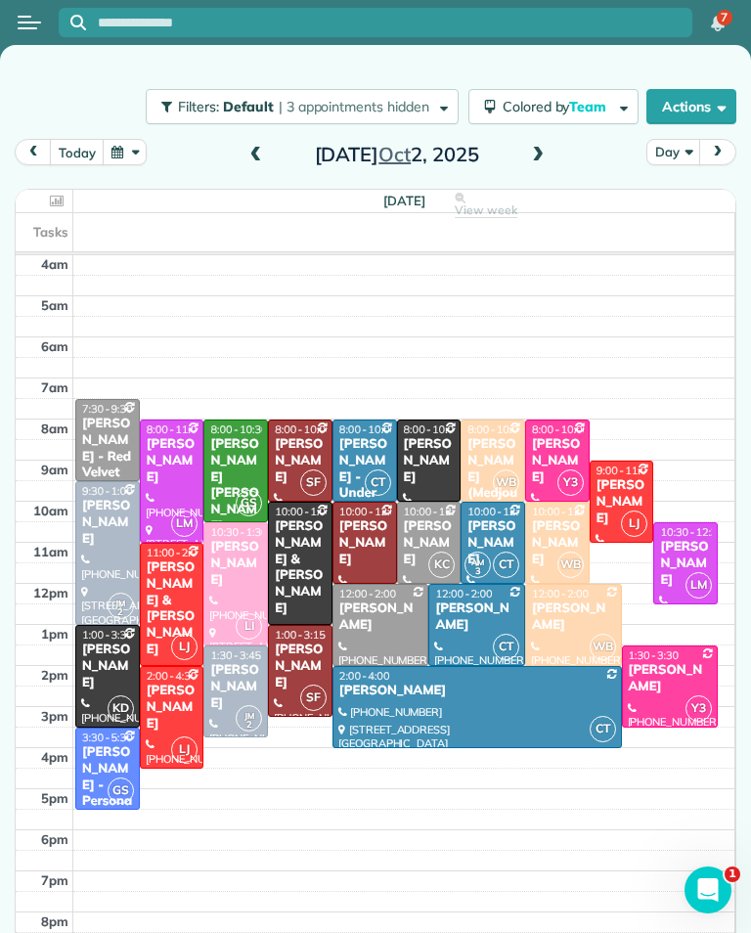
click at [260, 156] on span at bounding box center [256, 156] width 22 height 18
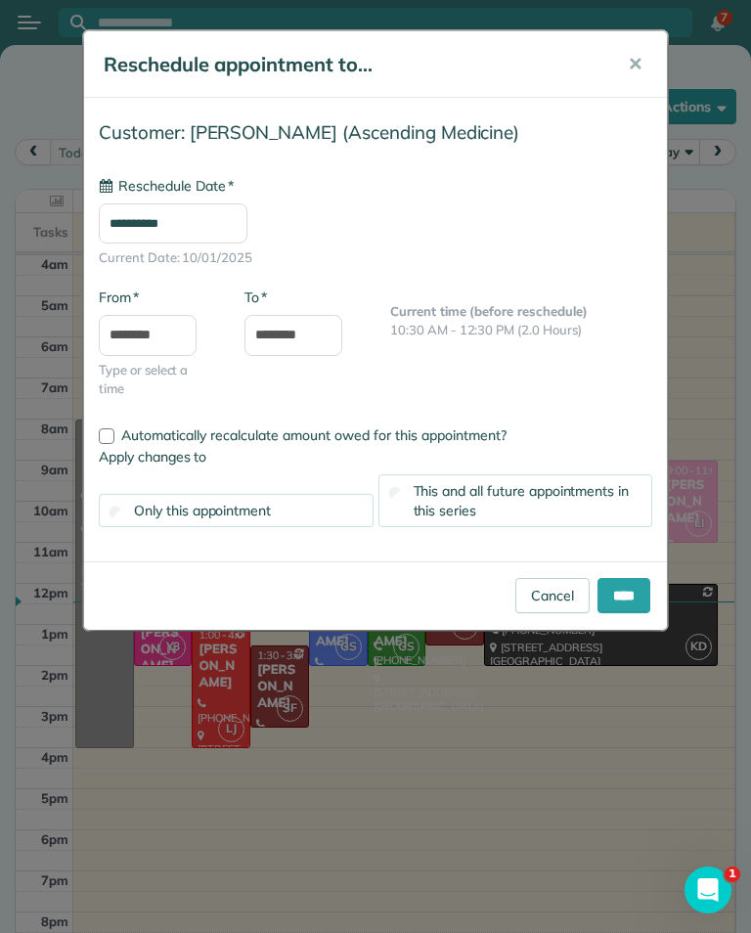
click at [128, 226] on input "**********" at bounding box center [173, 223] width 149 height 41
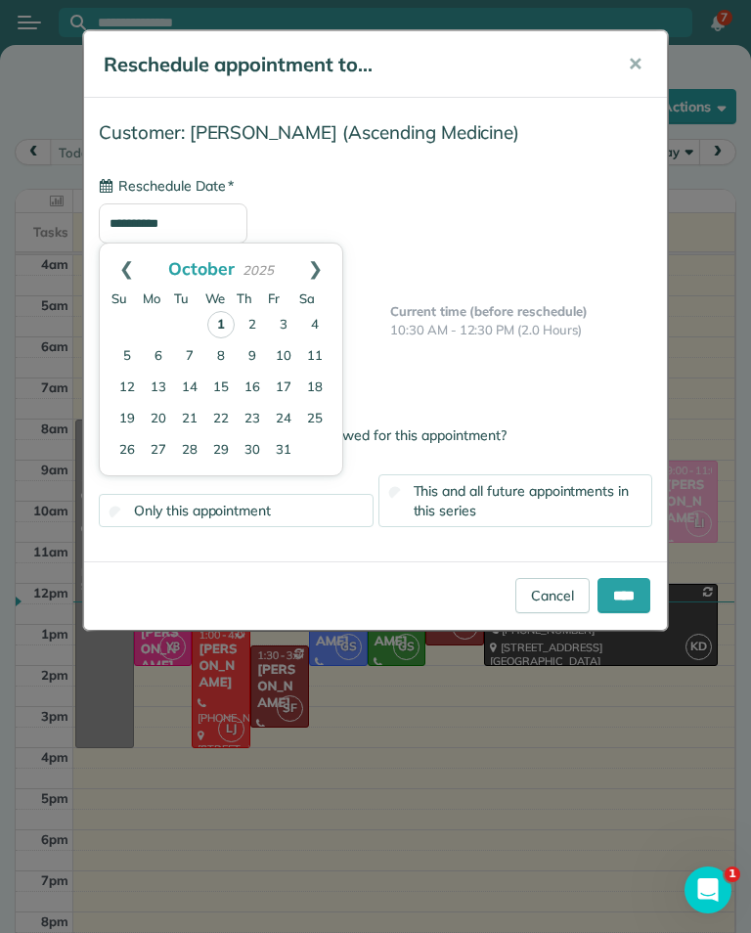
click at [249, 328] on link "2" at bounding box center [252, 325] width 31 height 31
type input "**********"
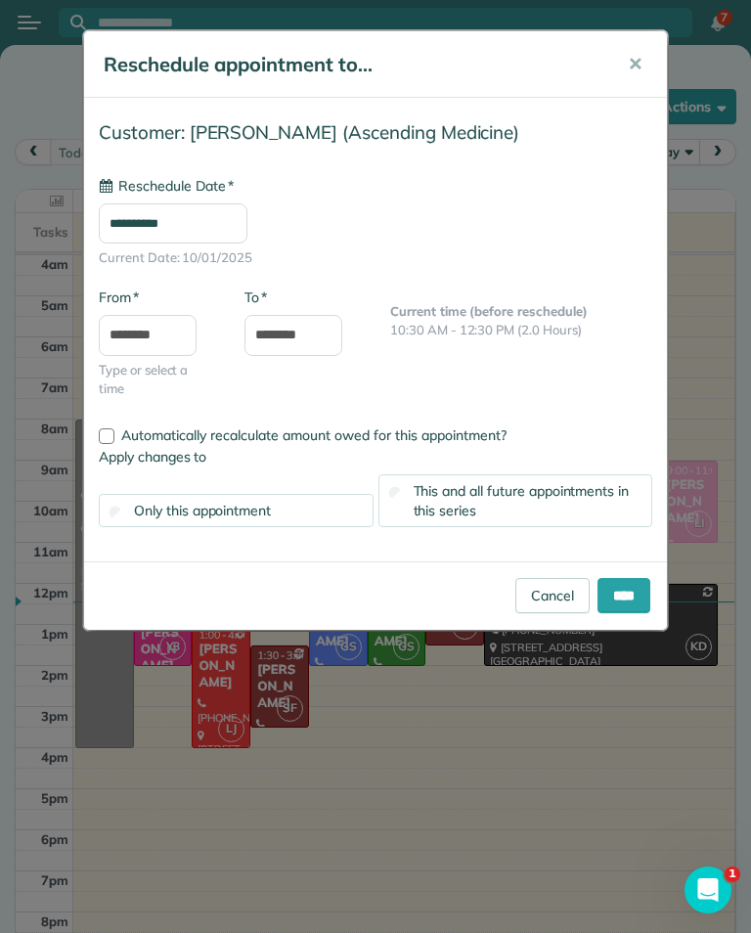
click at [619, 589] on input "****" at bounding box center [623, 595] width 53 height 35
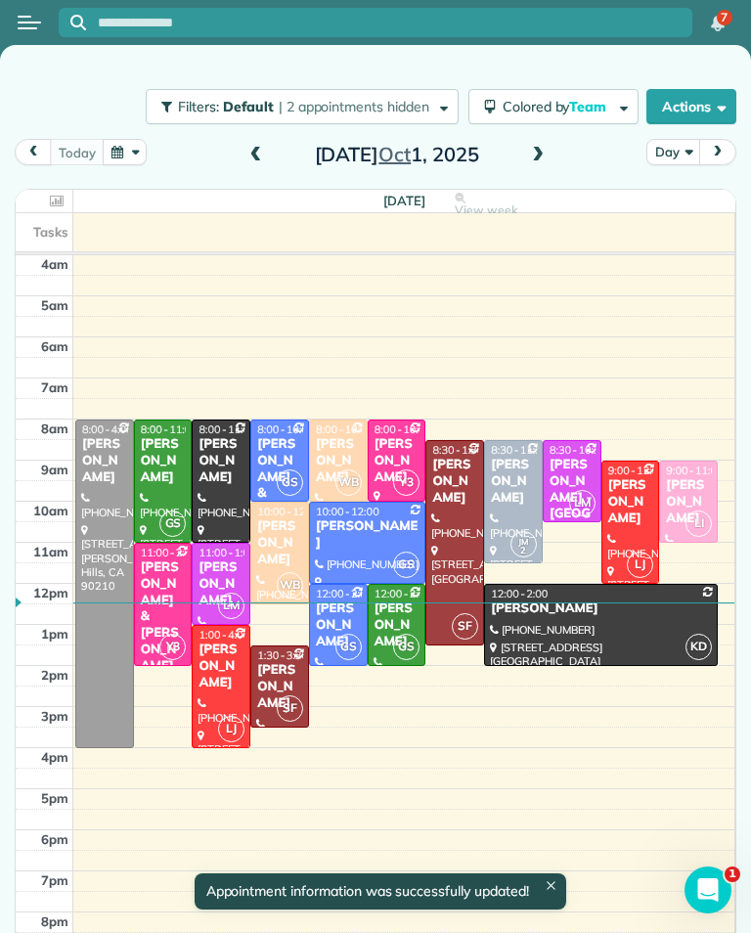
click at [536, 159] on span at bounding box center [538, 156] width 22 height 18
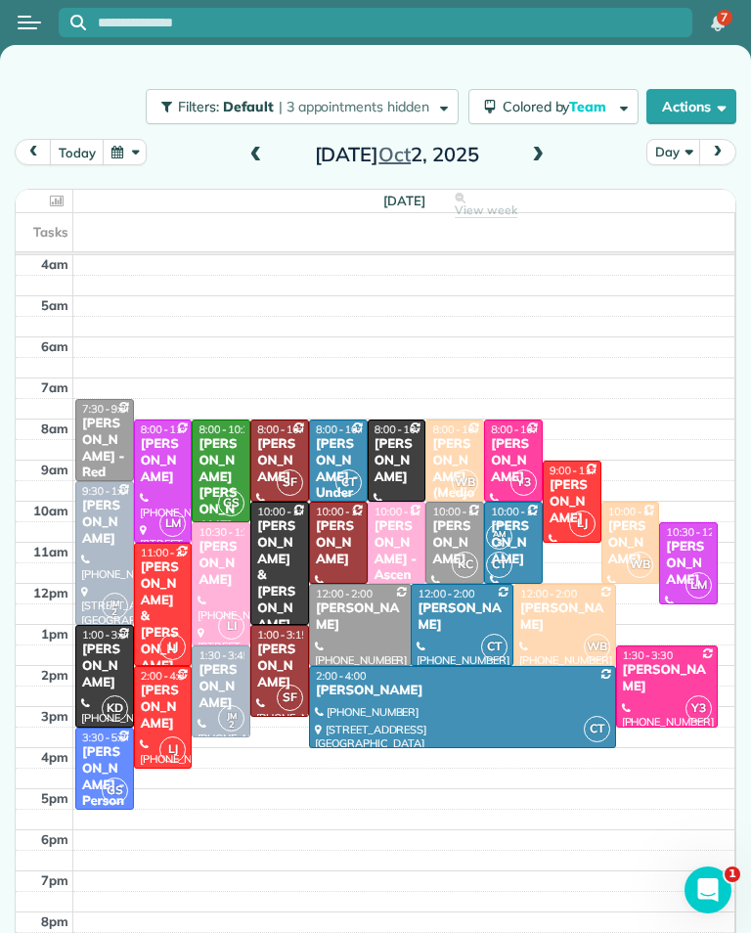
click at [385, 537] on div "[PERSON_NAME] - Ascending Medicine" at bounding box center [397, 575] width 47 height 115
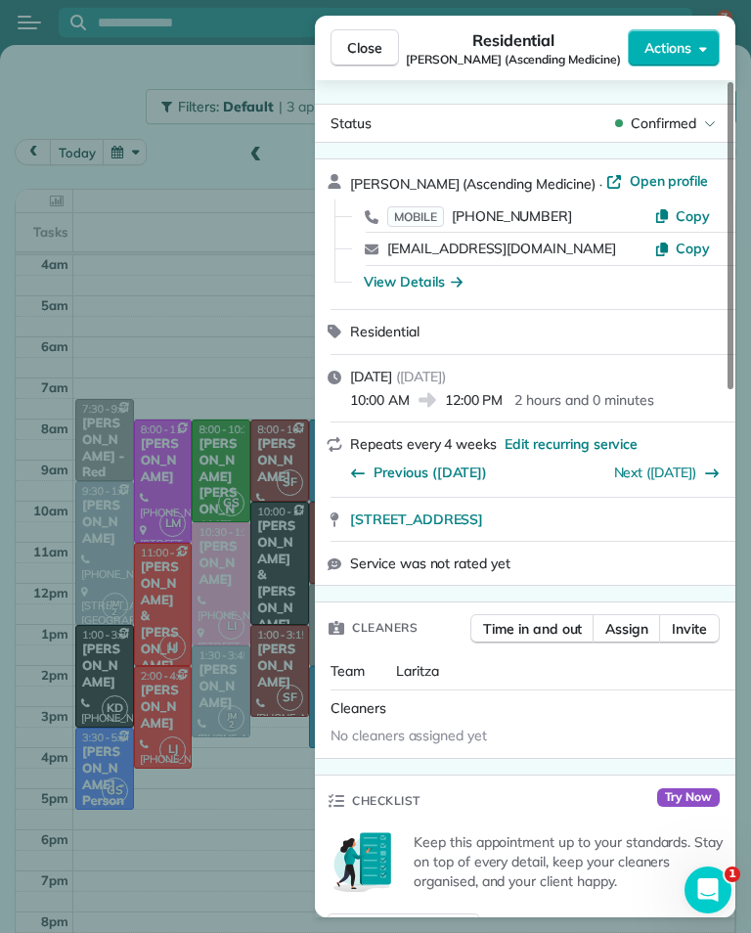
click at [250, 796] on div "Close Residential Keshiia Rosenberg (Ascending Medicine) Actions Status Confirm…" at bounding box center [375, 466] width 751 height 933
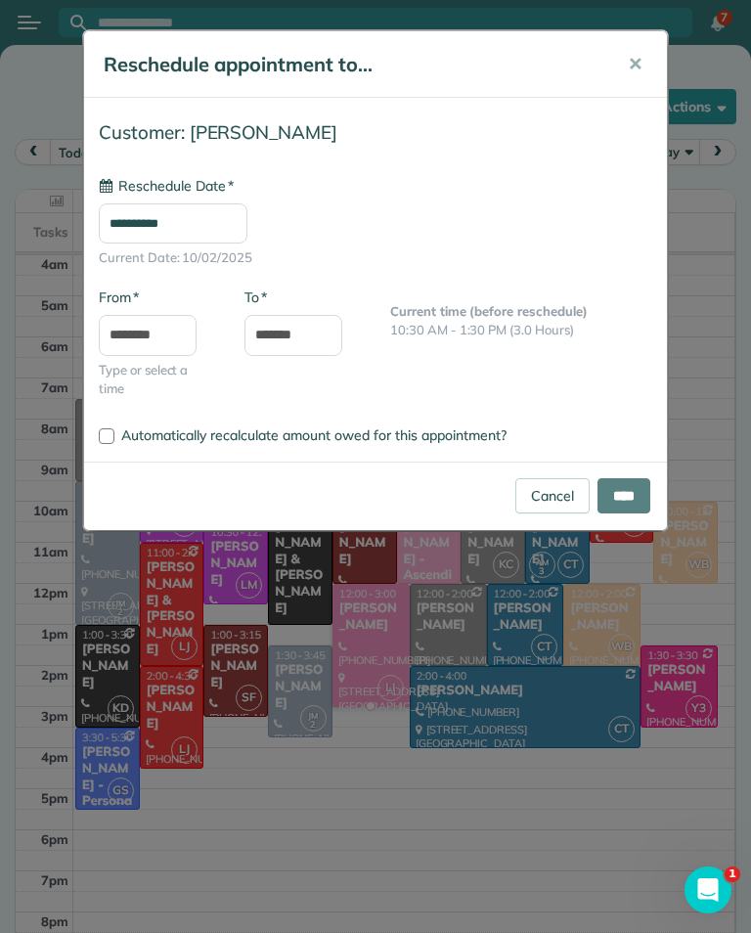
type input "**********"
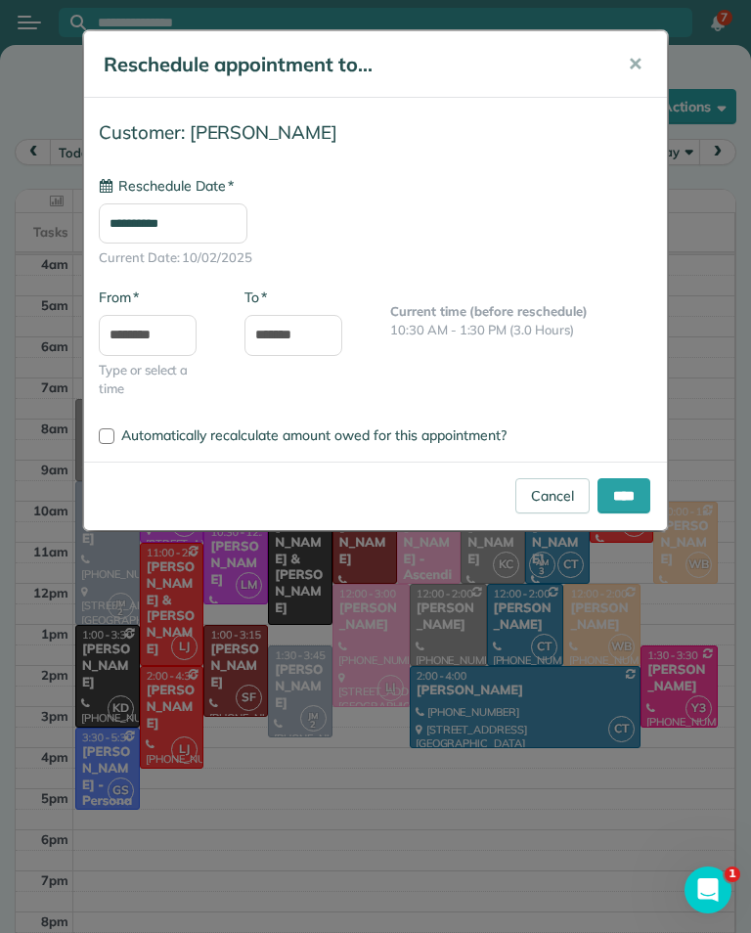
click at [631, 487] on input "****" at bounding box center [623, 495] width 53 height 35
